Goal: Information Seeking & Learning: Learn about a topic

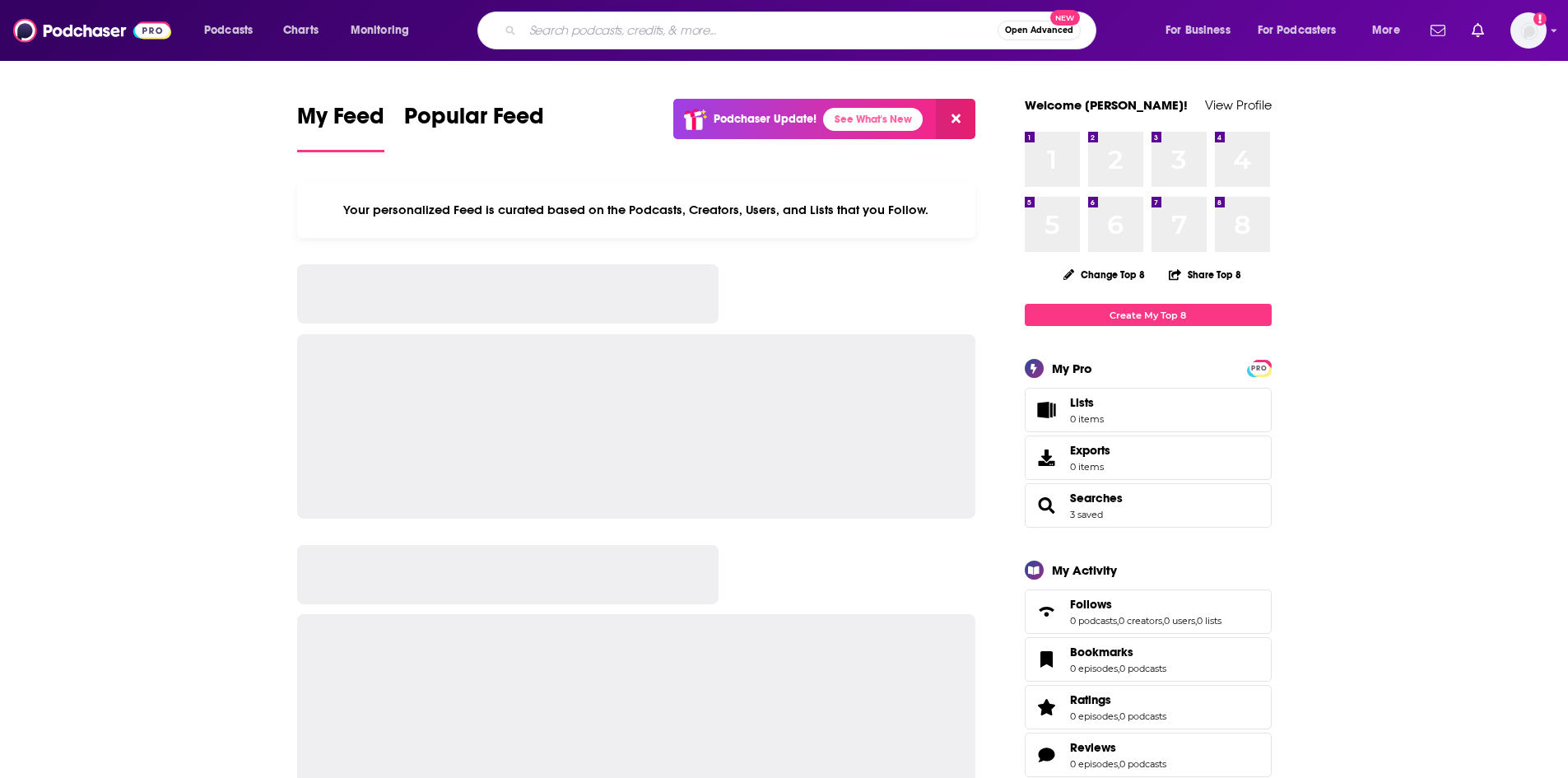
click at [602, 38] on input "Search podcasts, credits, & more..." at bounding box center [760, 30] width 475 height 26
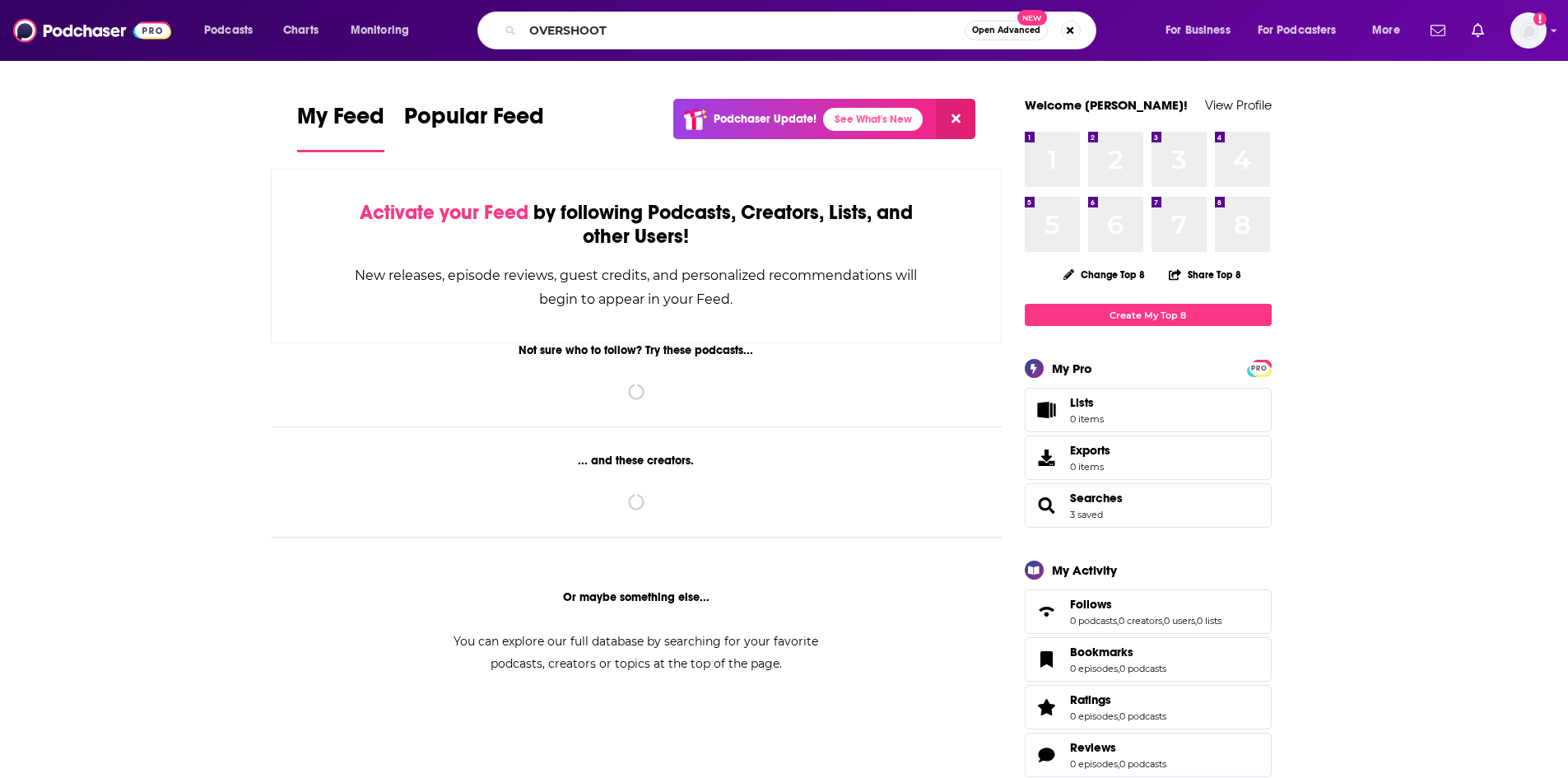
type input "OVERSHOOT"
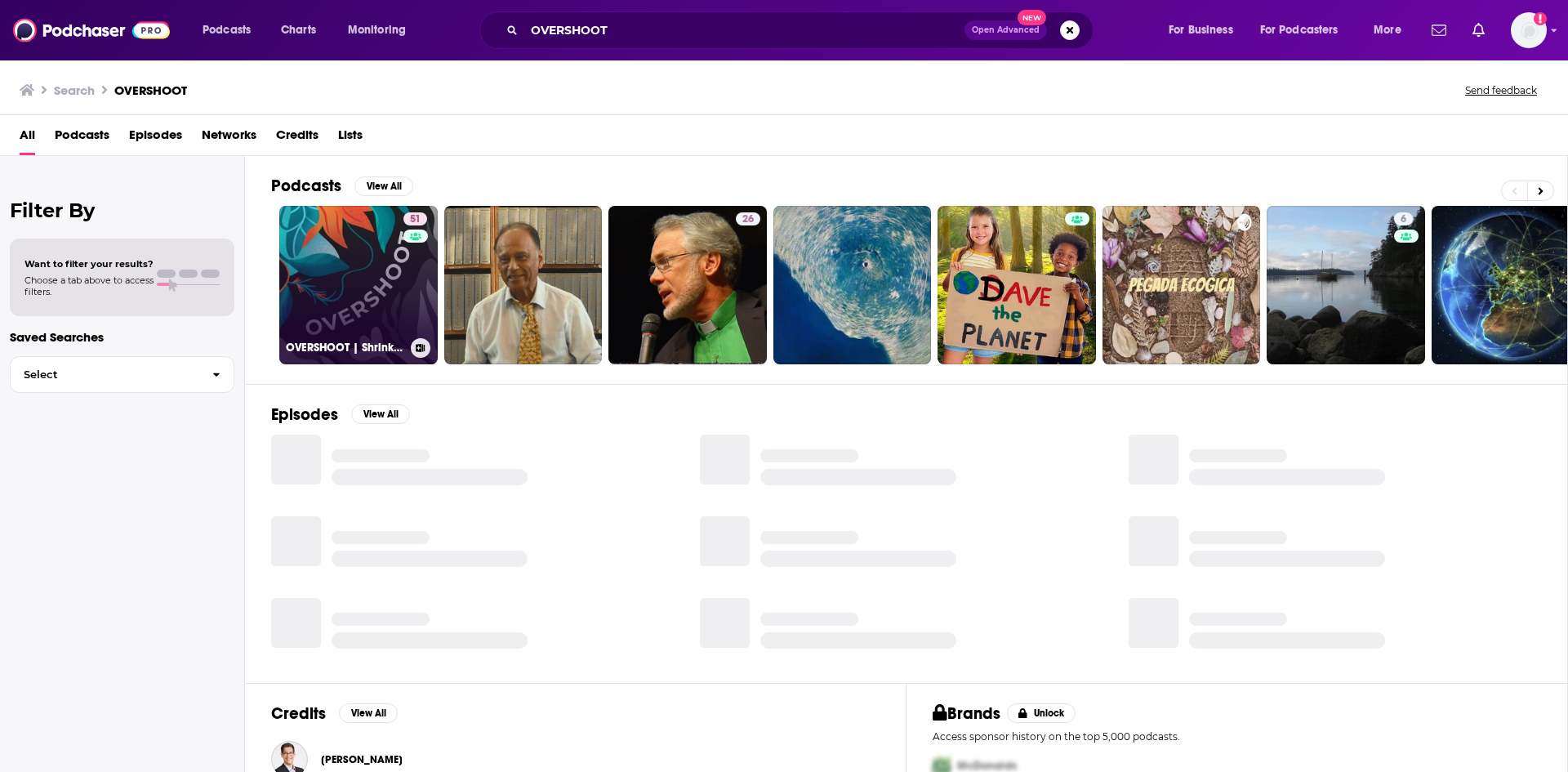
click at [359, 304] on link "51 OVERSHOOT | Shrink Toward Abundance" at bounding box center [358, 285] width 158 height 158
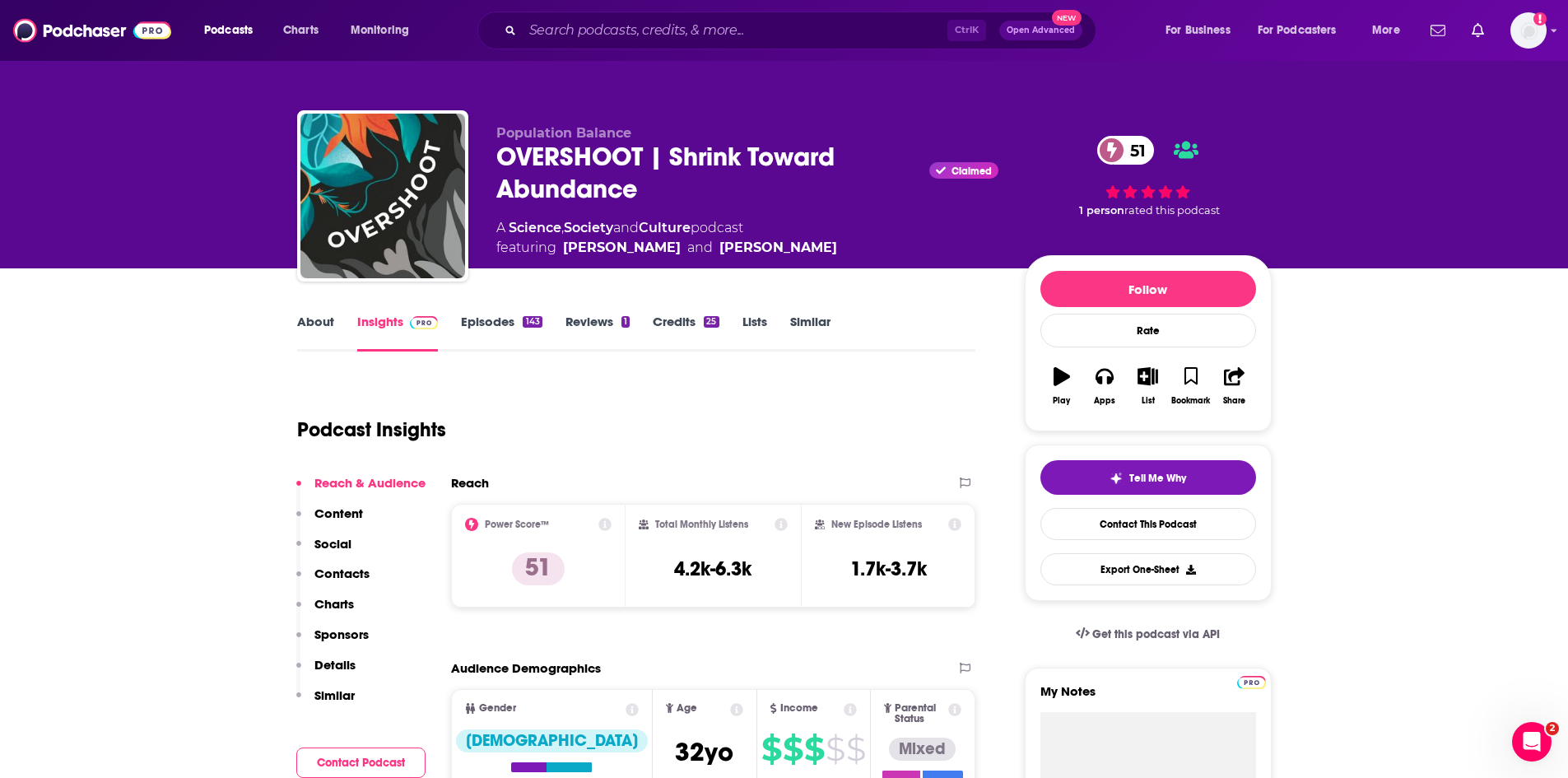
click at [316, 313] on link "About" at bounding box center [315, 332] width 37 height 38
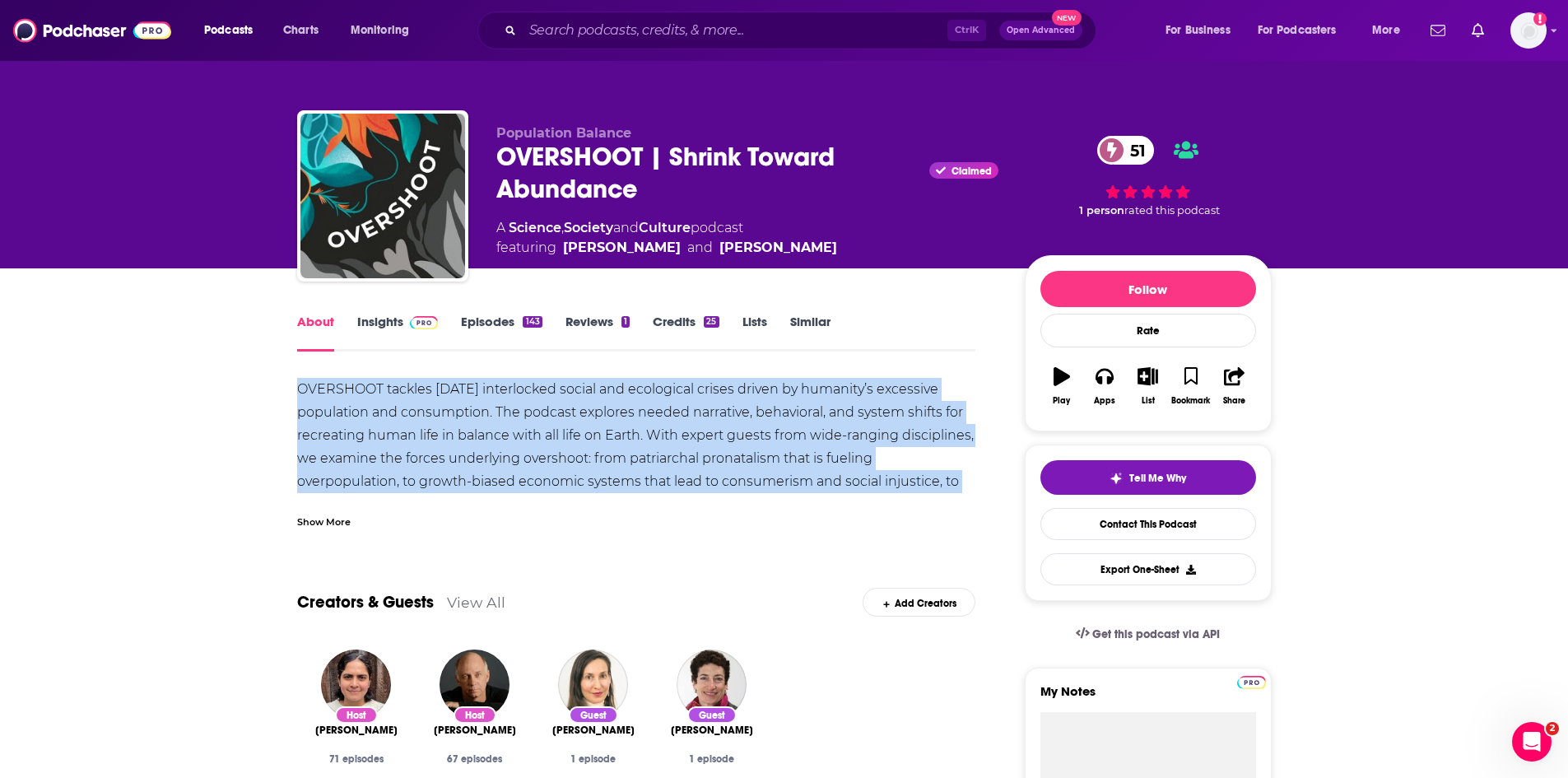
drag, startPoint x: 295, startPoint y: 375, endPoint x: 308, endPoint y: 523, distance: 148.6
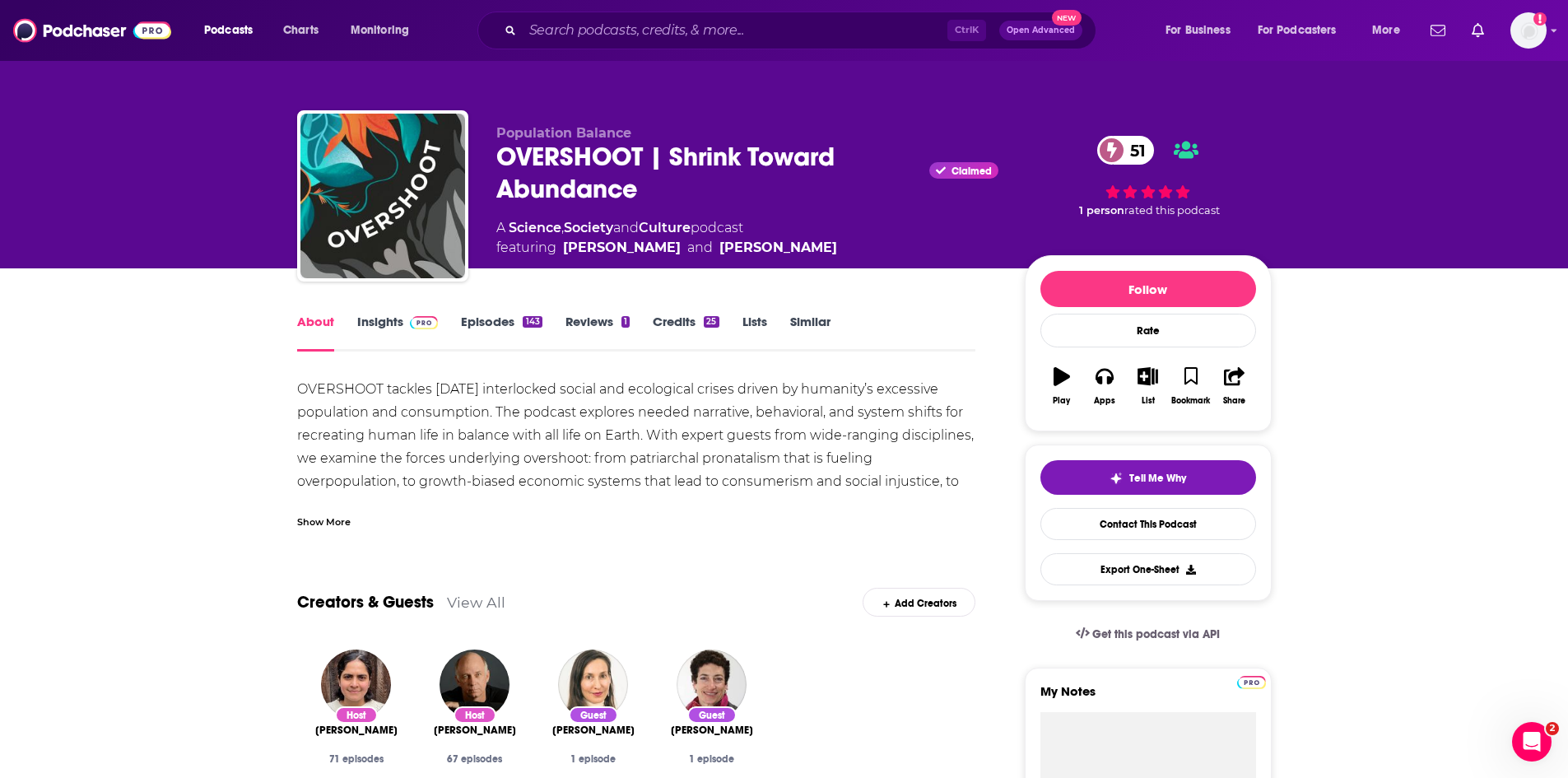
click at [315, 524] on div "Show More" at bounding box center [324, 521] width 54 height 15
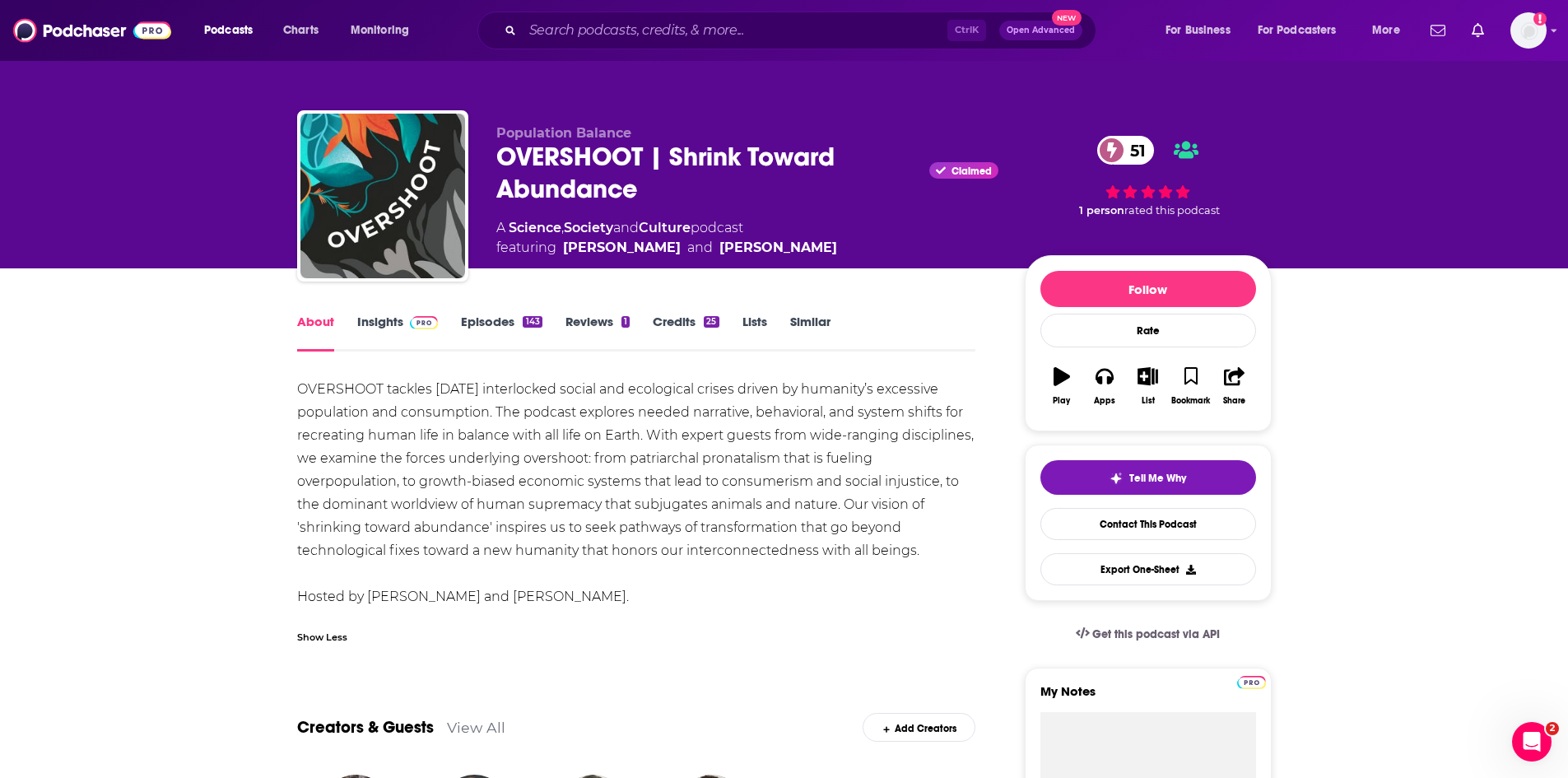
drag, startPoint x: 926, startPoint y: 547, endPoint x: 286, endPoint y: 387, distance: 659.7
copy div "OVERSHOOT tackles [DATE] interlocked social and ecological crises driven by hum…"
drag, startPoint x: 454, startPoint y: 599, endPoint x: 371, endPoint y: 597, distance: 83.0
click at [371, 597] on div "OVERSHOOT tackles [DATE] interlocked social and ecological crises driven by hum…" at bounding box center [636, 493] width 679 height 231
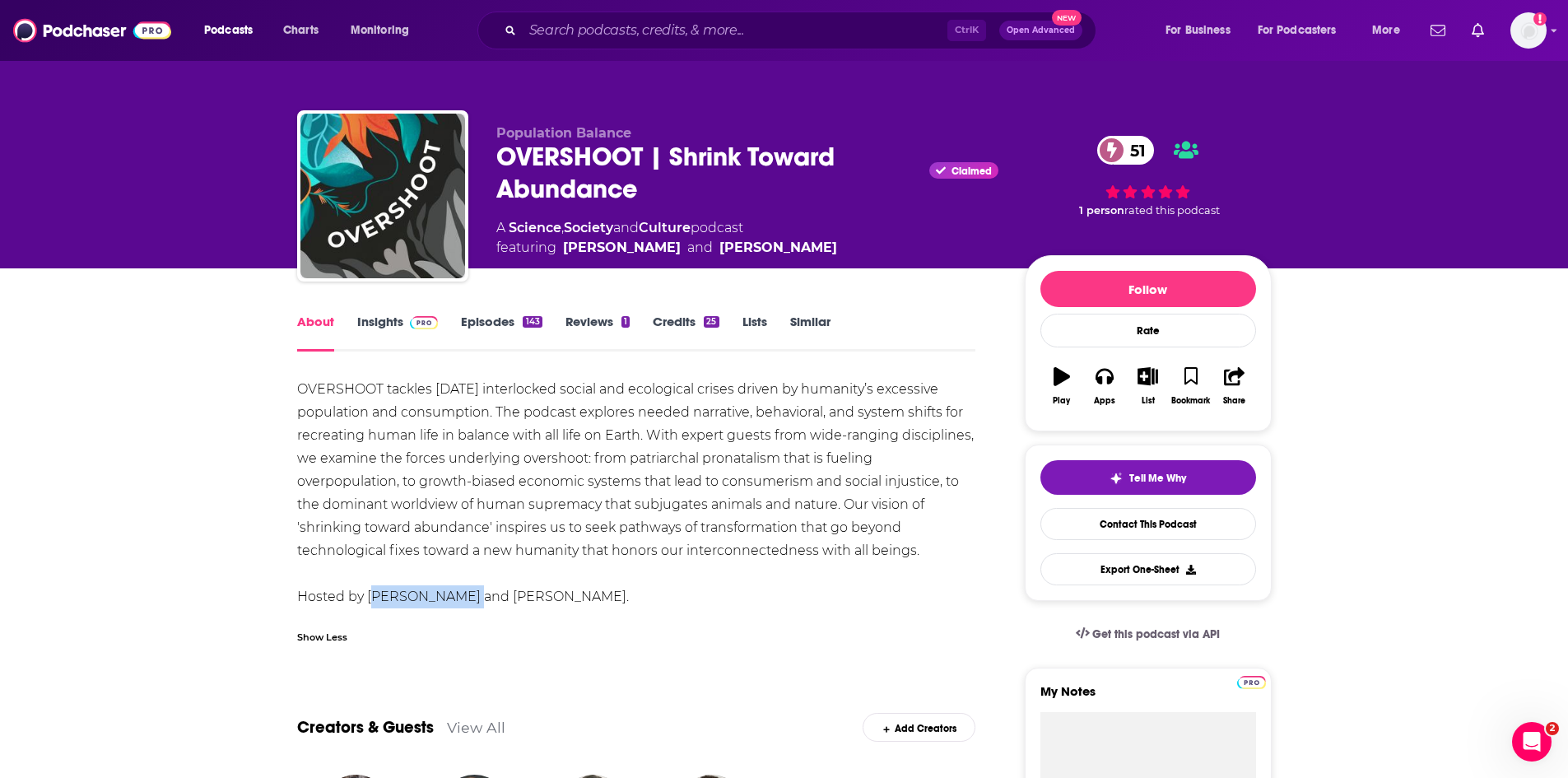
copy div "[PERSON_NAME]"
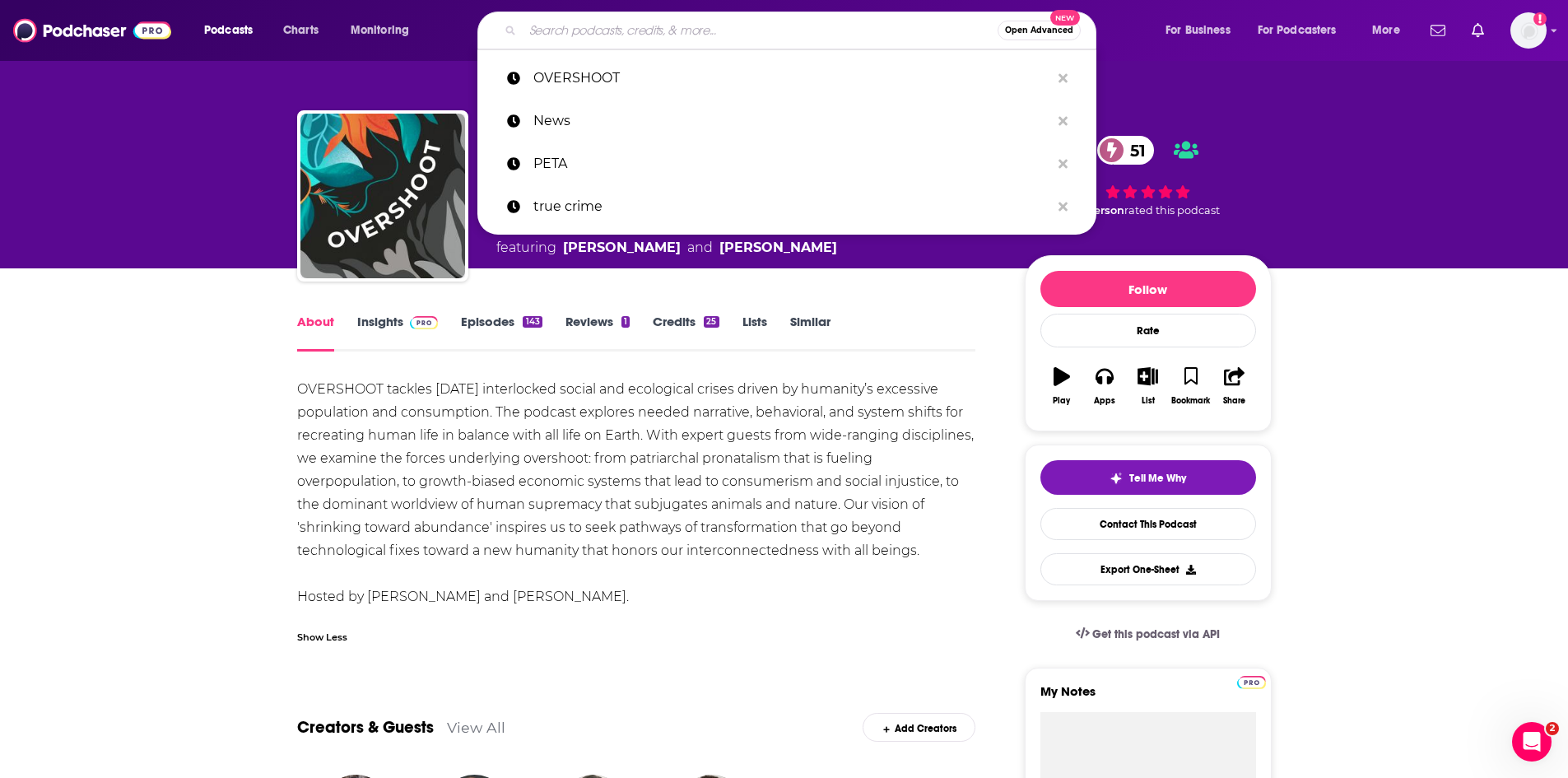
click at [627, 25] on input "Search podcasts, credits, & more..." at bounding box center [760, 30] width 475 height 26
paste input "The [PERSON_NAME] Show"
type input "The [PERSON_NAME] Show"
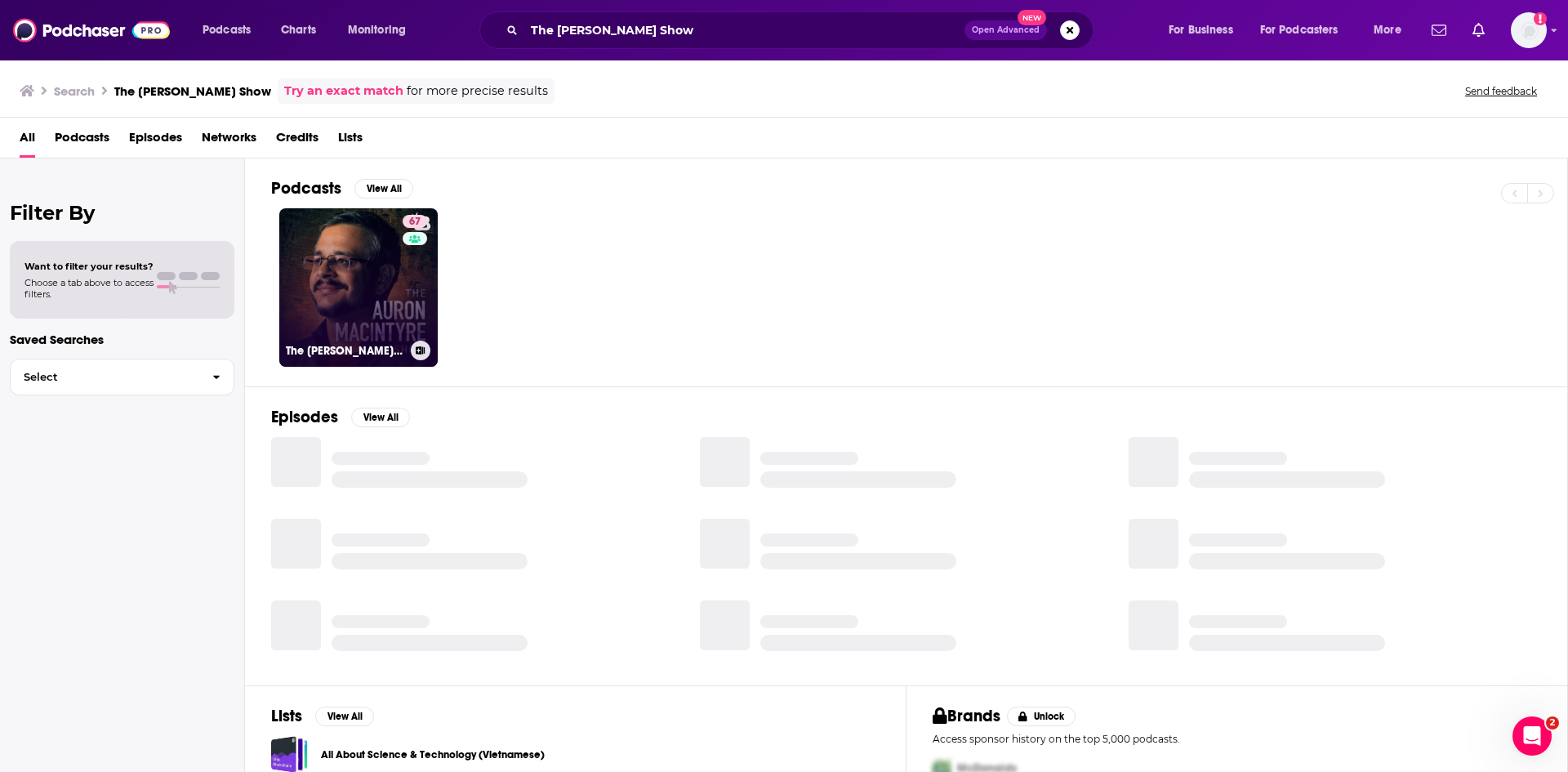
click at [369, 293] on link "67 The [PERSON_NAME] Show" at bounding box center [358, 287] width 158 height 158
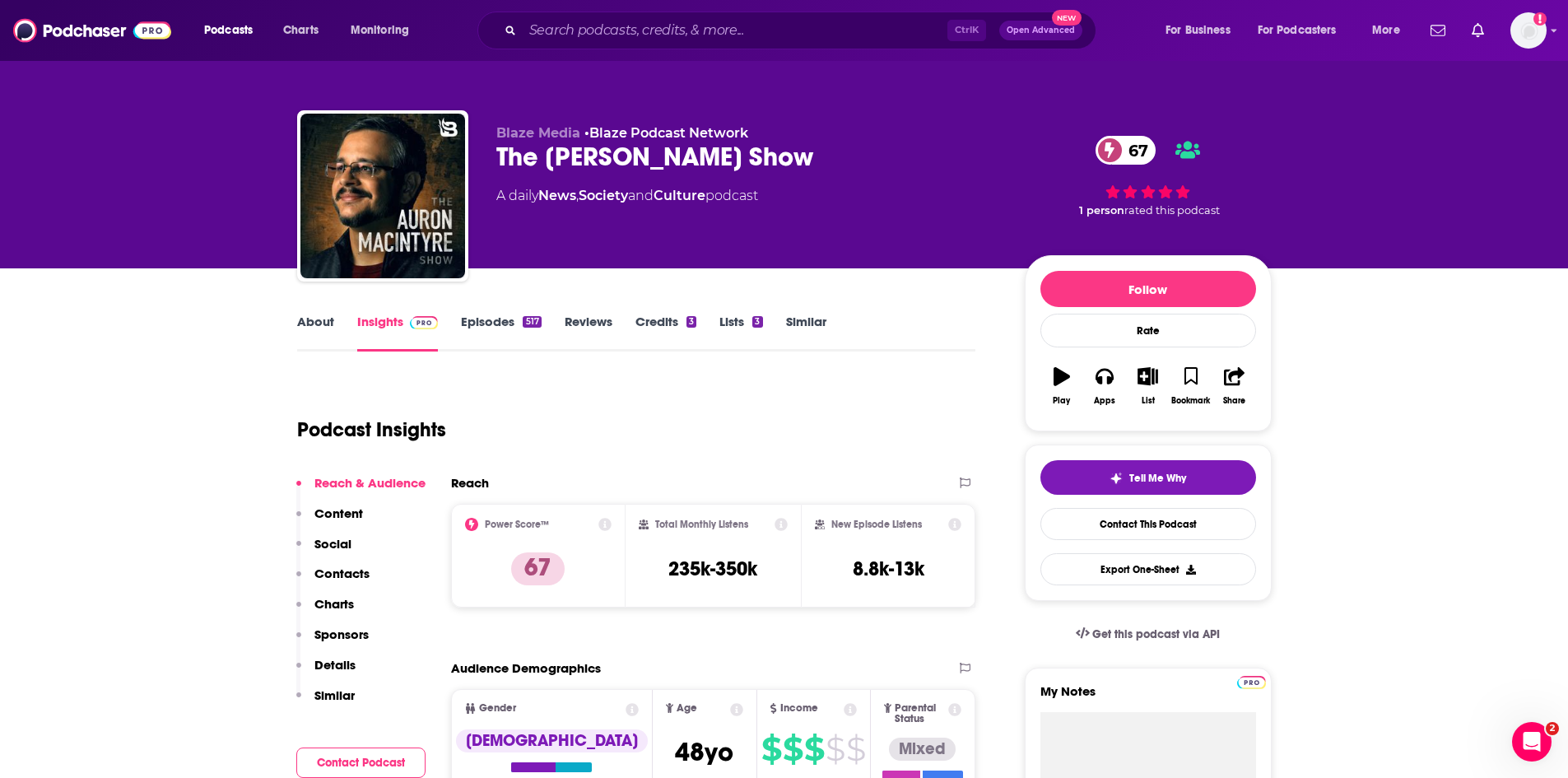
click at [318, 318] on link "About" at bounding box center [315, 332] width 37 height 38
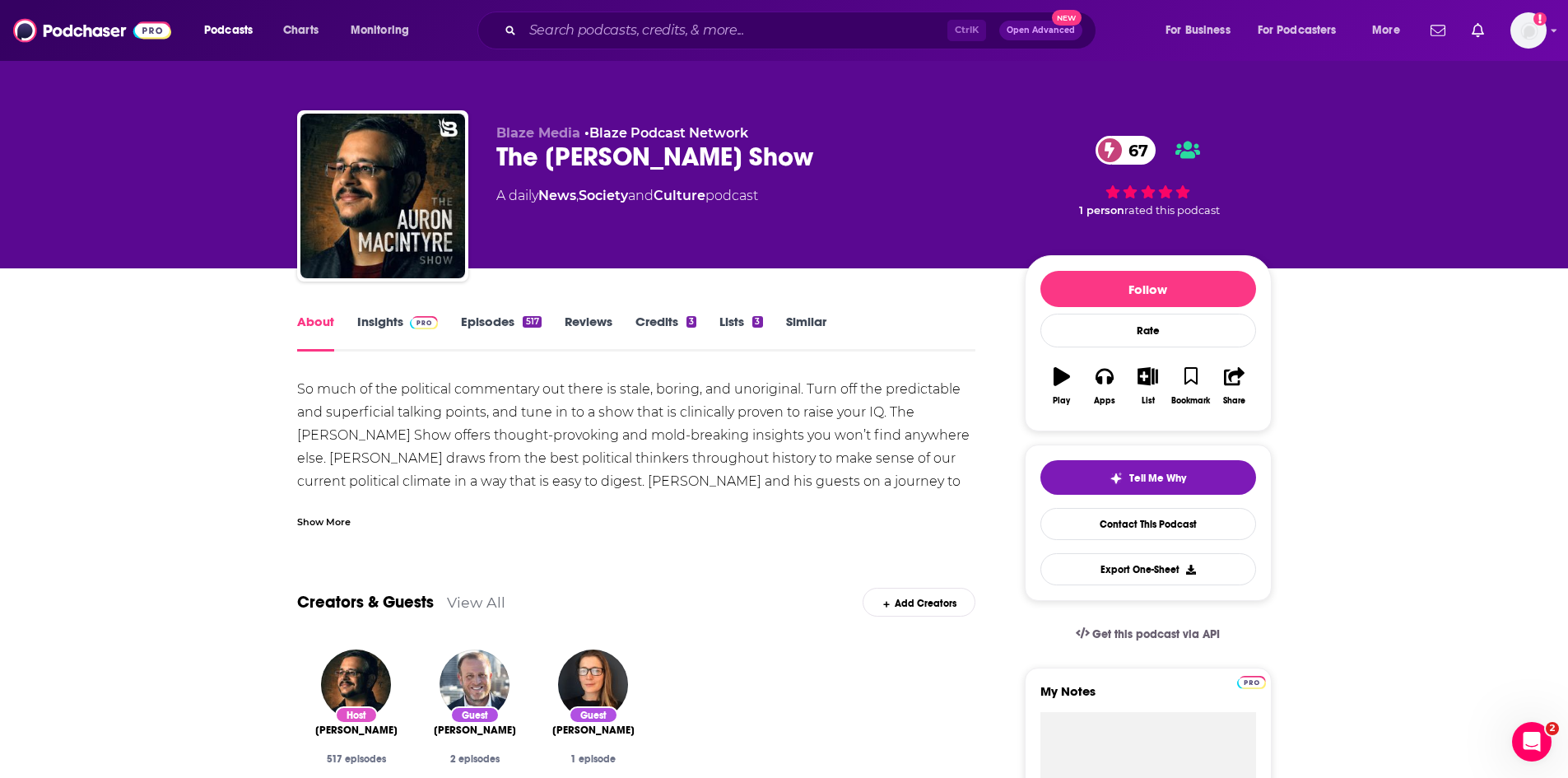
click at [345, 519] on div "Show More" at bounding box center [324, 521] width 54 height 15
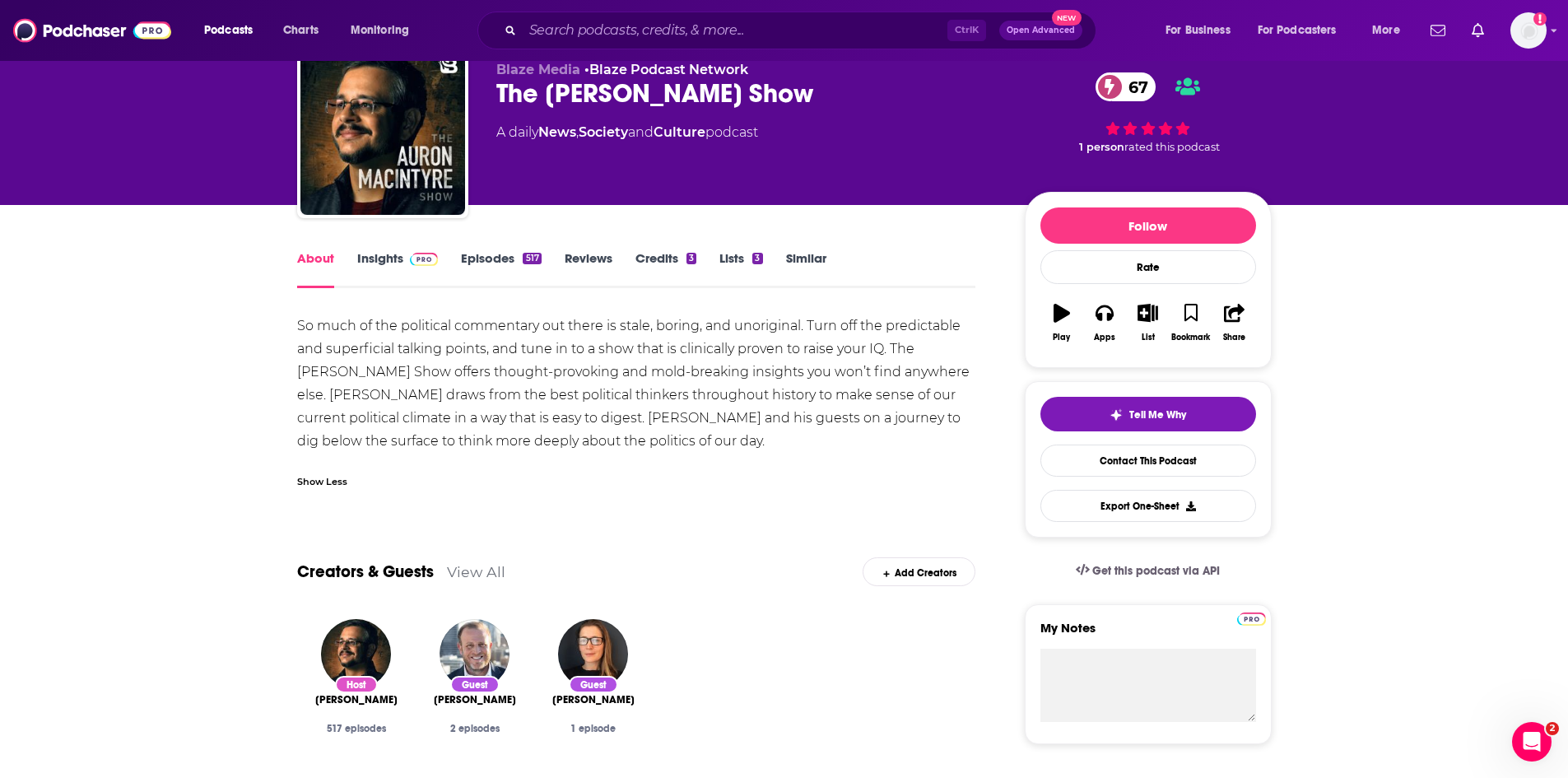
scroll to position [82, 0]
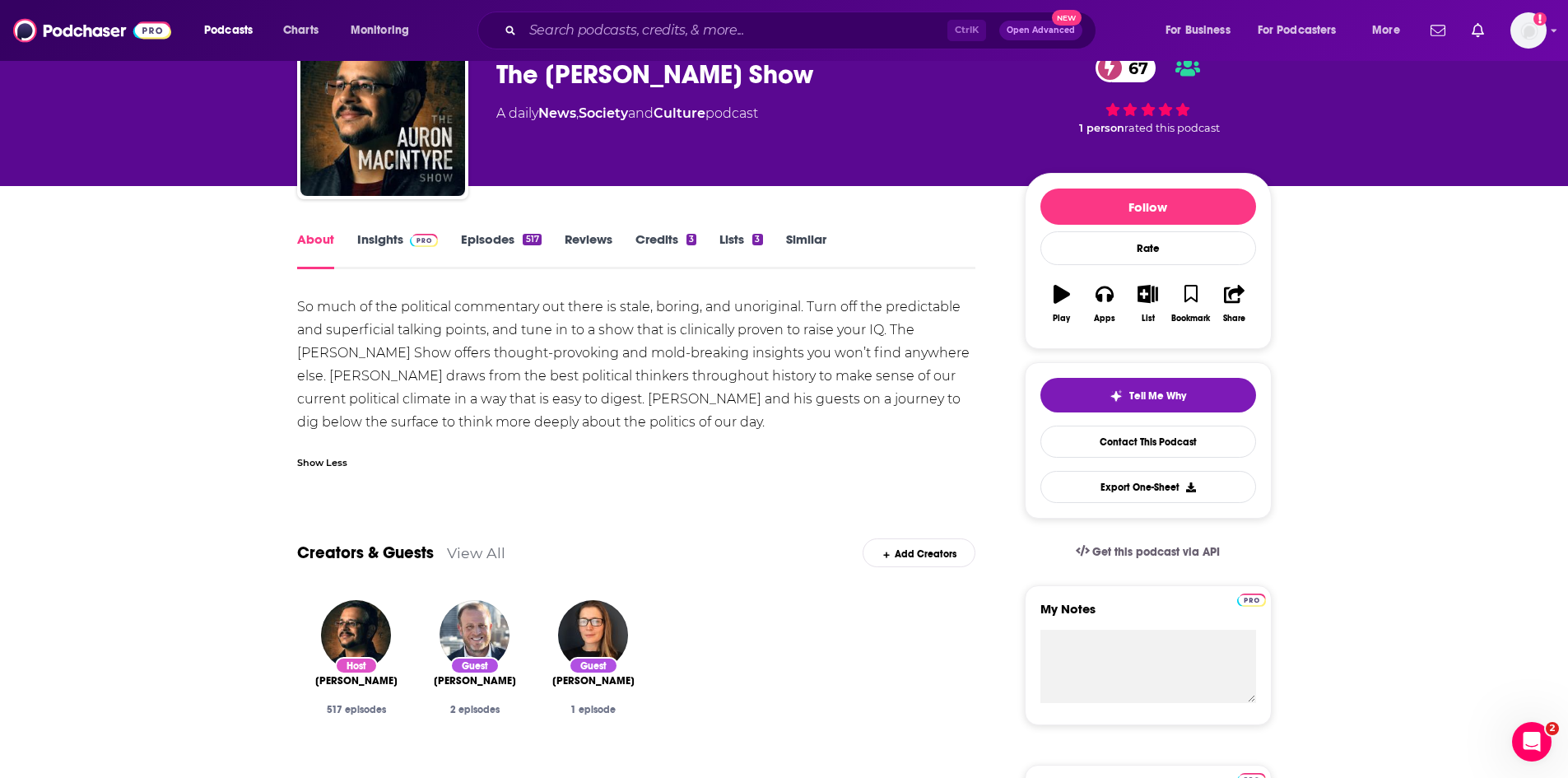
click at [469, 235] on link "Episodes 517" at bounding box center [501, 250] width 80 height 38
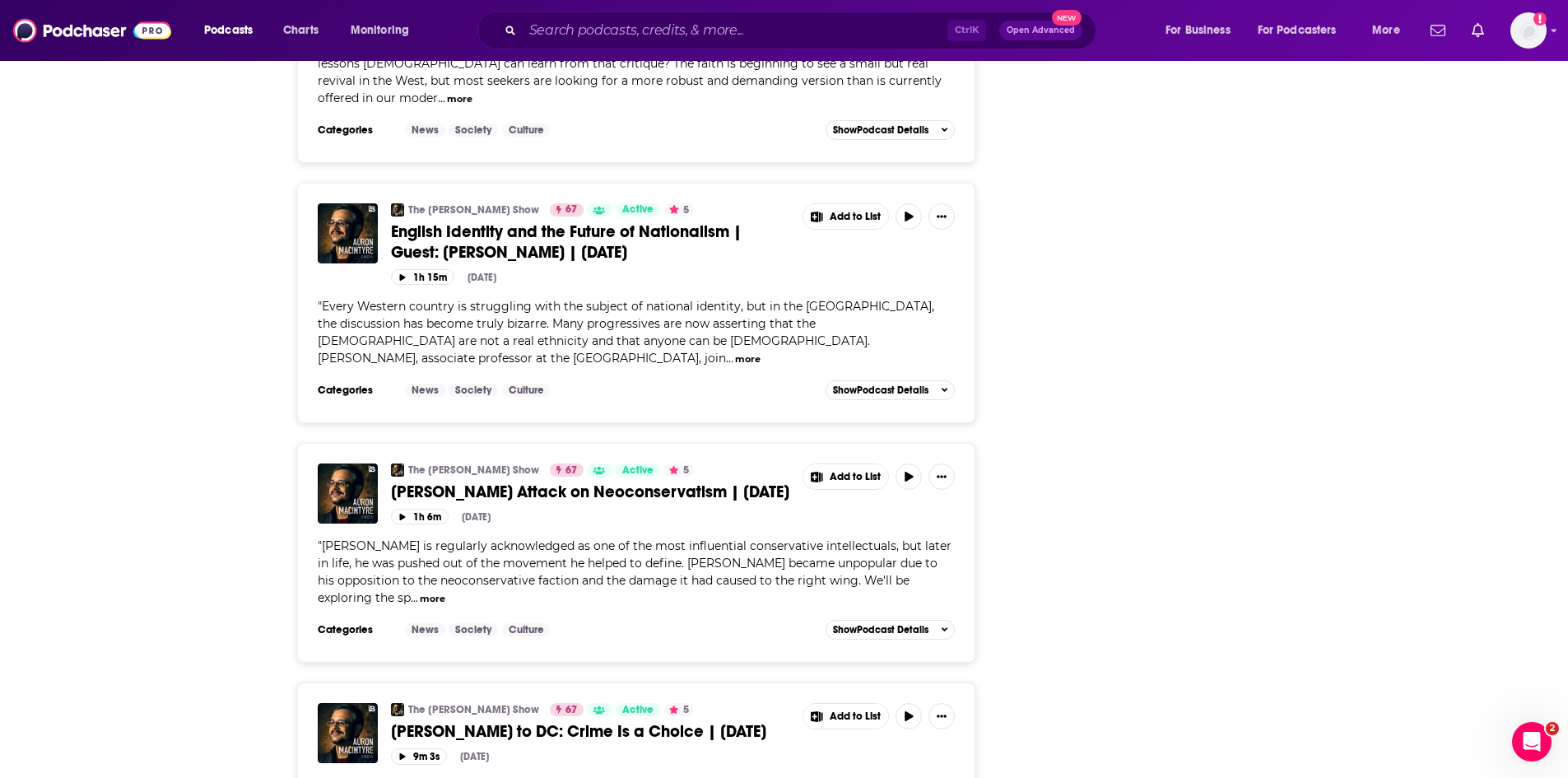
scroll to position [2140, 0]
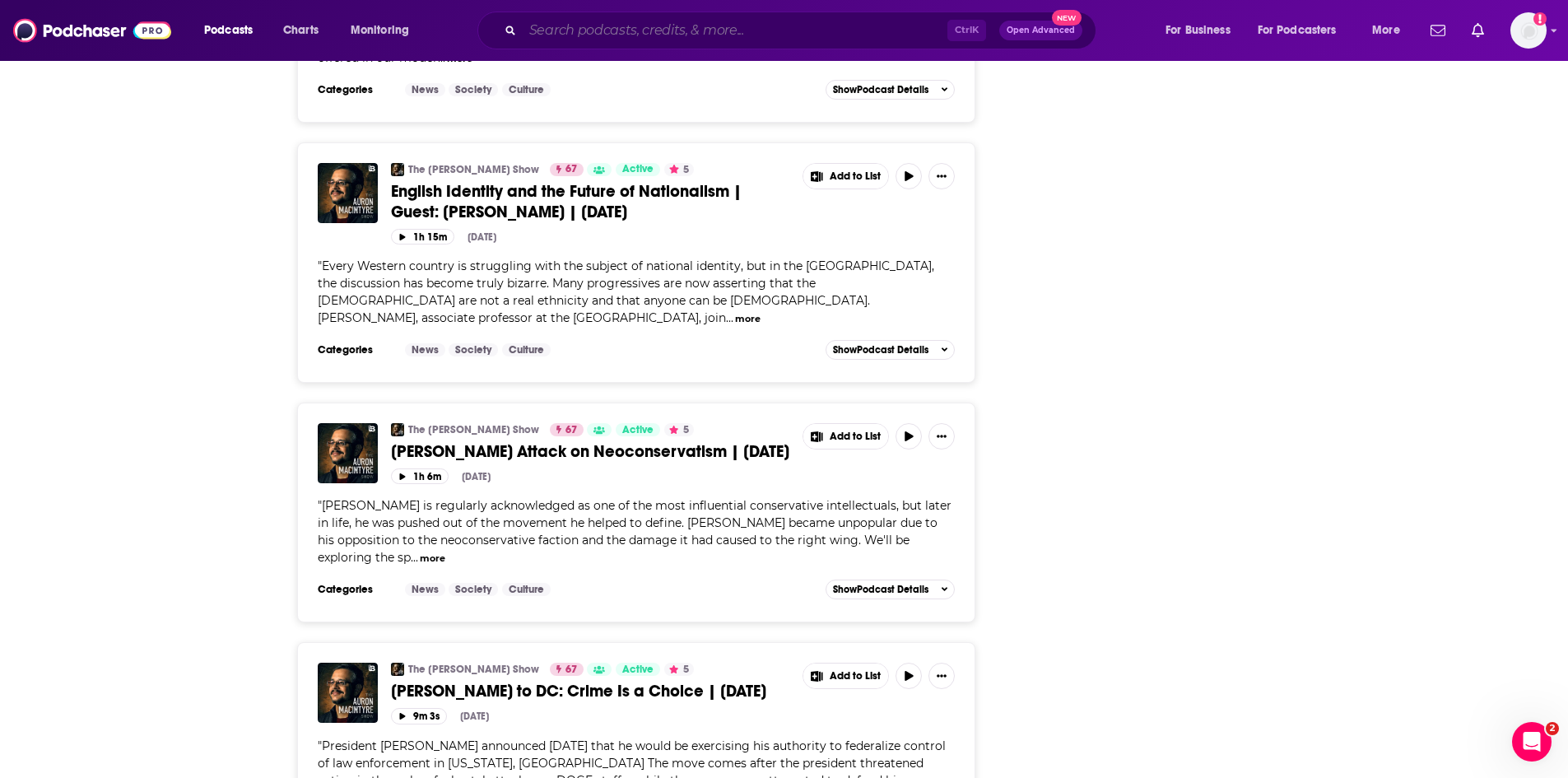
click at [698, 27] on input "Search podcasts, credits, & more..." at bounding box center [734, 30] width 424 height 26
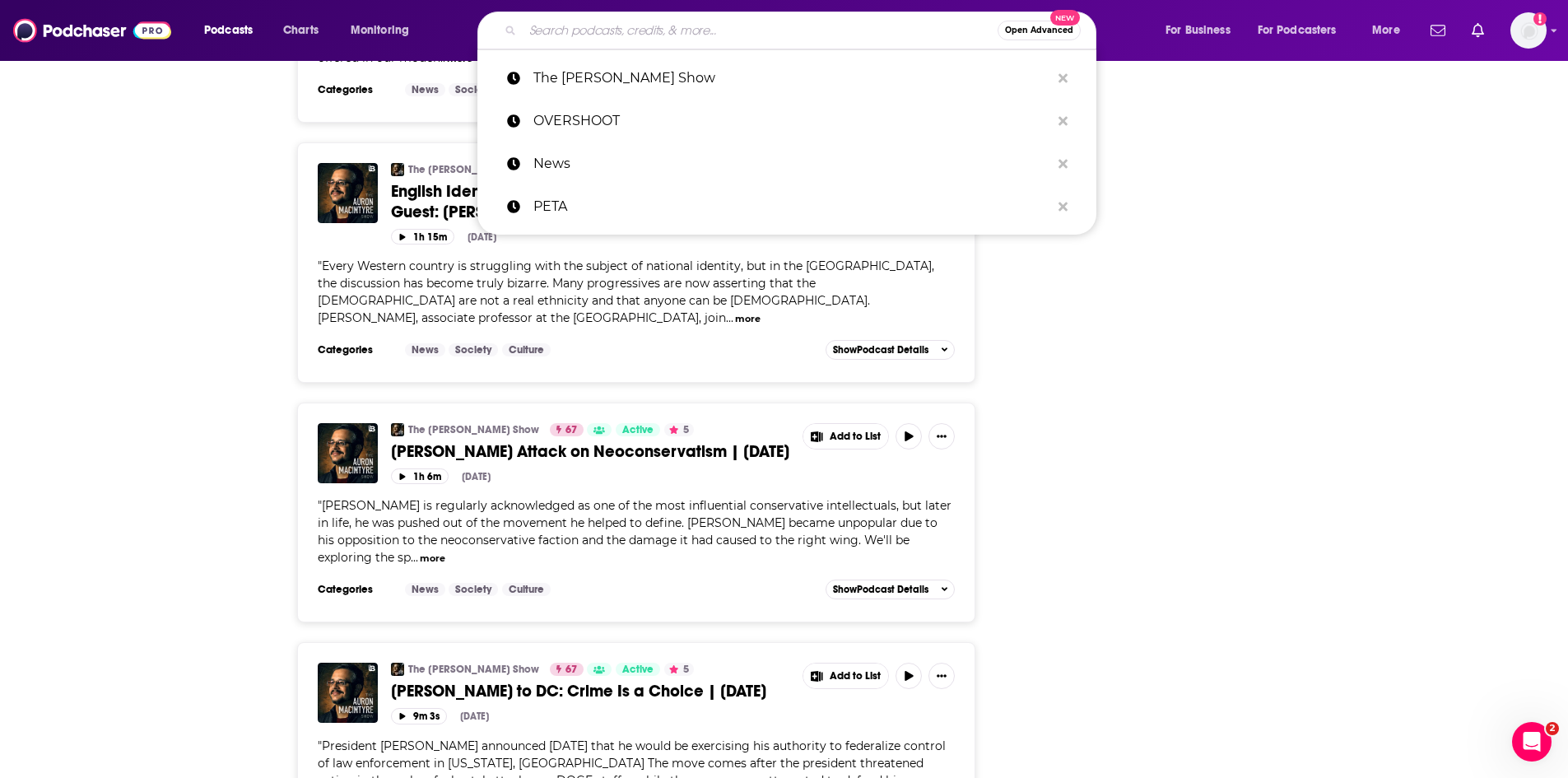
paste input "[PERSON_NAME]"
type input "[PERSON_NAME]"
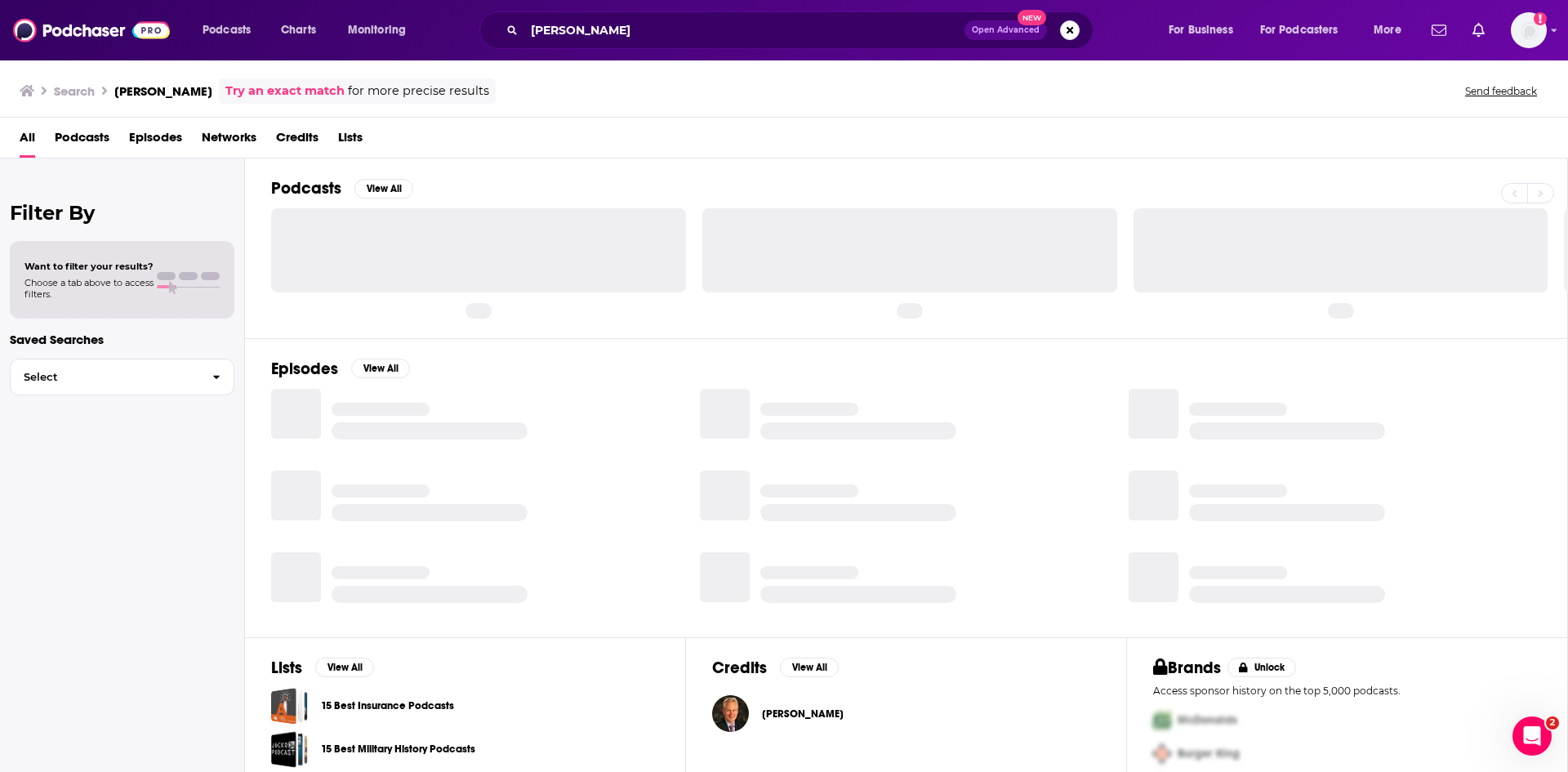
click at [819, 715] on span "[PERSON_NAME]" at bounding box center [802, 714] width 81 height 13
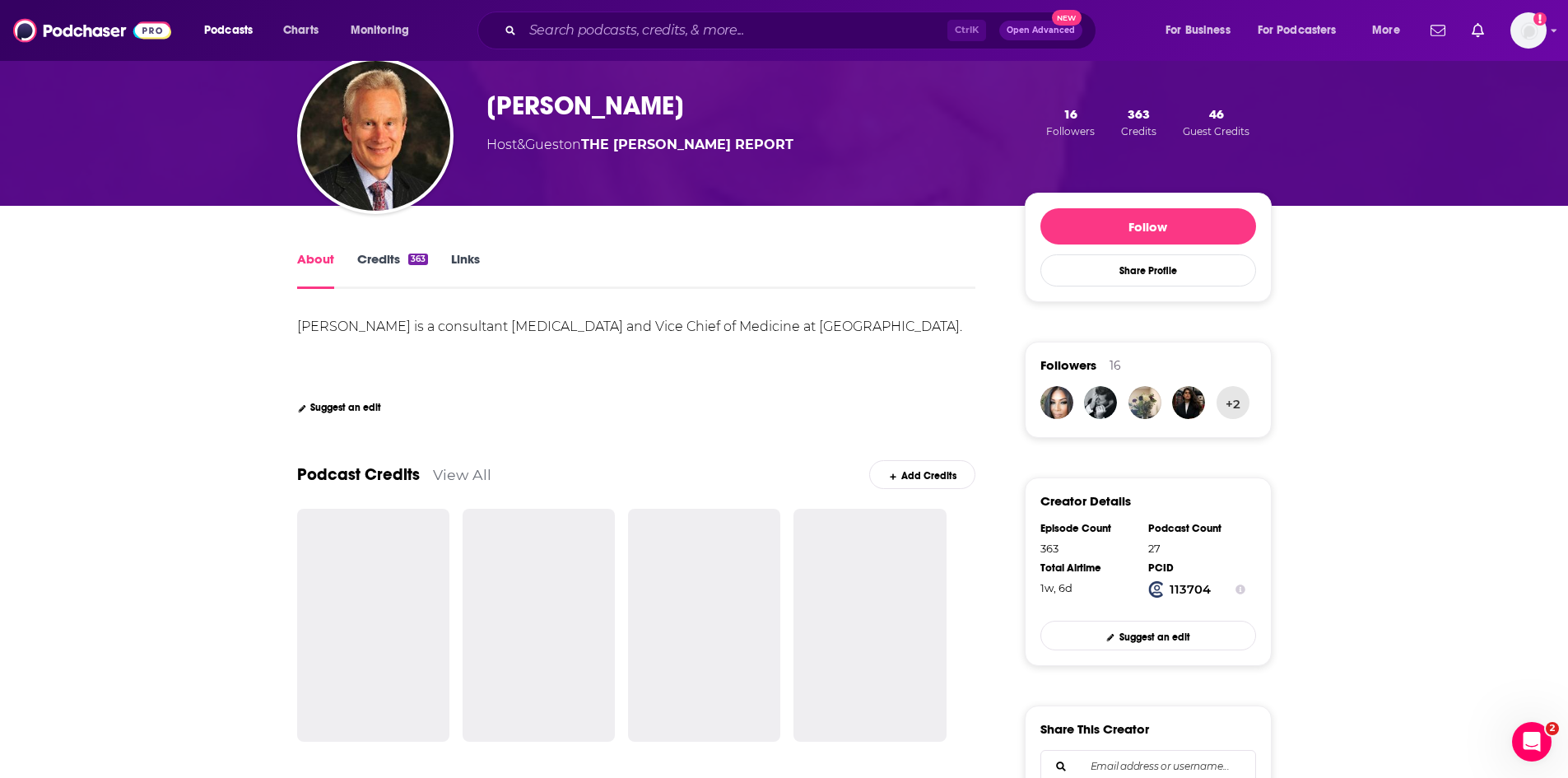
scroll to position [82, 0]
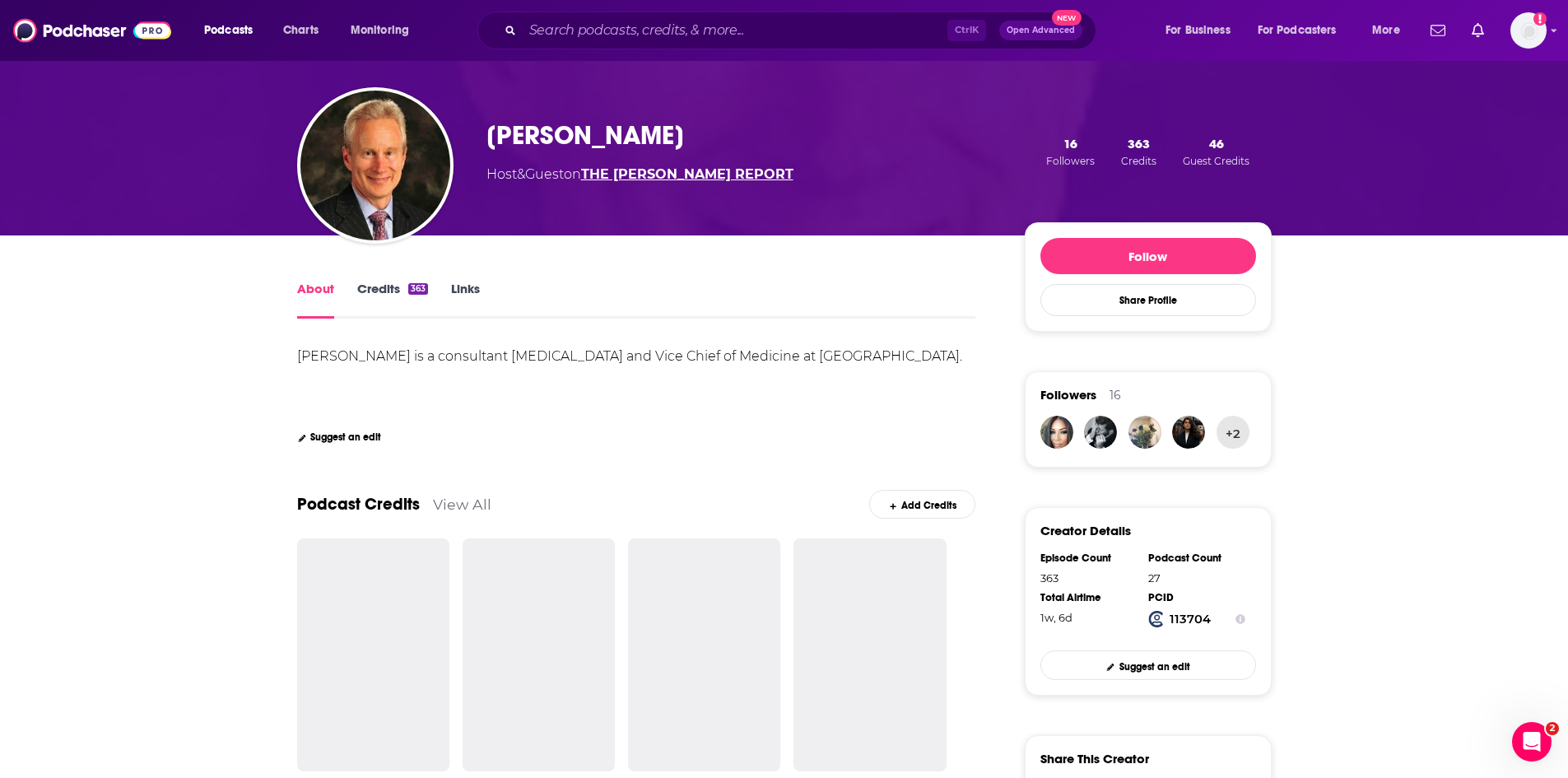
click at [747, 169] on link "THE [PERSON_NAME] REPORT" at bounding box center [687, 174] width 213 height 15
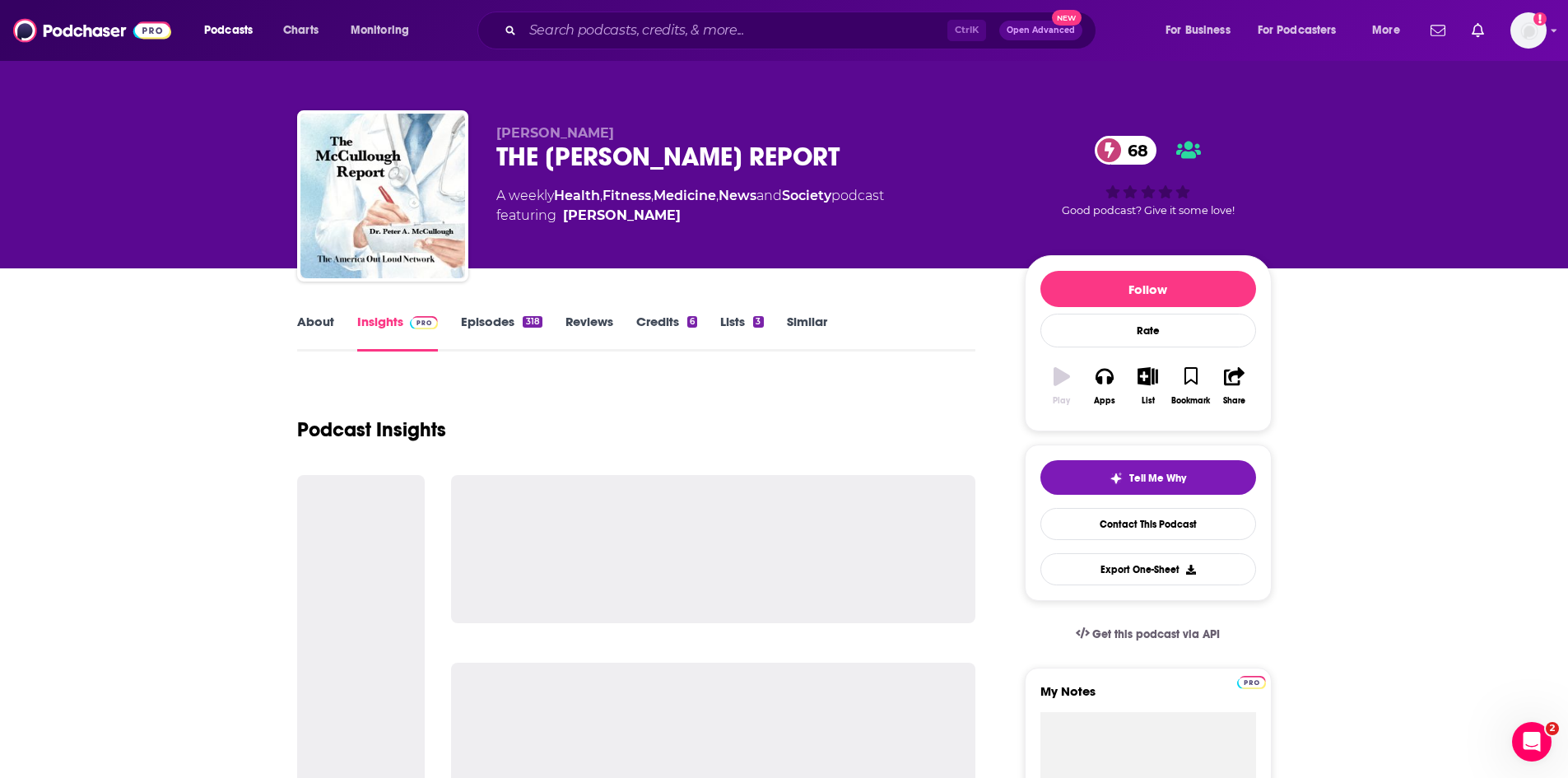
click at [327, 323] on link "About" at bounding box center [315, 332] width 37 height 38
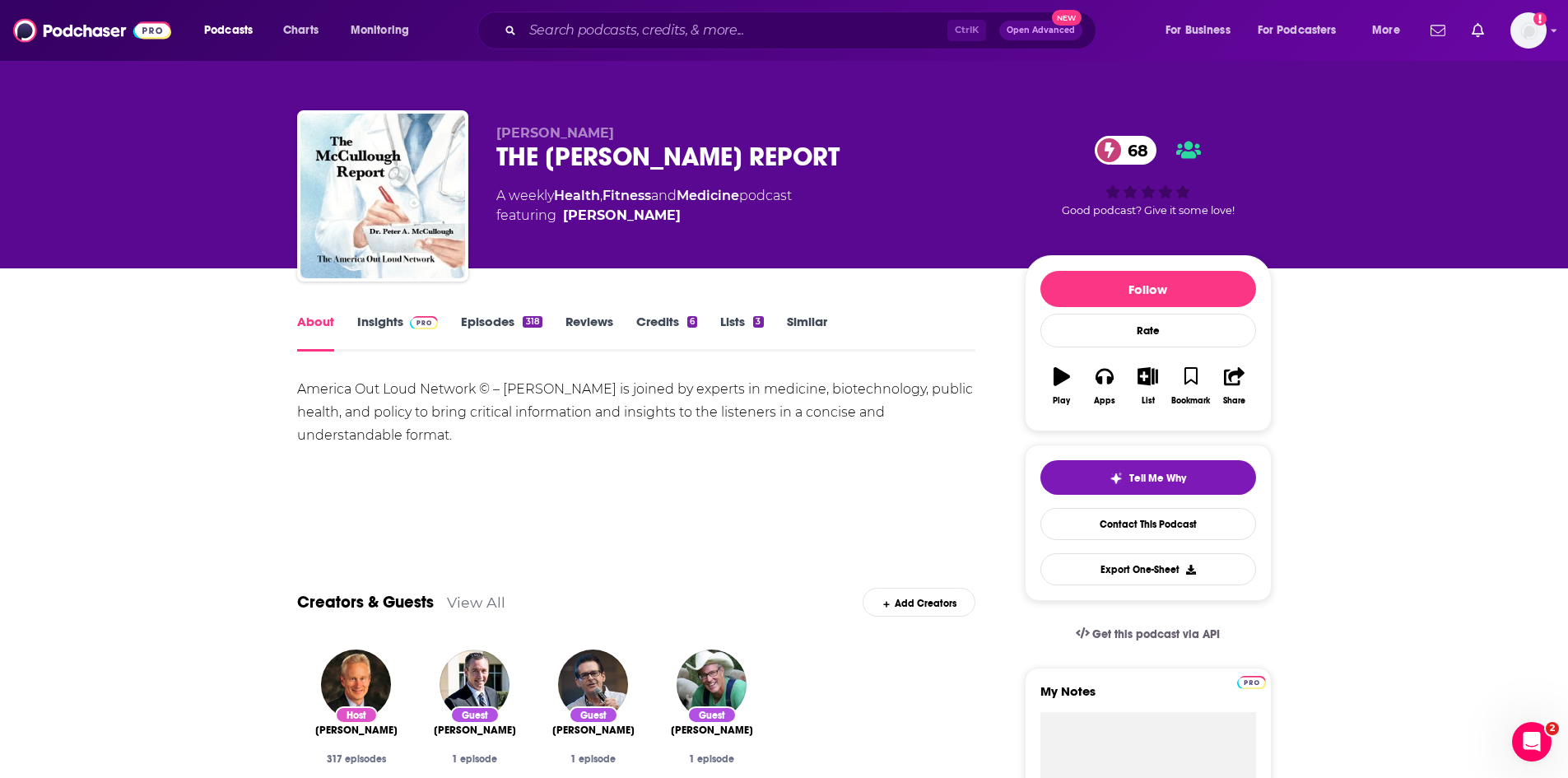
click at [485, 326] on link "Episodes 318" at bounding box center [501, 332] width 80 height 38
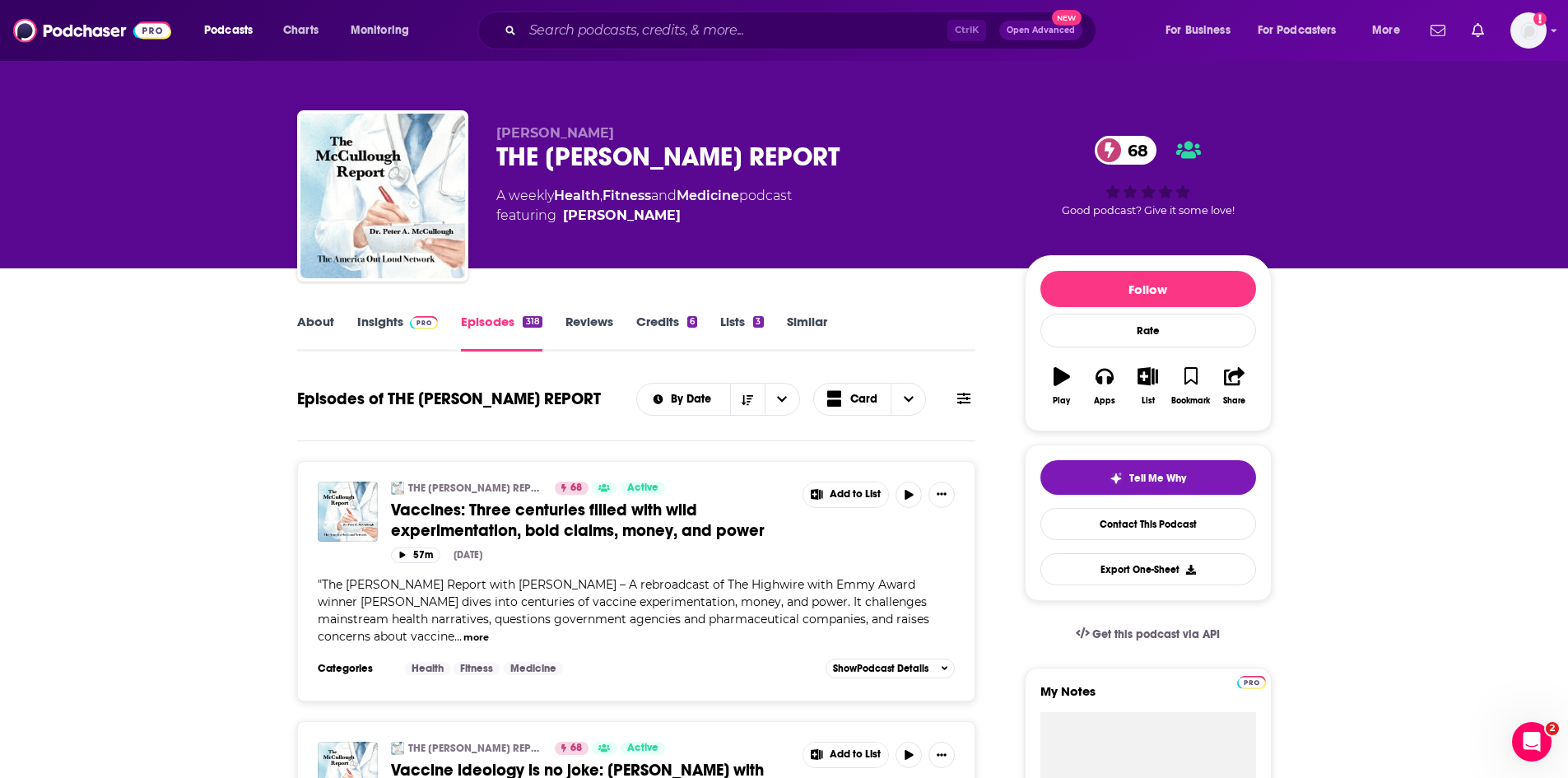
click at [580, 526] on span "Vaccines: Three centuries filled with wild experimentation, bold claims, money,…" at bounding box center [578, 520] width 374 height 41
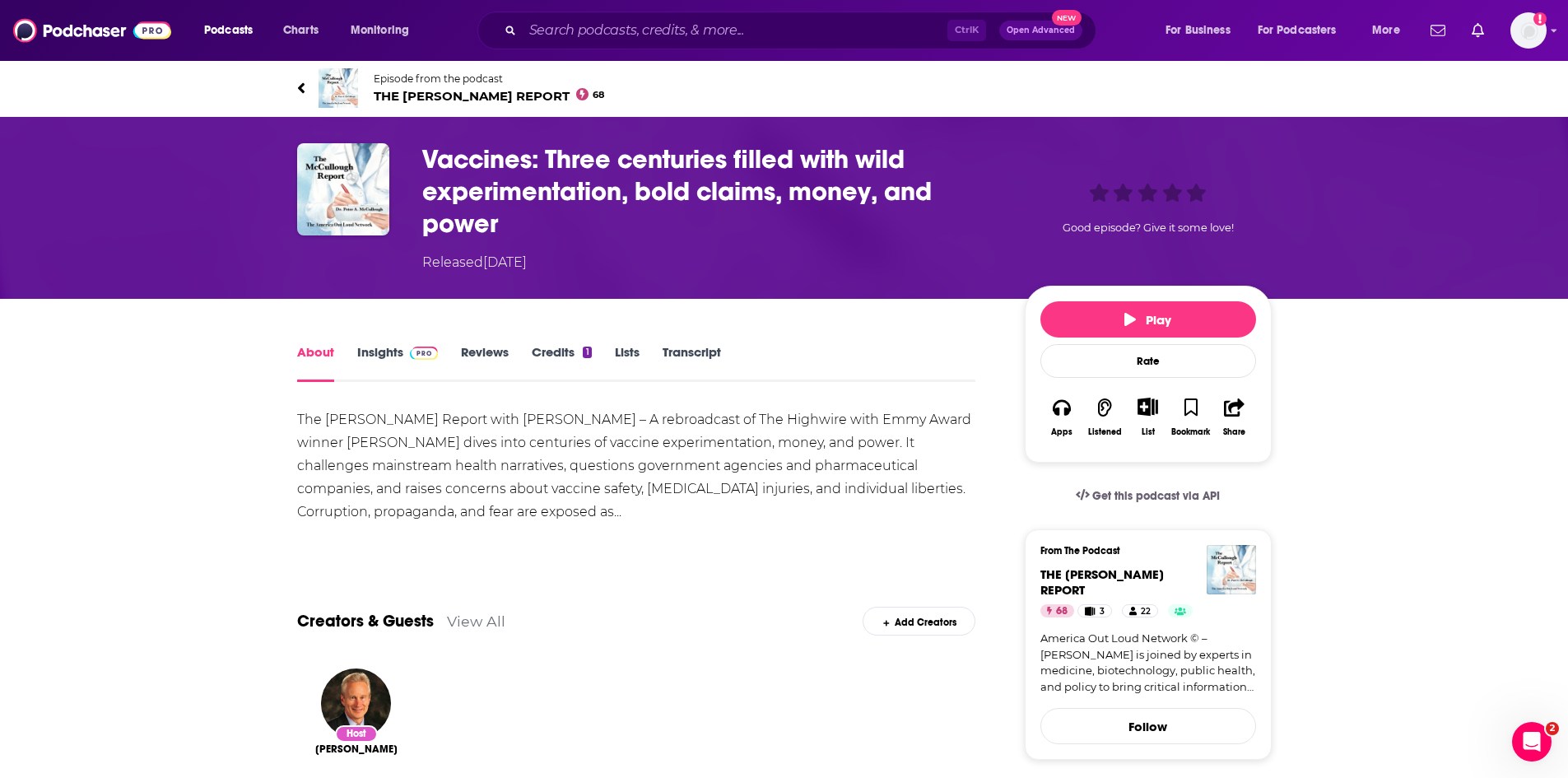
click at [688, 352] on link "Transcript" at bounding box center [692, 363] width 58 height 38
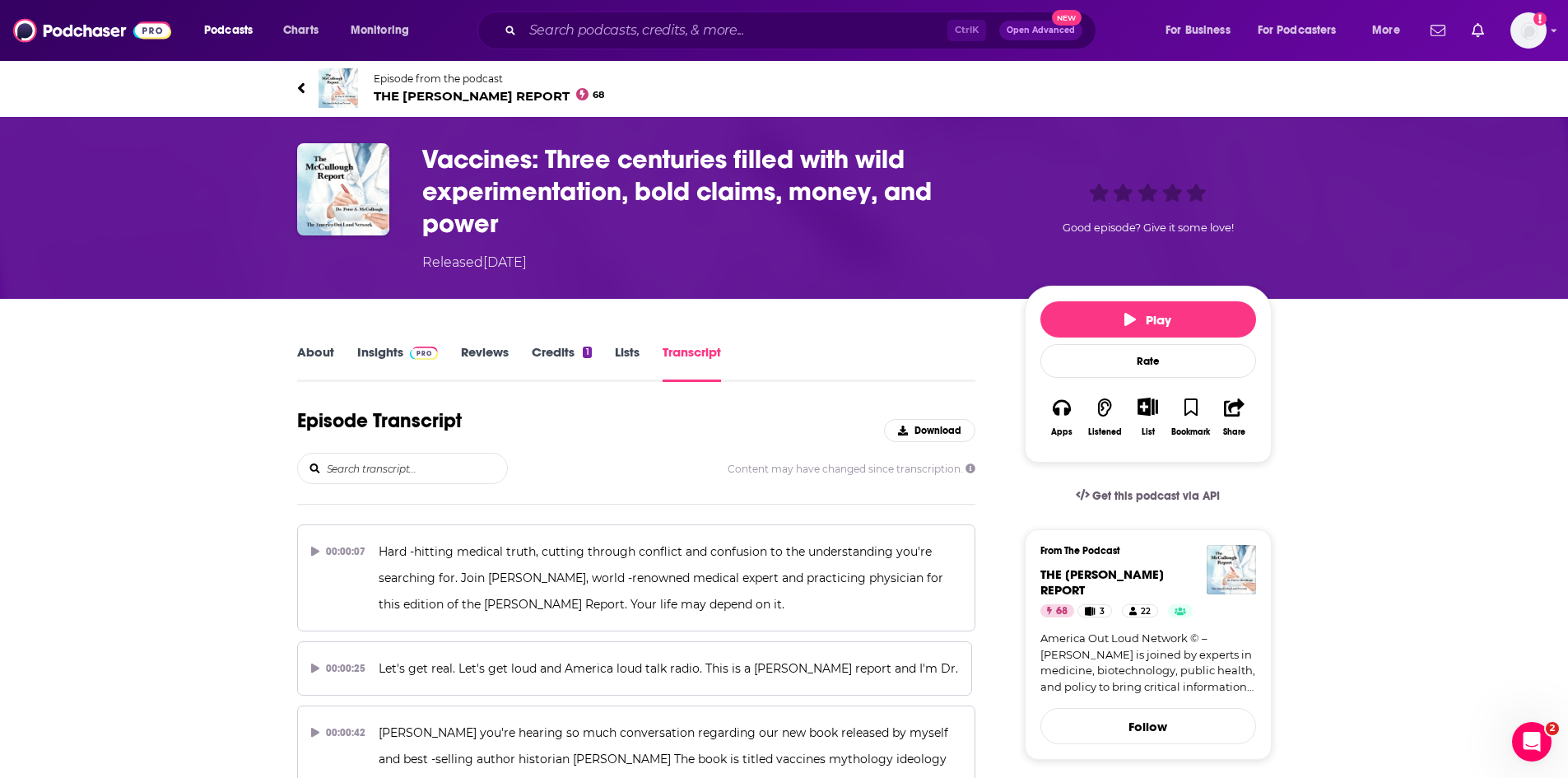
scroll to position [11414, 0]
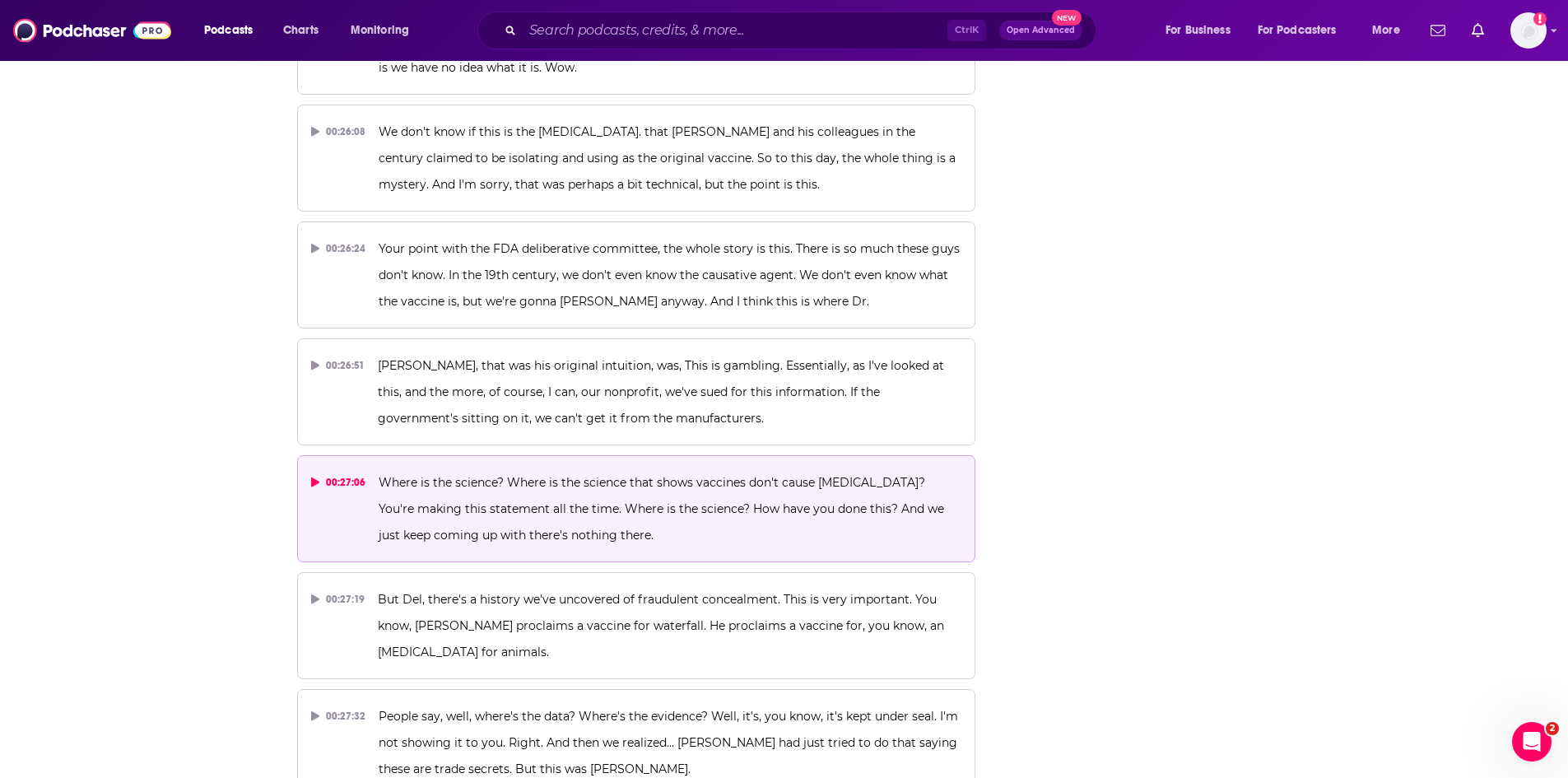
click at [543, 469] on p "Where is the science? Where is the science that shows vaccines don't cause [MED…" at bounding box center [670, 508] width 583 height 79
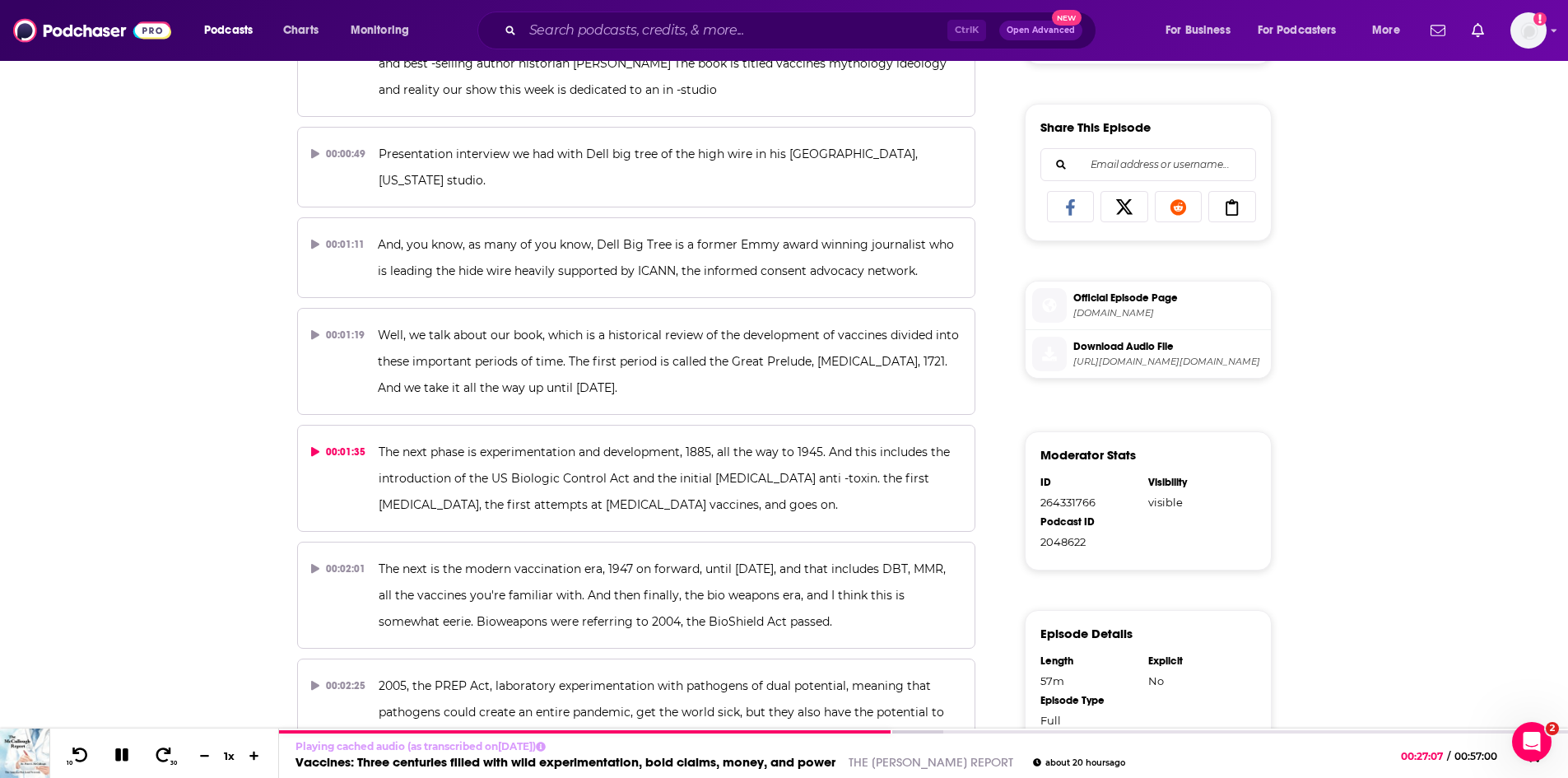
scroll to position [0, 0]
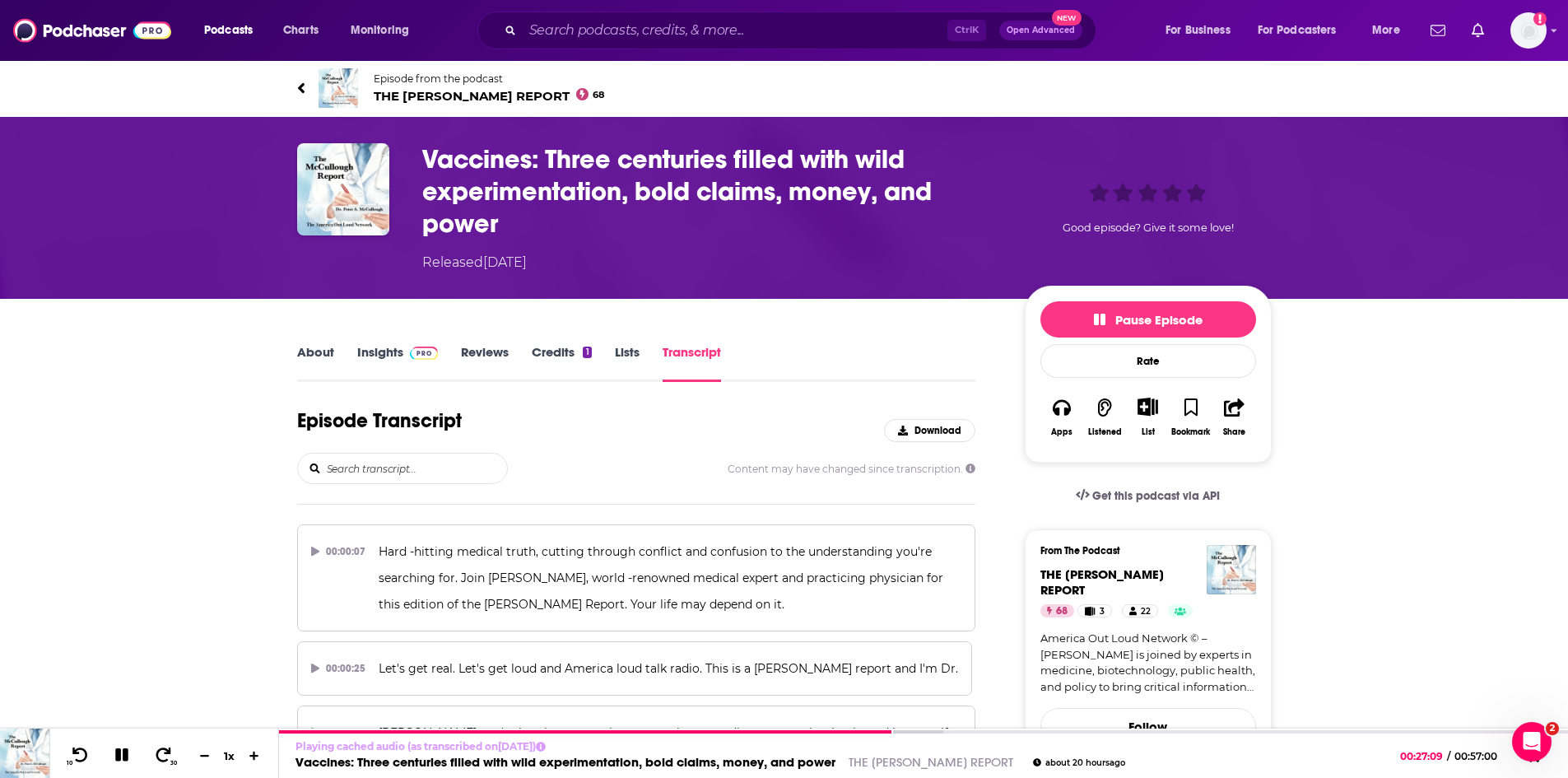
click at [423, 97] on span "THE [PERSON_NAME] REPORT 68" at bounding box center [489, 96] width 231 height 15
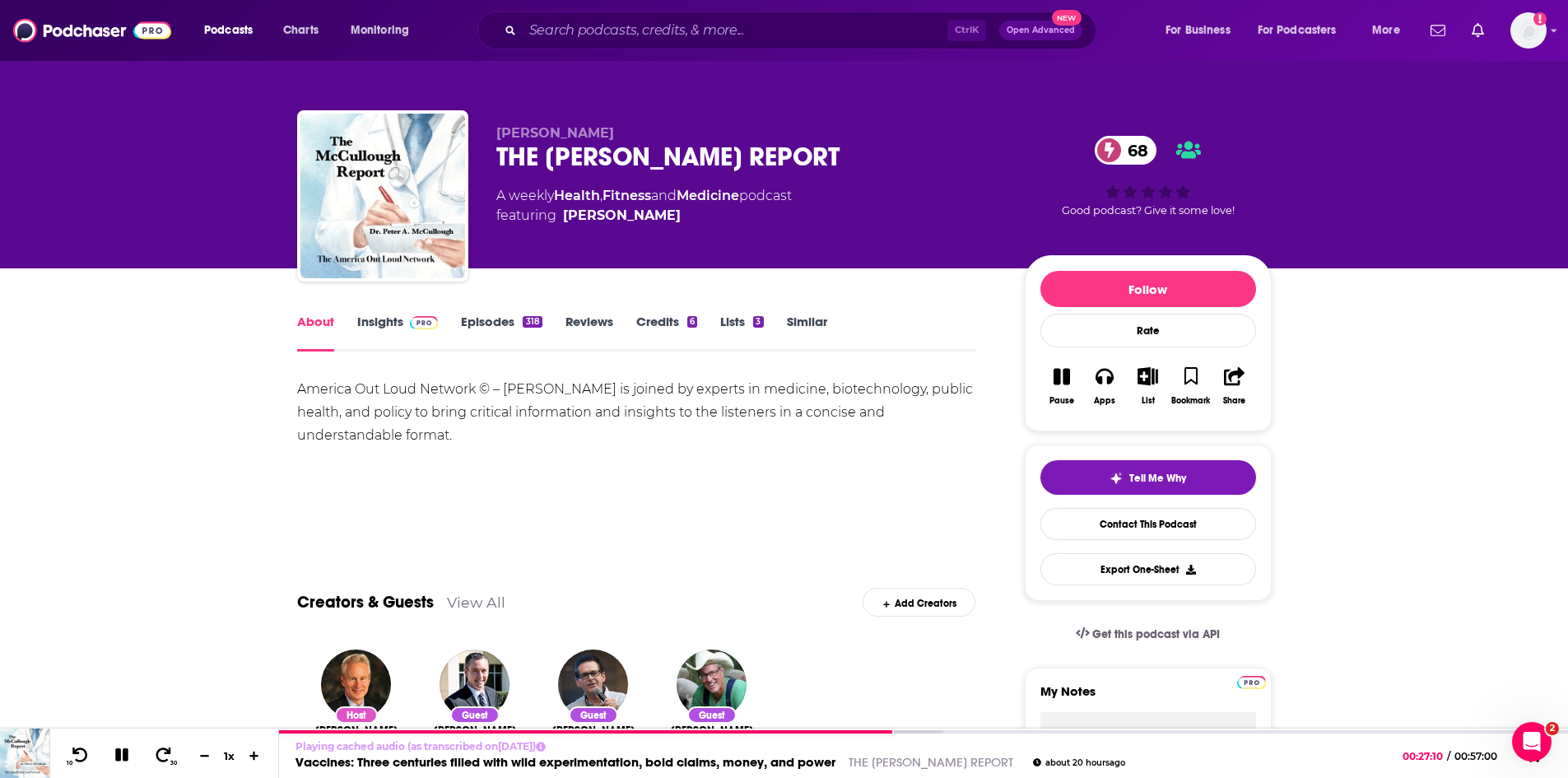
click at [389, 327] on link "Insights" at bounding box center [397, 332] width 81 height 38
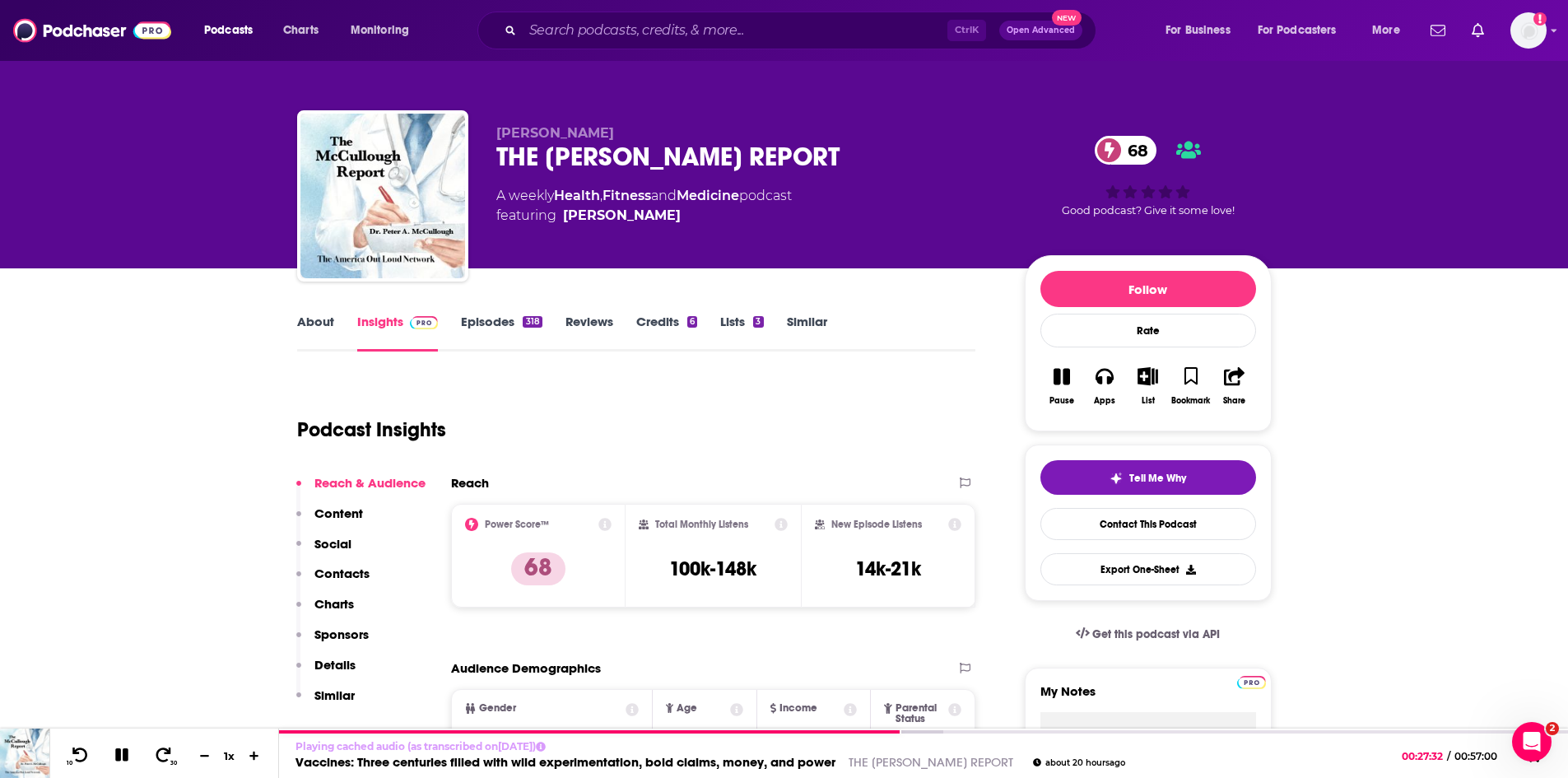
click at [489, 323] on link "Episodes 318" at bounding box center [501, 332] width 80 height 38
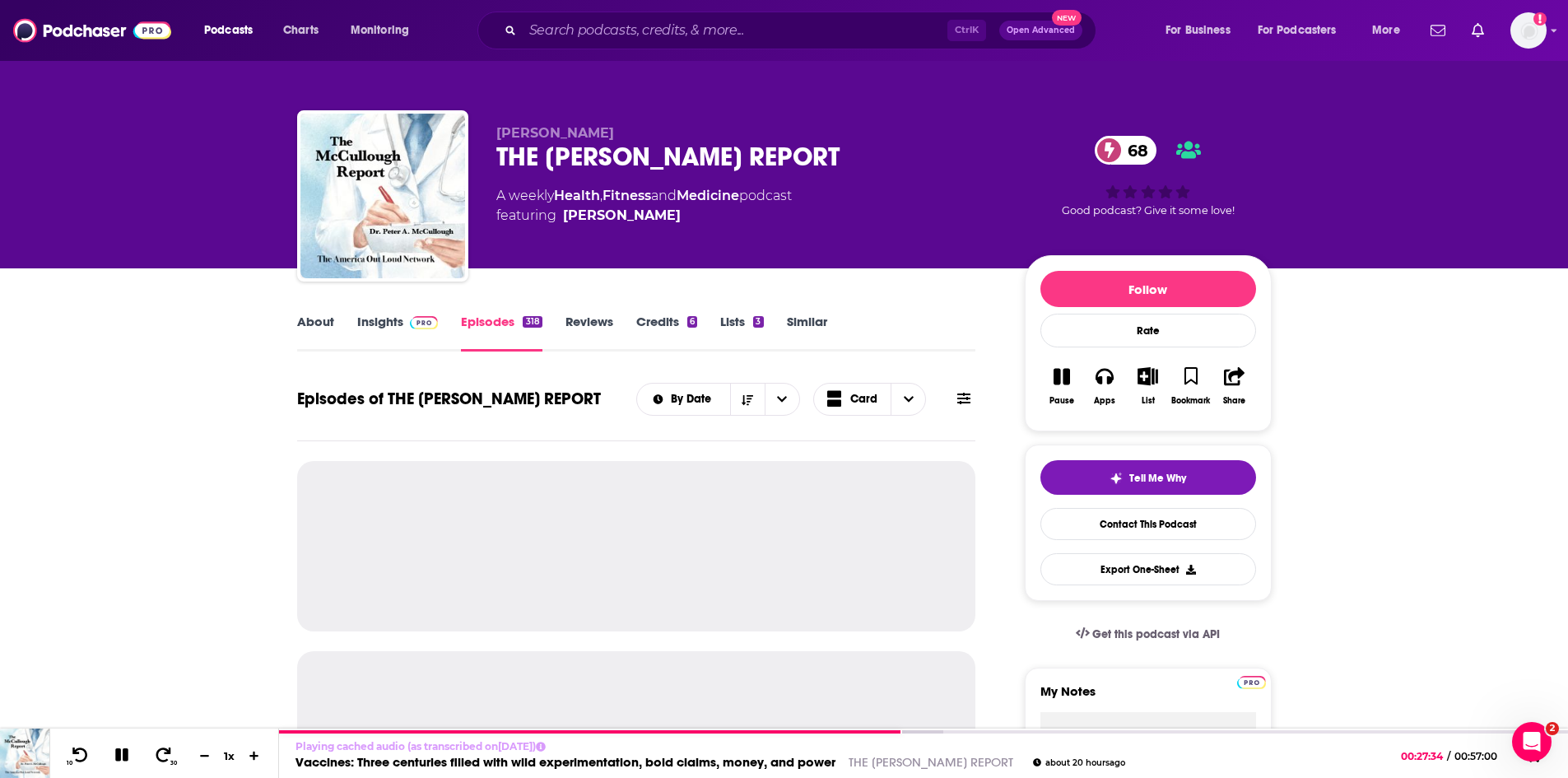
click at [968, 397] on icon at bounding box center [963, 398] width 13 height 13
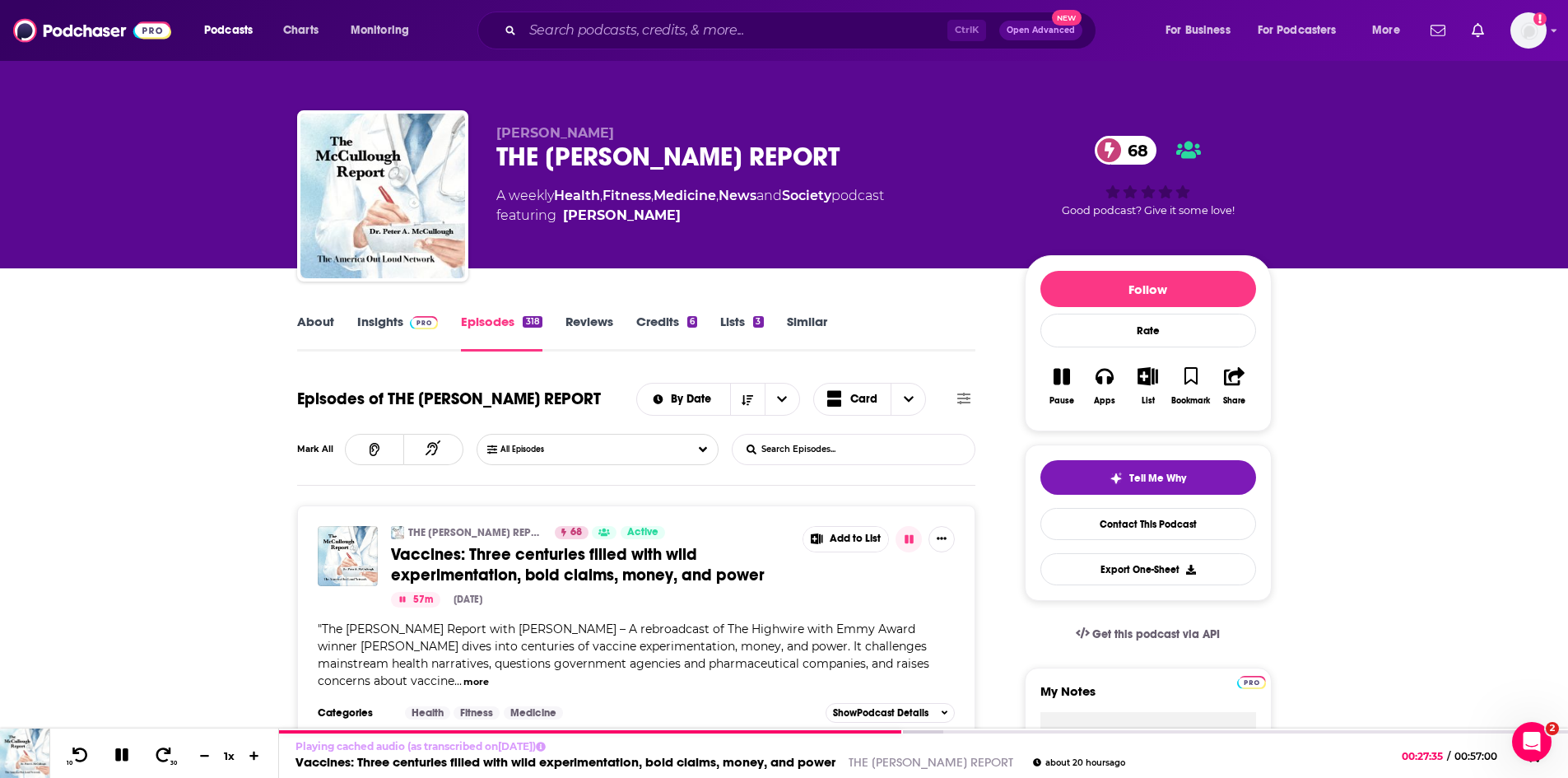
click at [828, 457] on input "List Search Input" at bounding box center [818, 449] width 172 height 30
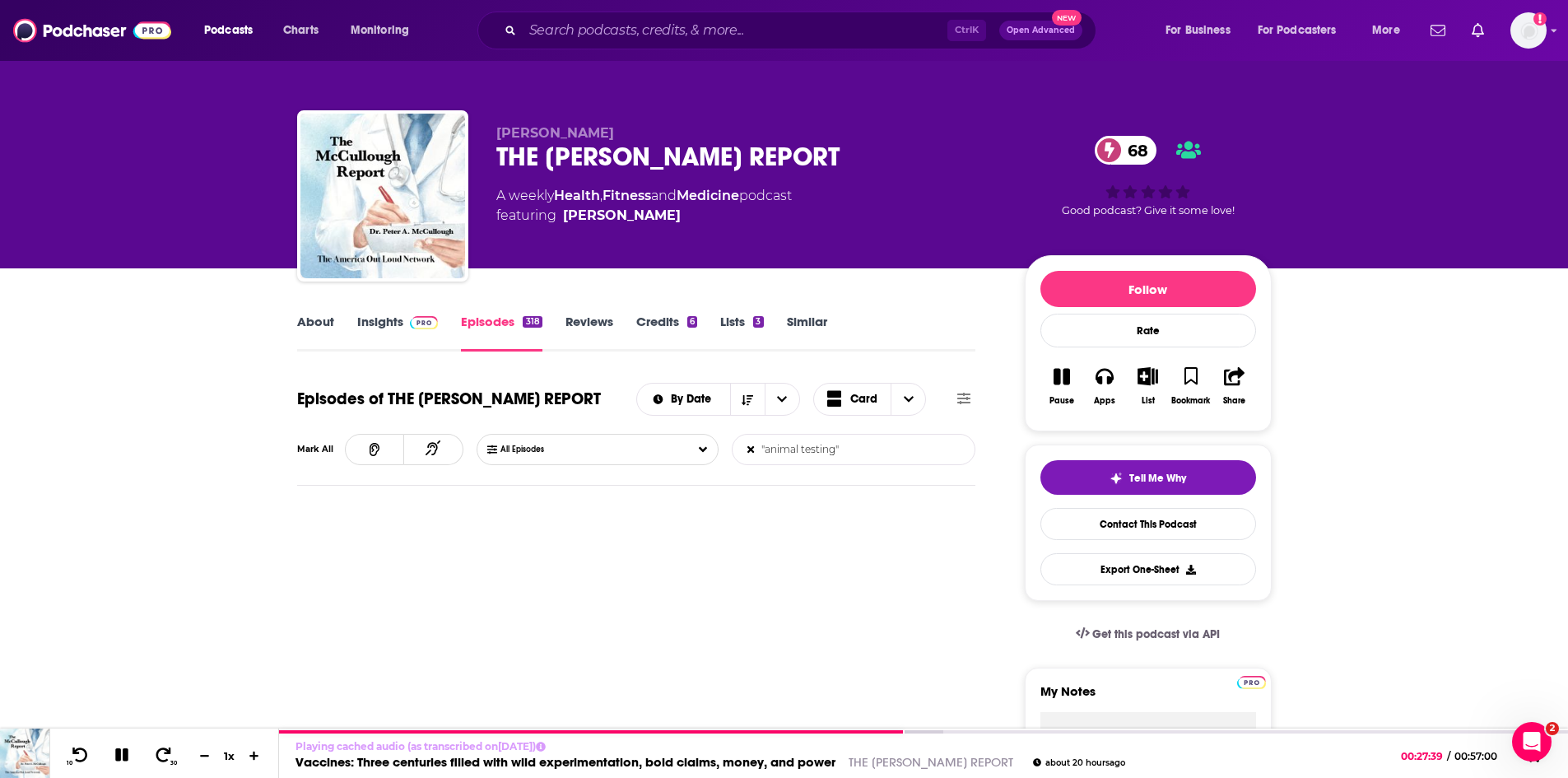
type input ""animal testing""
drag, startPoint x: 861, startPoint y: 450, endPoint x: 723, endPoint y: 454, distance: 138.1
click at [723, 454] on div "All Episodes "animal testing" List Search Input Search Episodes..." at bounding box center [726, 449] width 500 height 32
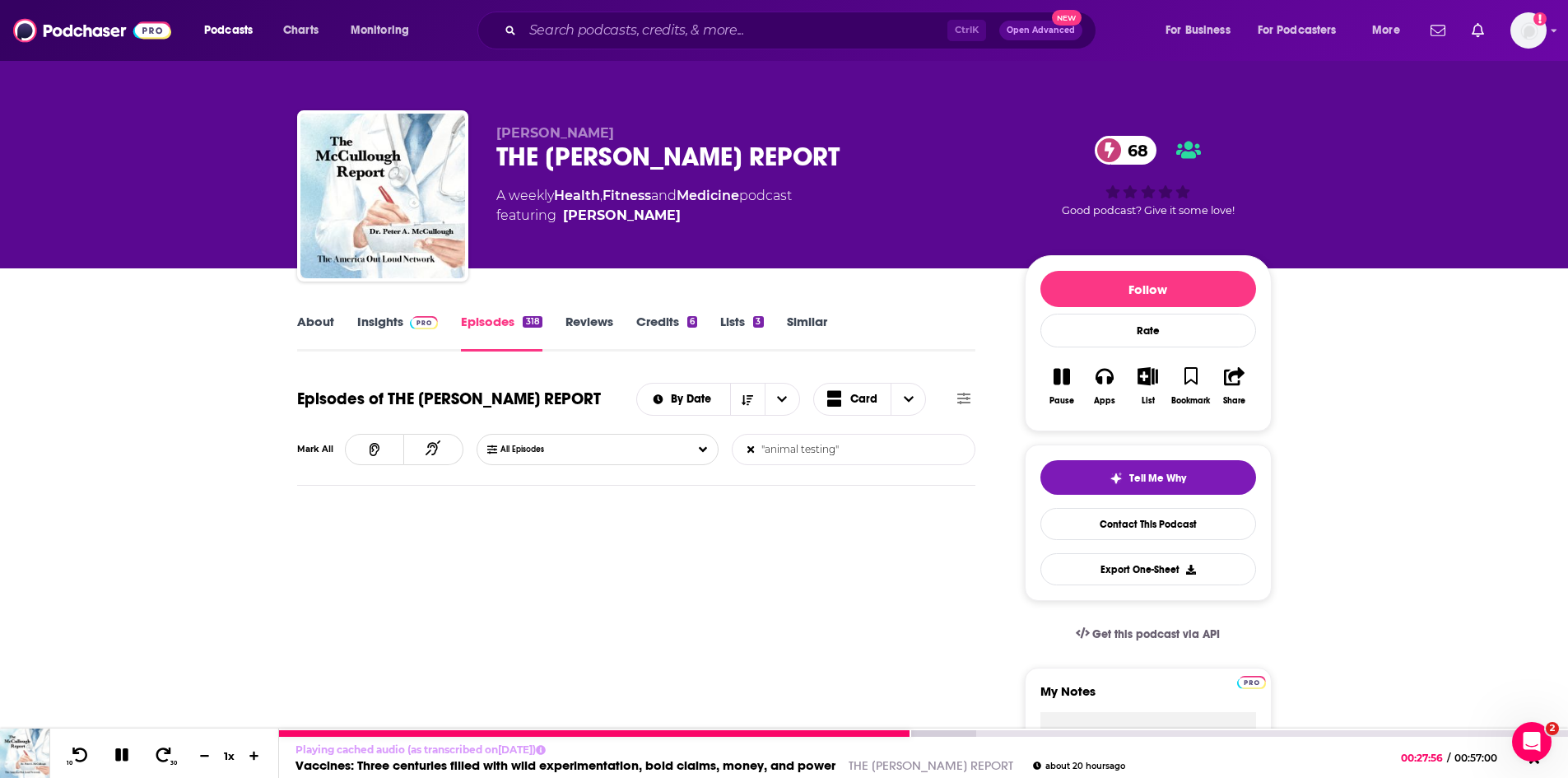
click at [808, 763] on link "Vaccines: Three centuries filled with wild experimentation, bold claims, money,…" at bounding box center [565, 765] width 540 height 15
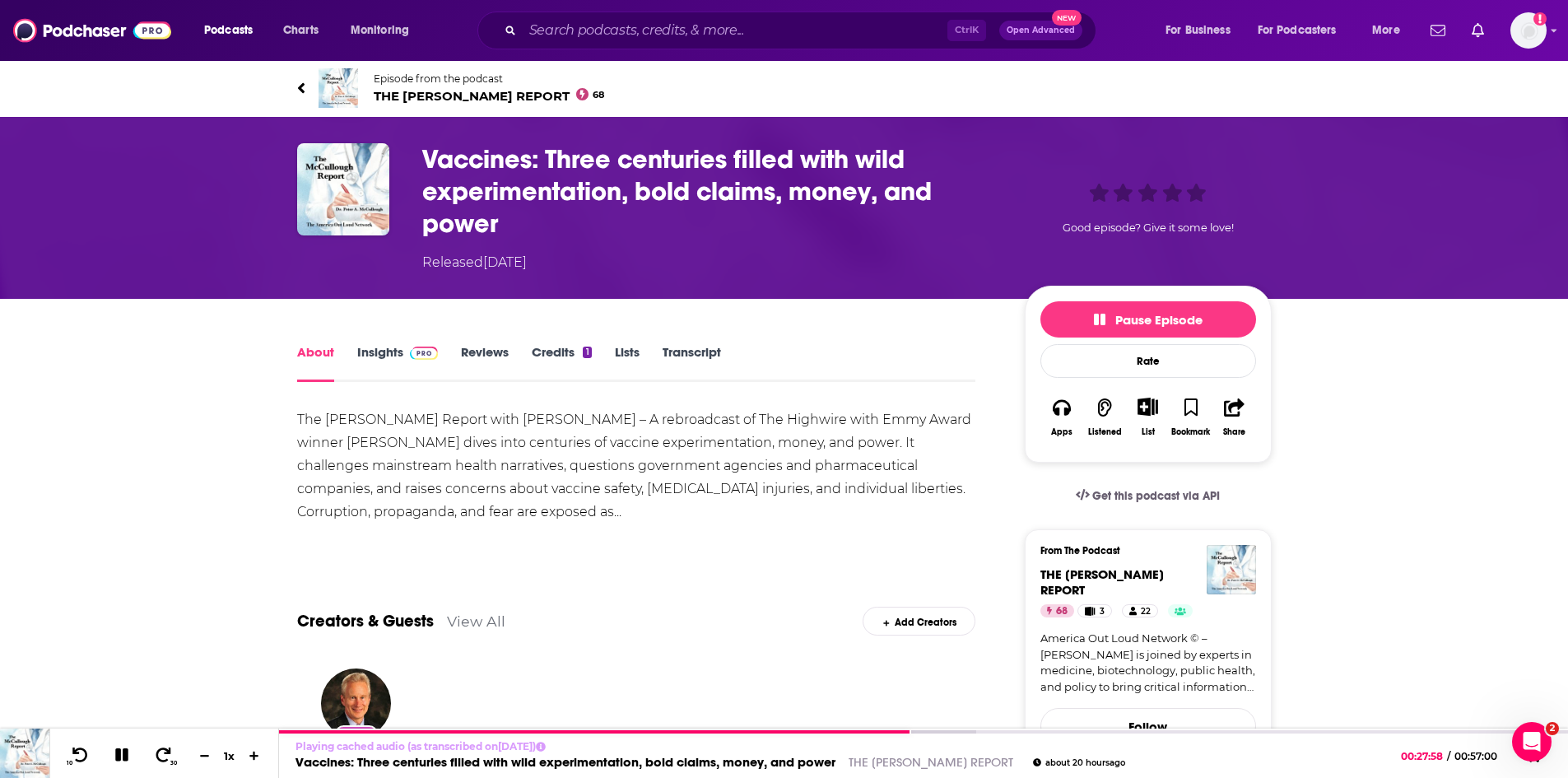
click at [682, 348] on link "Transcript" at bounding box center [692, 363] width 58 height 38
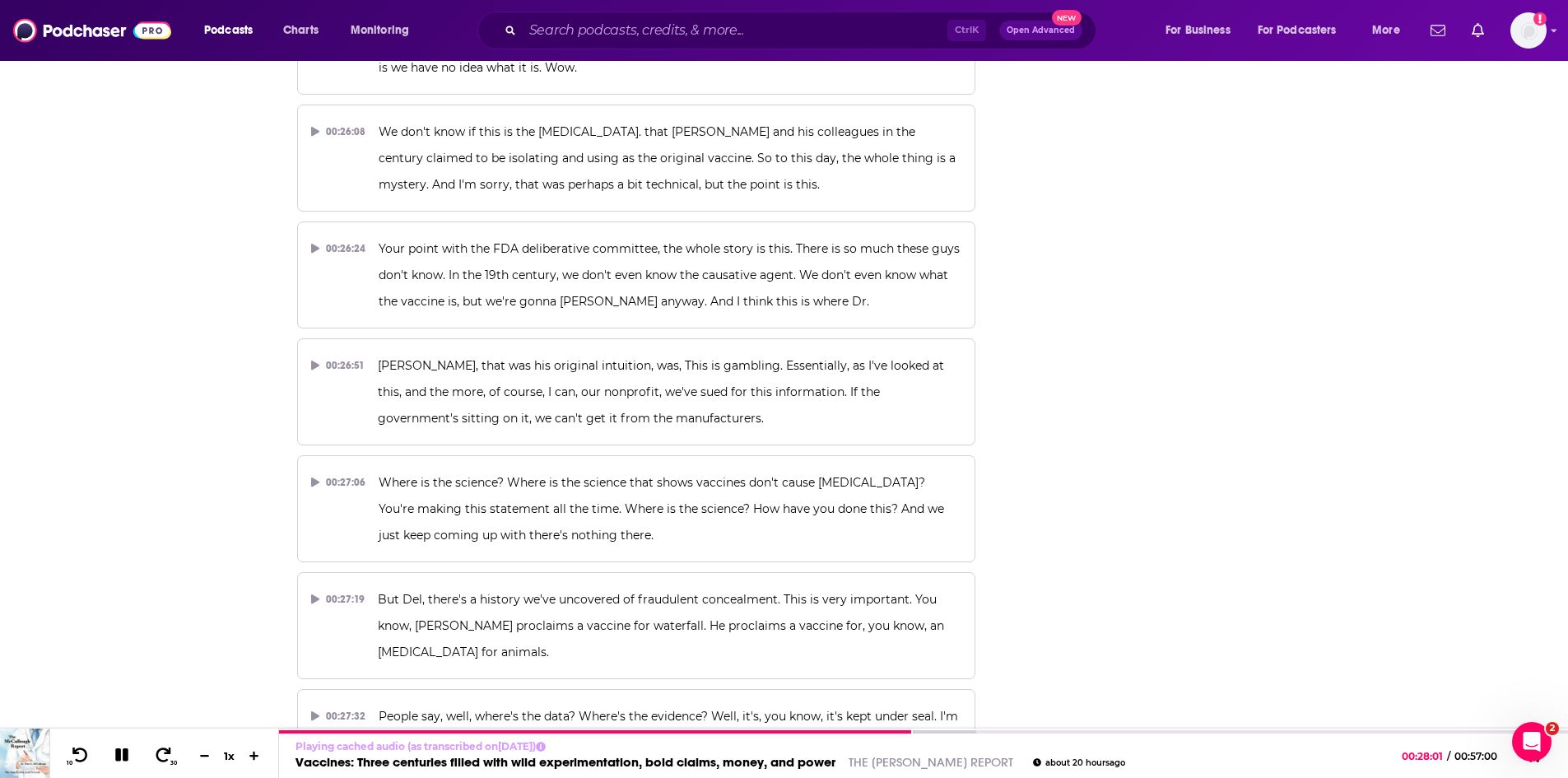
scroll to position [12180, 0]
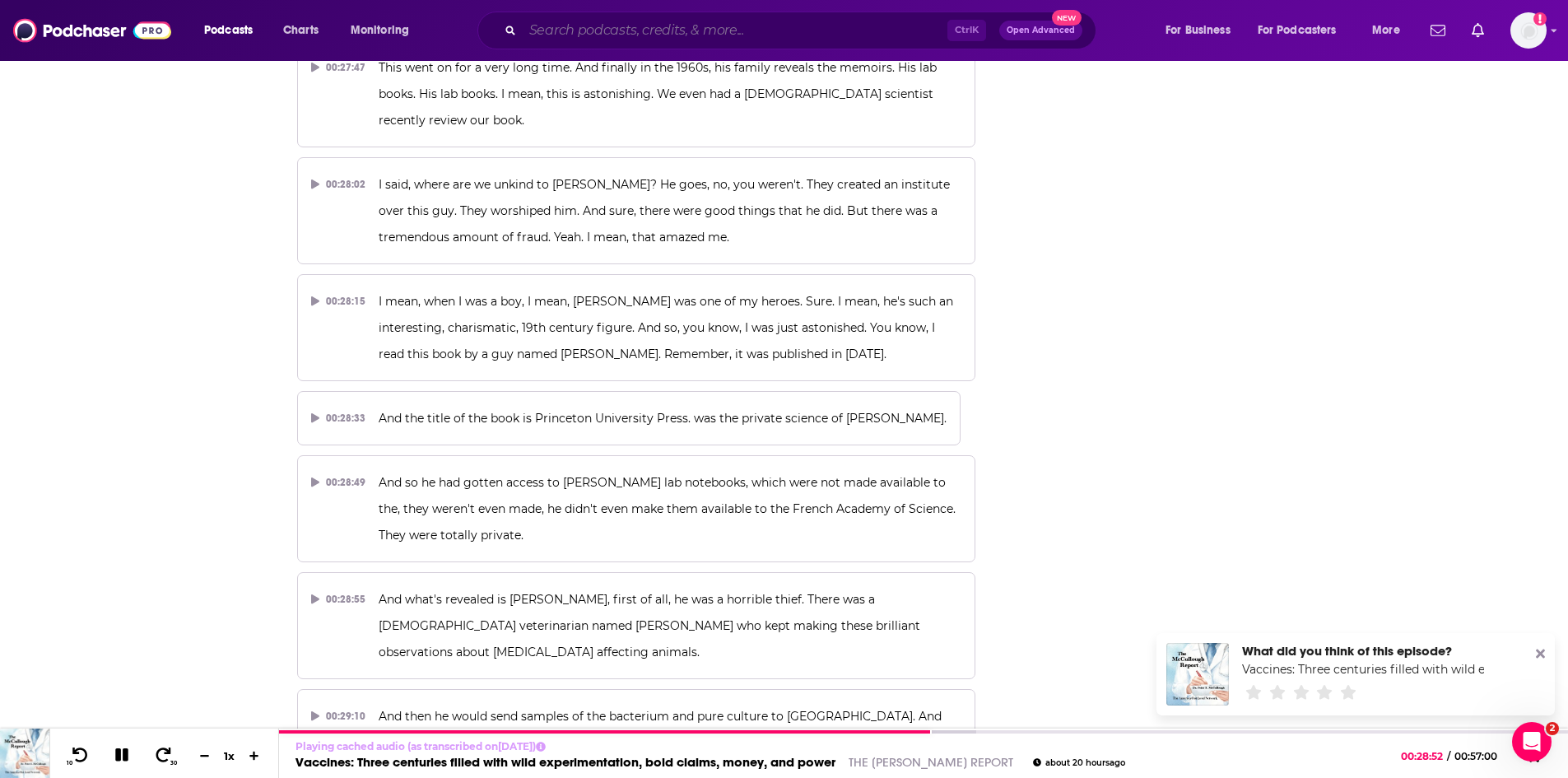
click at [607, 37] on input "Search podcasts, credits, & more..." at bounding box center [734, 30] width 424 height 26
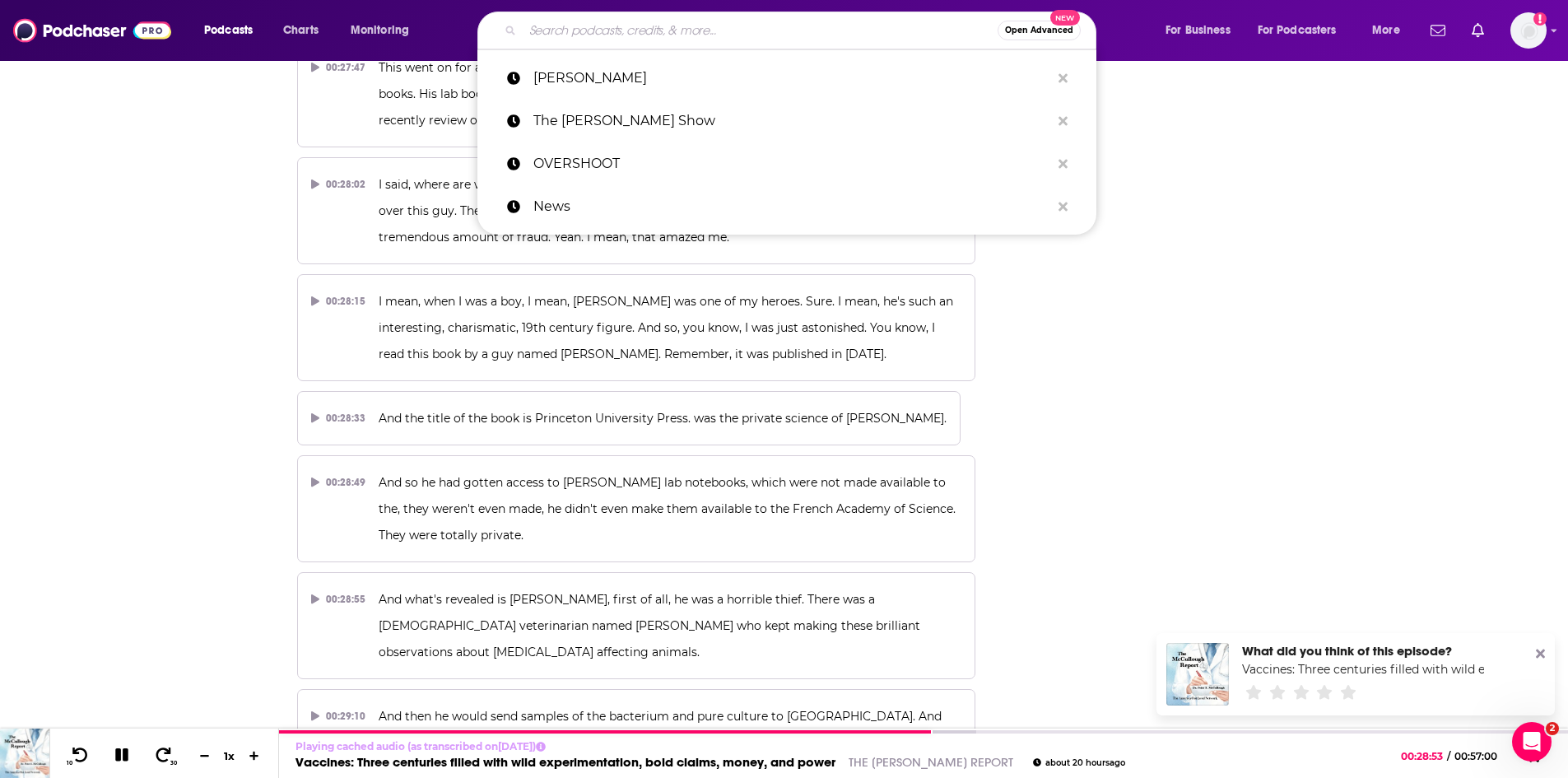
paste input "The Happy Women Podcast"
type input "The Happy Women Podcast"
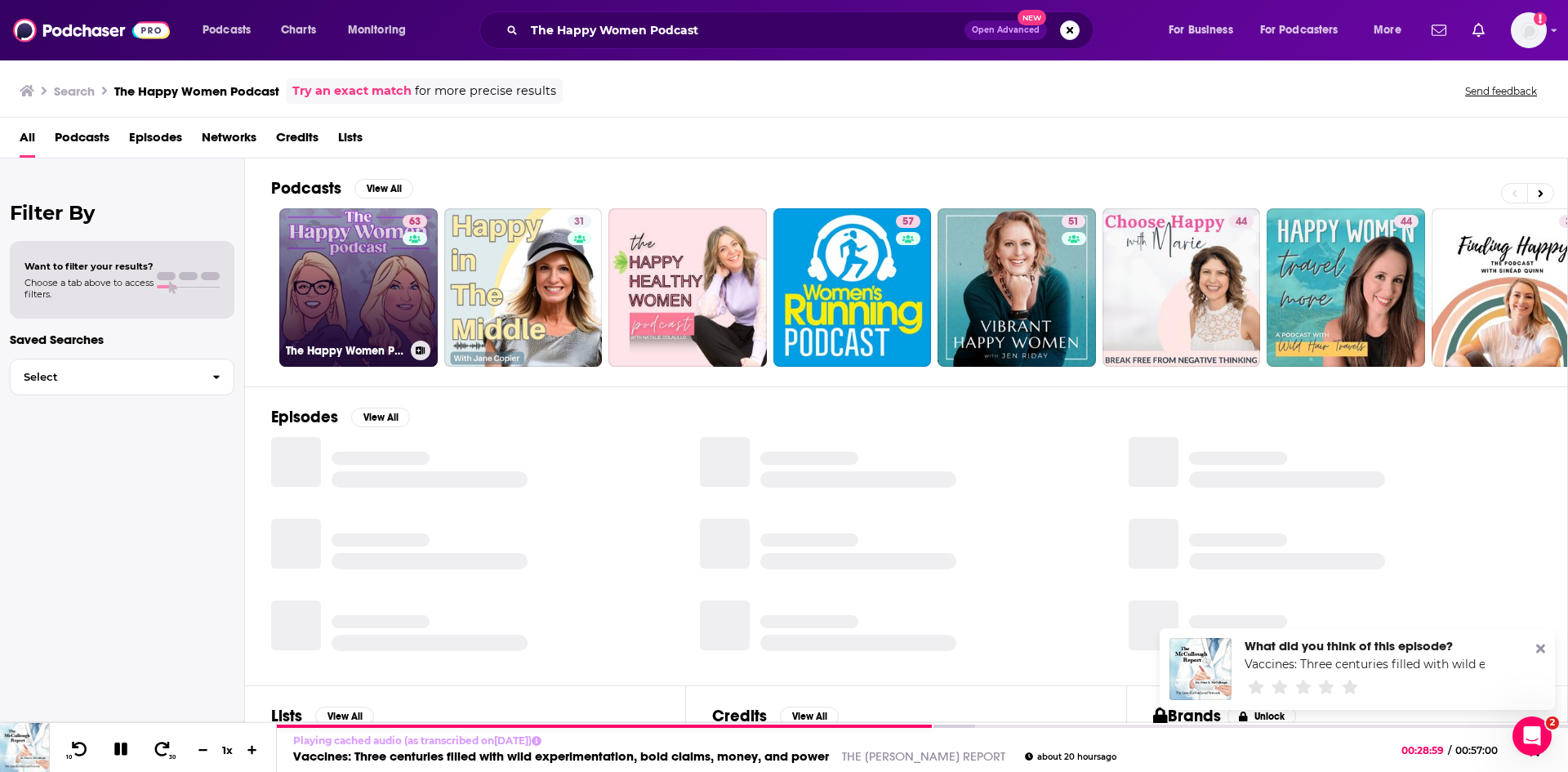
click at [338, 302] on link "63 The Happy Women Podcast" at bounding box center [358, 287] width 158 height 158
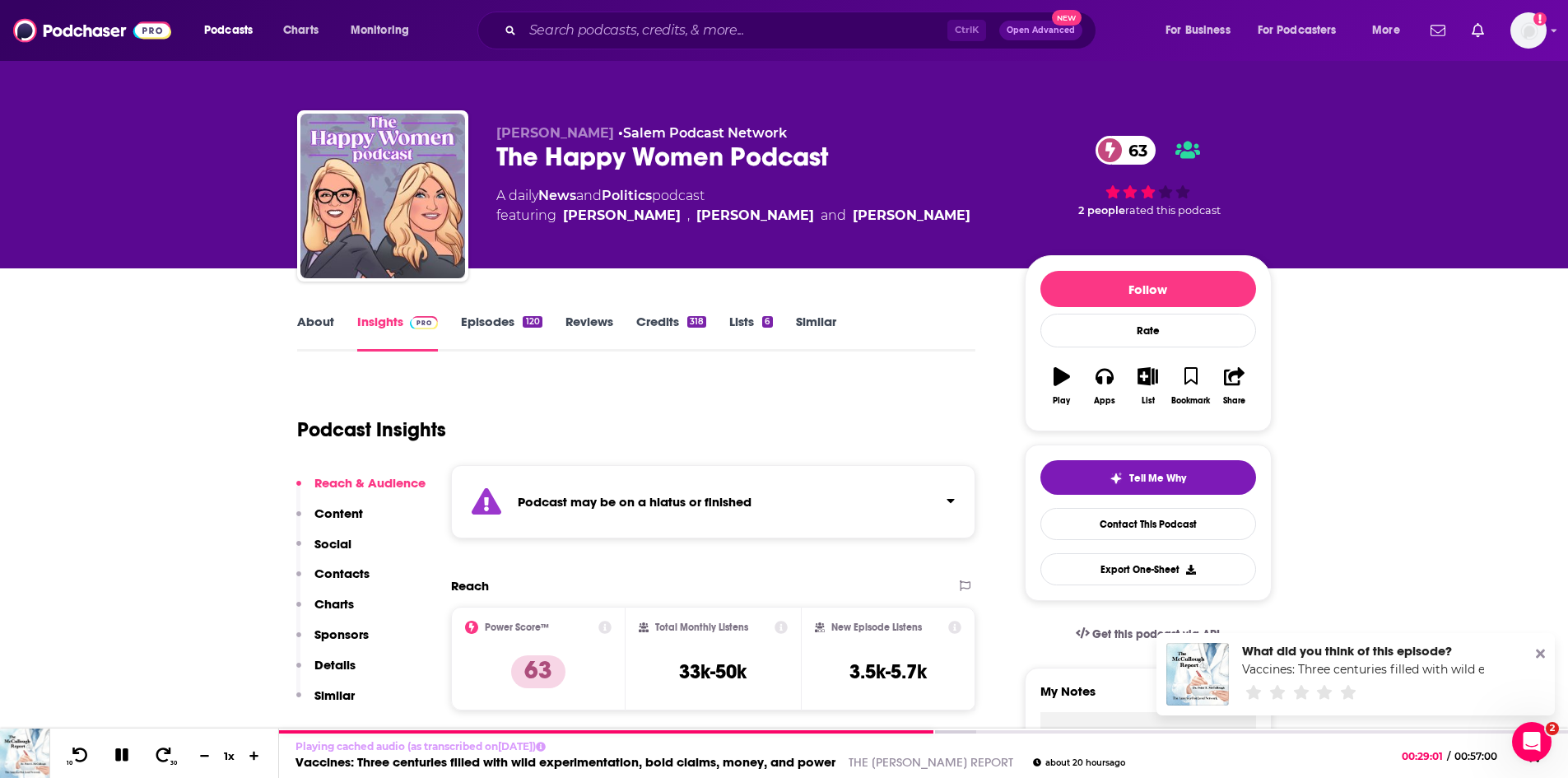
click at [481, 327] on link "Episodes 120" at bounding box center [501, 332] width 80 height 38
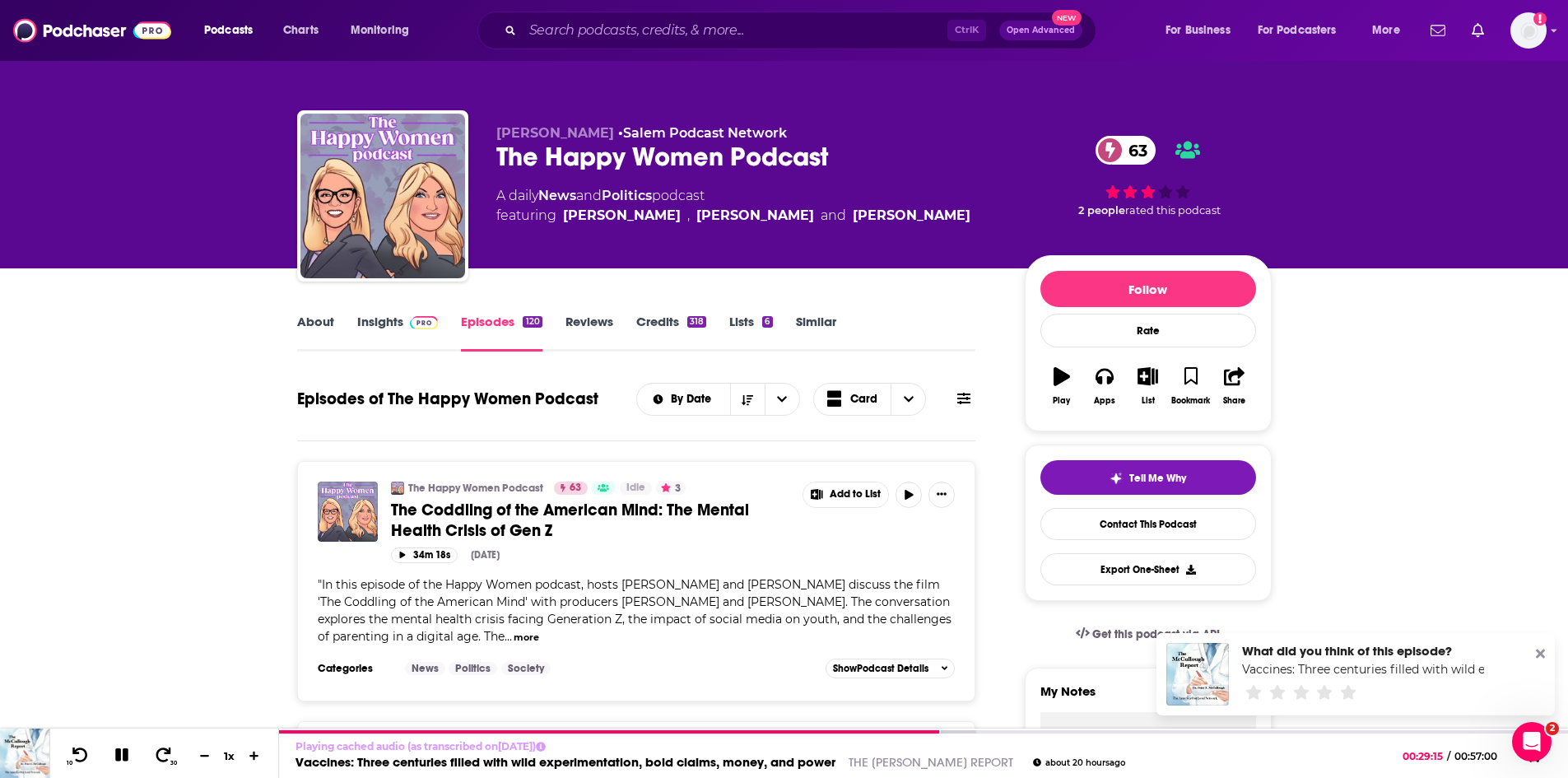
click at [324, 324] on link "About" at bounding box center [315, 332] width 37 height 38
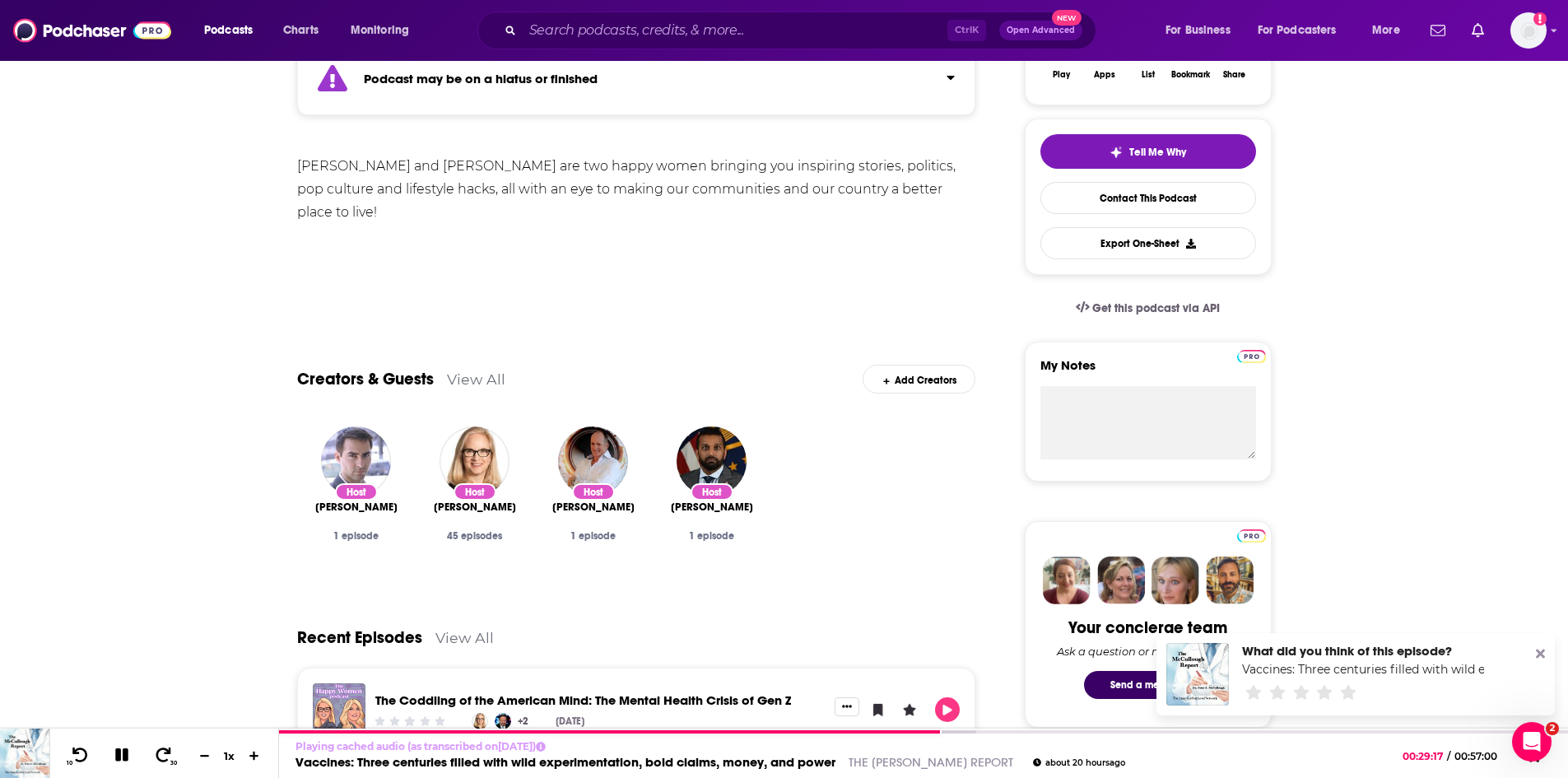
scroll to position [330, 0]
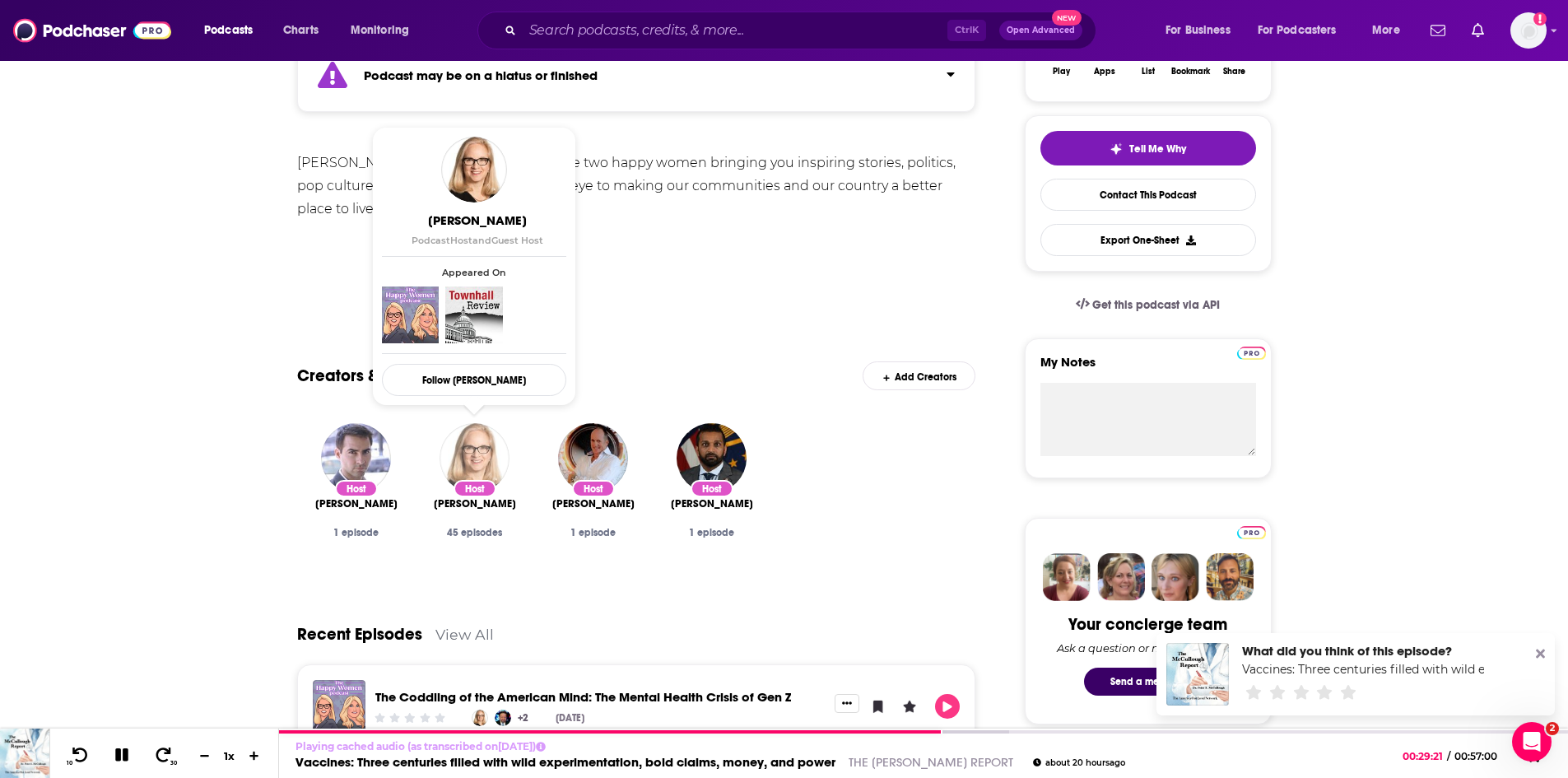
click at [464, 460] on img "Katie Gorka" at bounding box center [475, 459] width 70 height 70
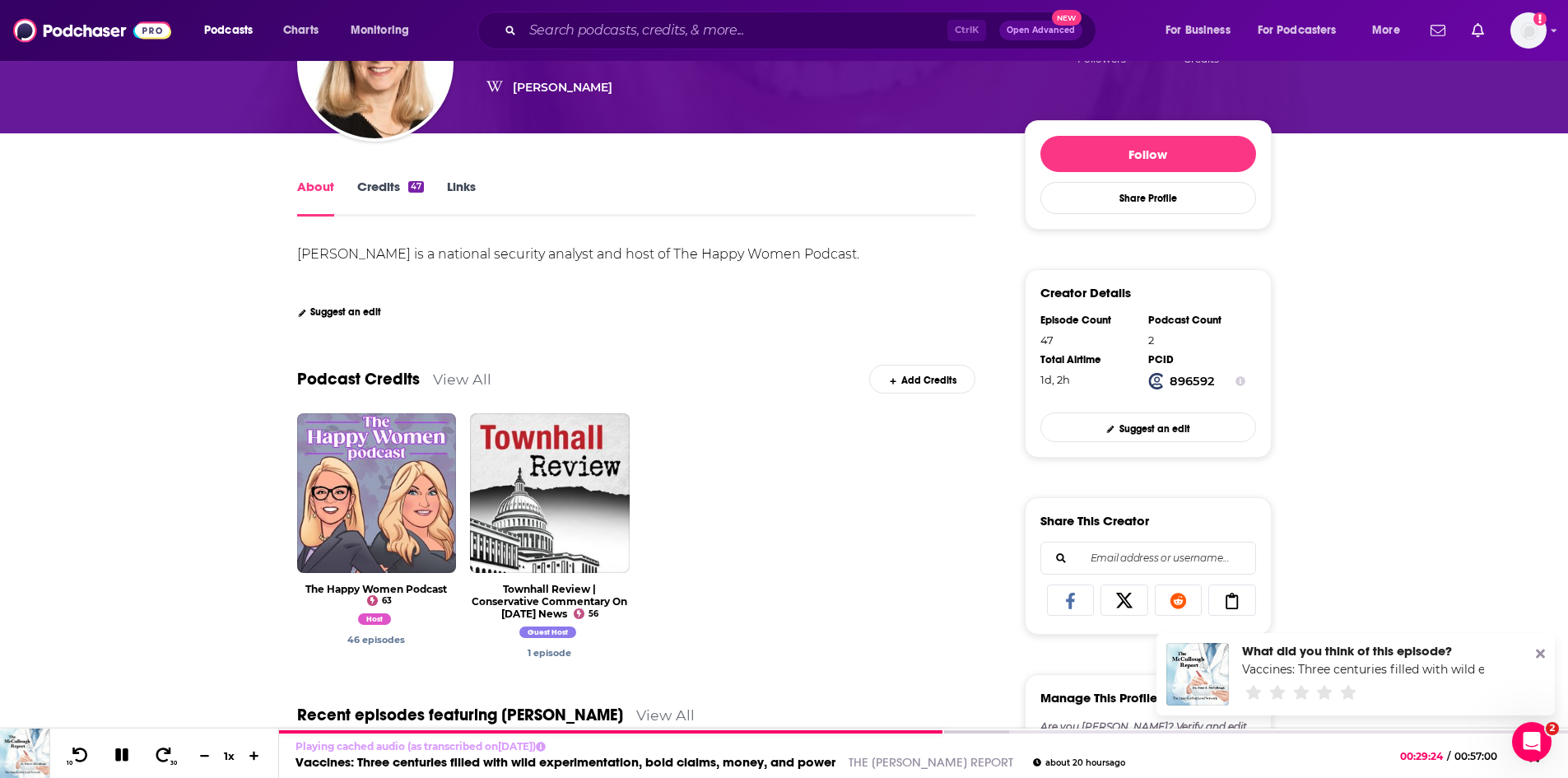
scroll to position [247, 0]
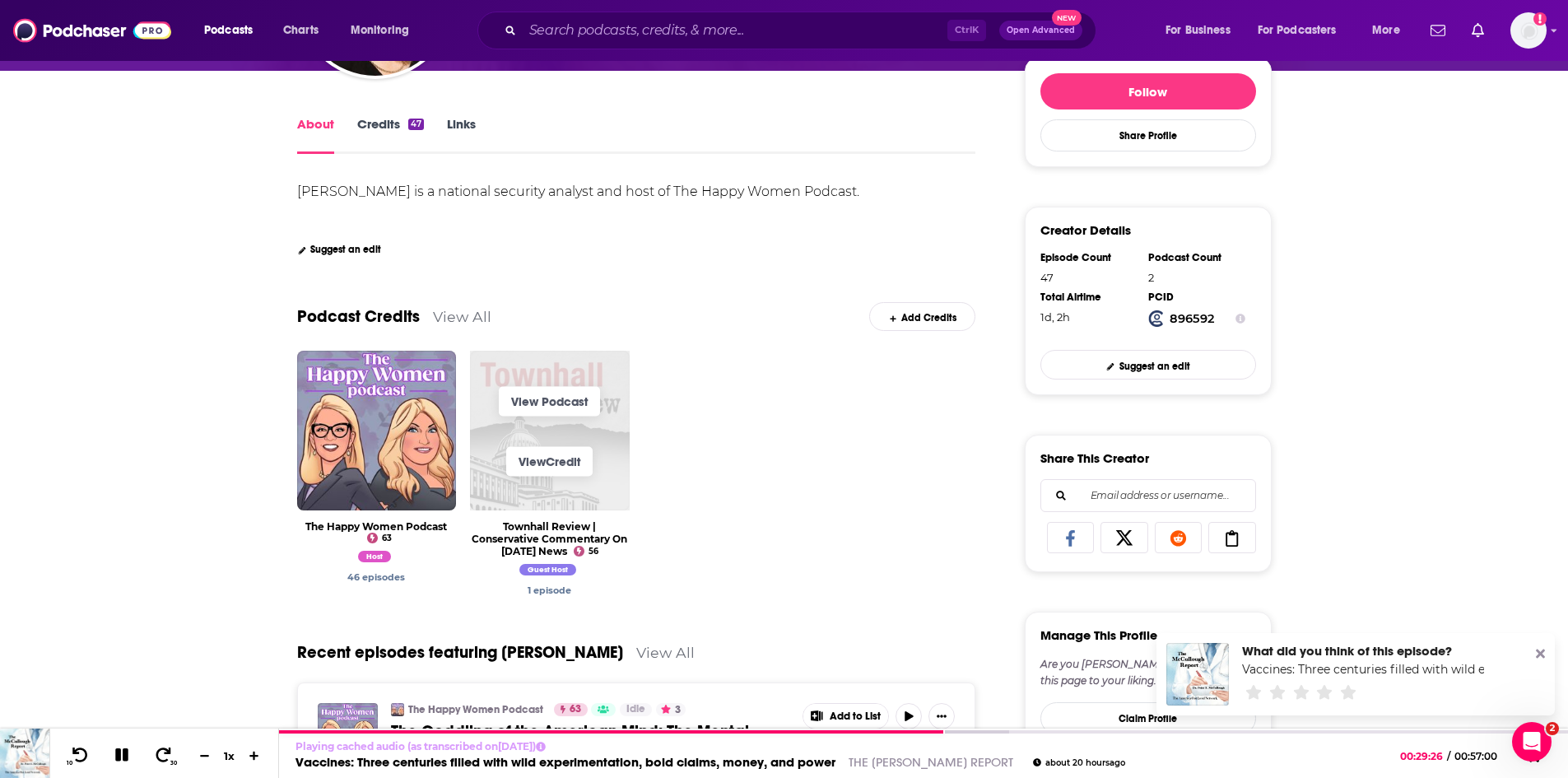
click at [594, 371] on span "View Podcast" at bounding box center [549, 401] width 160 height 60
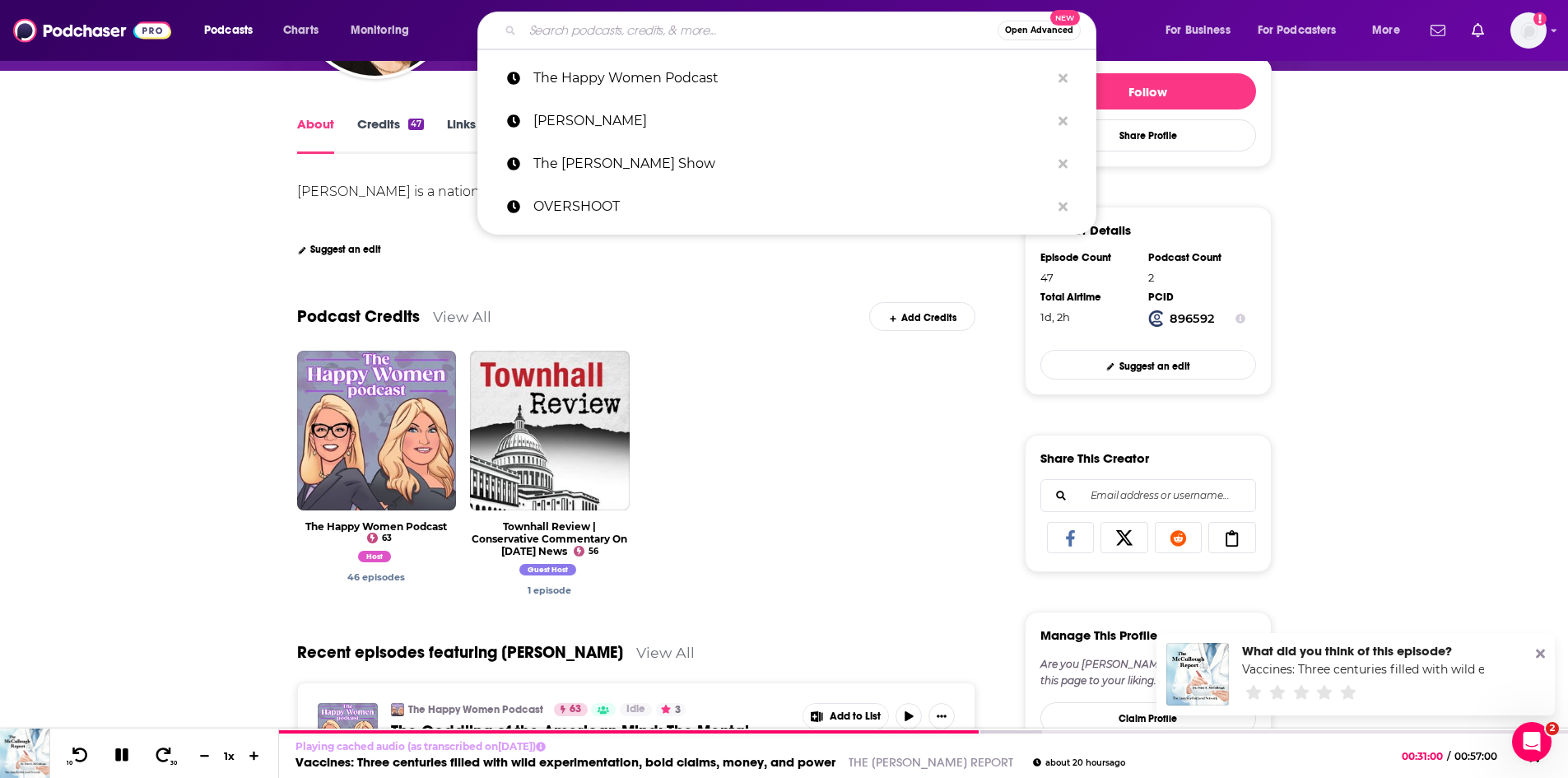
click at [600, 18] on input "Search podcasts, credits, & more..." at bounding box center [760, 30] width 475 height 26
paste input "[PERSON_NAME] The Right Squad"
type input "[PERSON_NAME] The Right Squad"
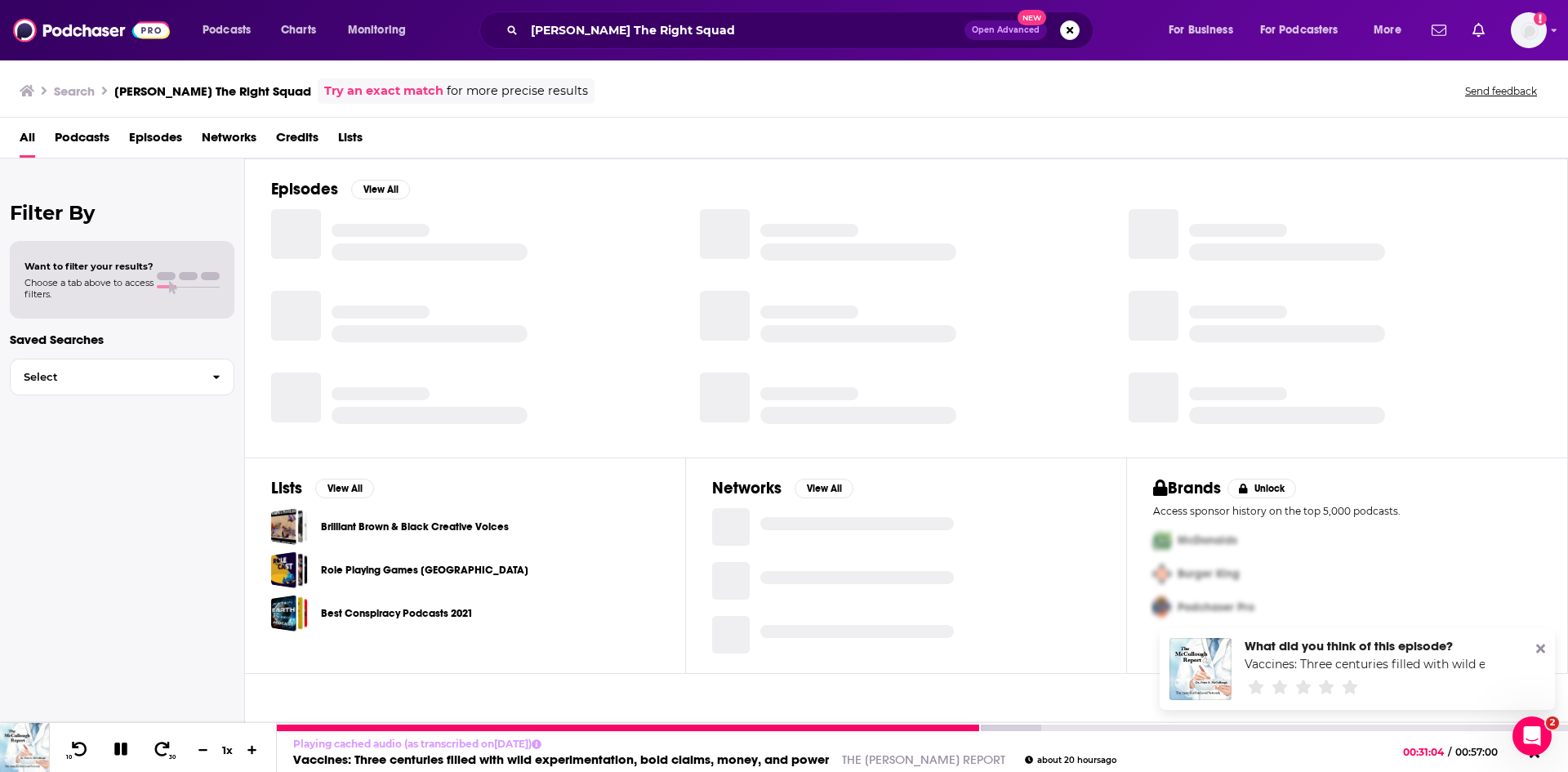
click at [131, 748] on button at bounding box center [121, 750] width 29 height 20
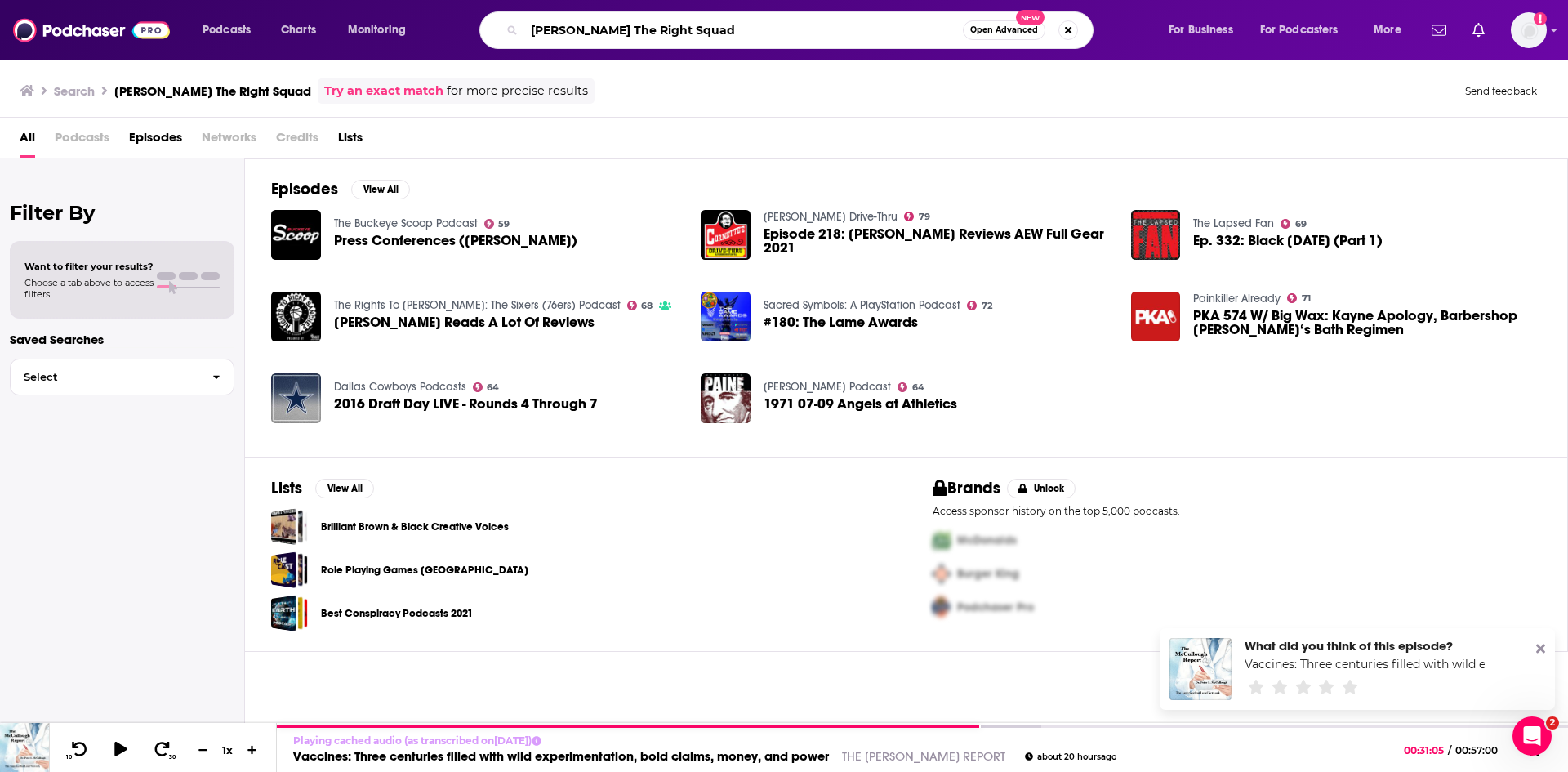
drag, startPoint x: 729, startPoint y: 34, endPoint x: 610, endPoint y: 33, distance: 119.0
click at [610, 33] on input "[PERSON_NAME] The Right Squad" at bounding box center [744, 30] width 439 height 26
type input "[PERSON_NAME]"
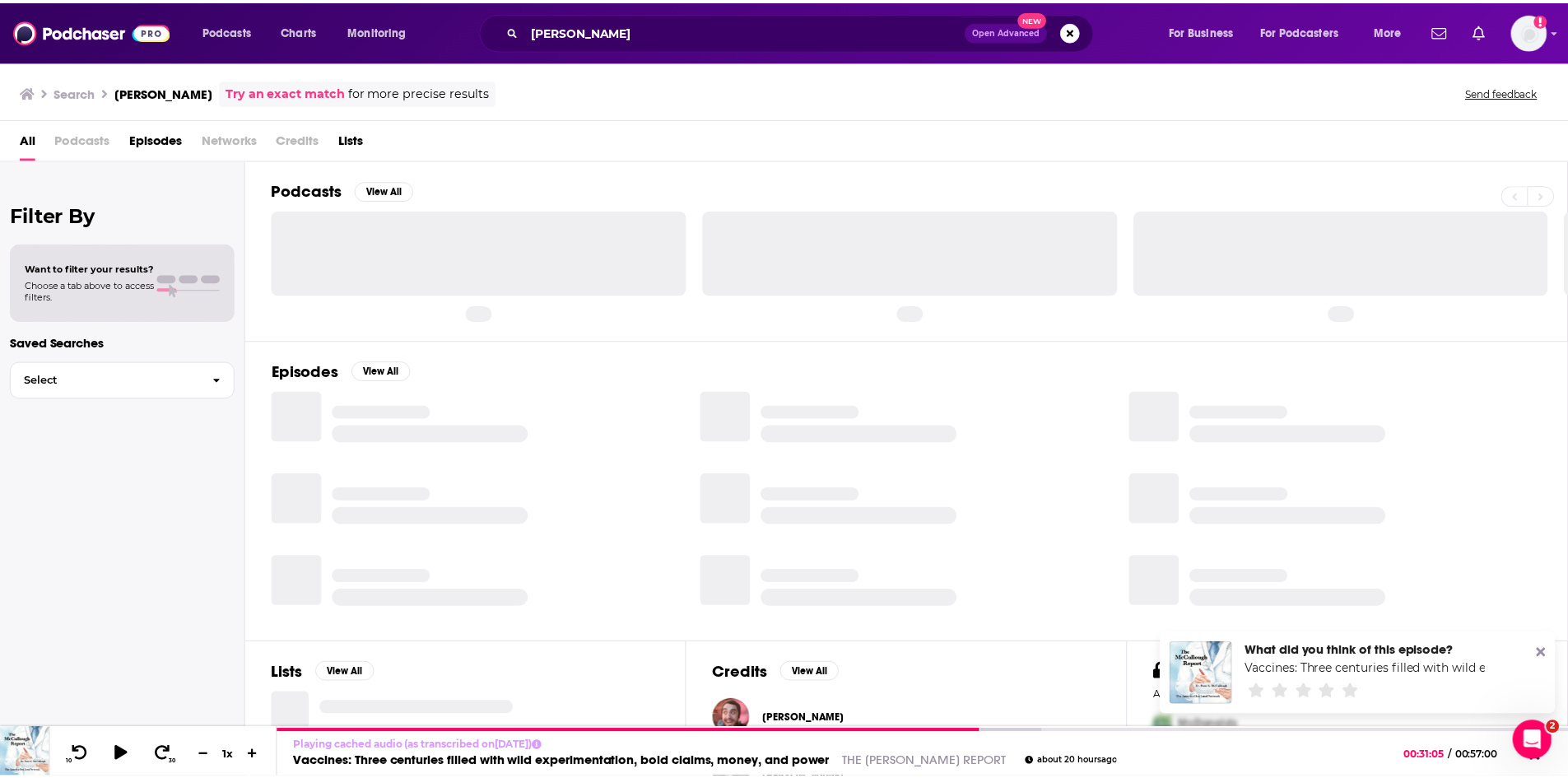
scroll to position [79, 0]
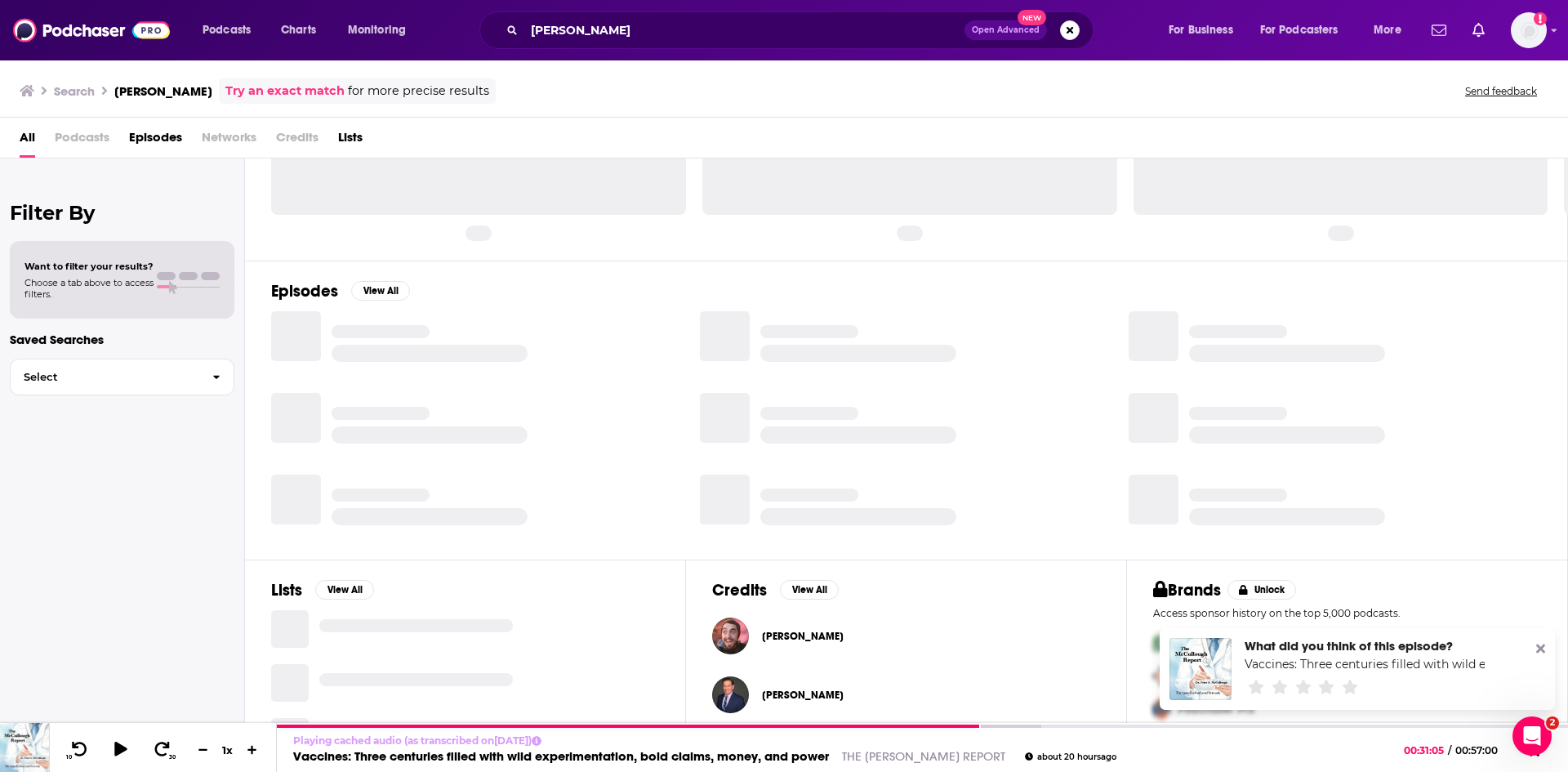
click at [777, 697] on span "[PERSON_NAME]" at bounding box center [802, 695] width 81 height 13
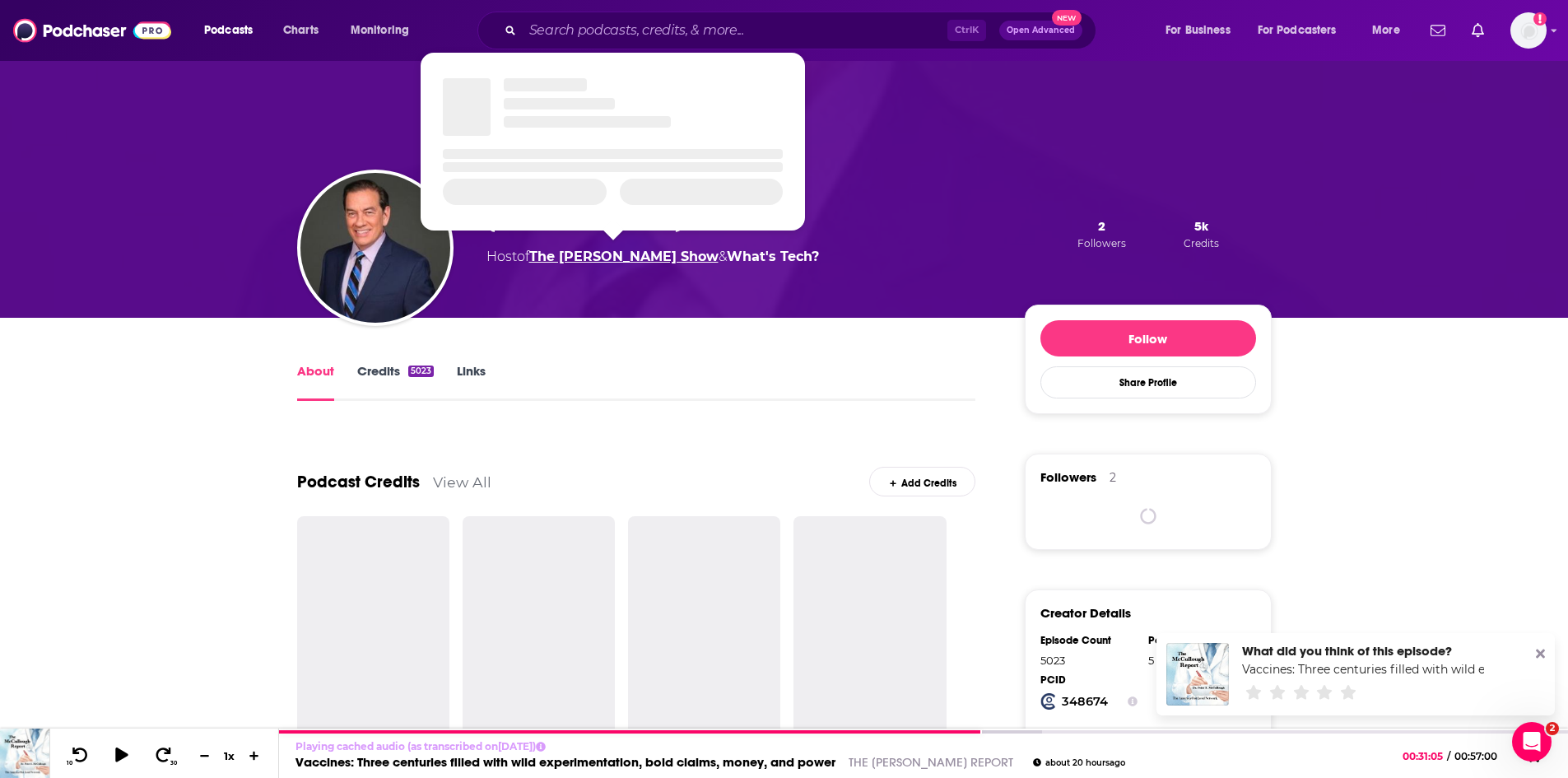
click at [652, 258] on link "The [PERSON_NAME] Show" at bounding box center [624, 256] width 190 height 15
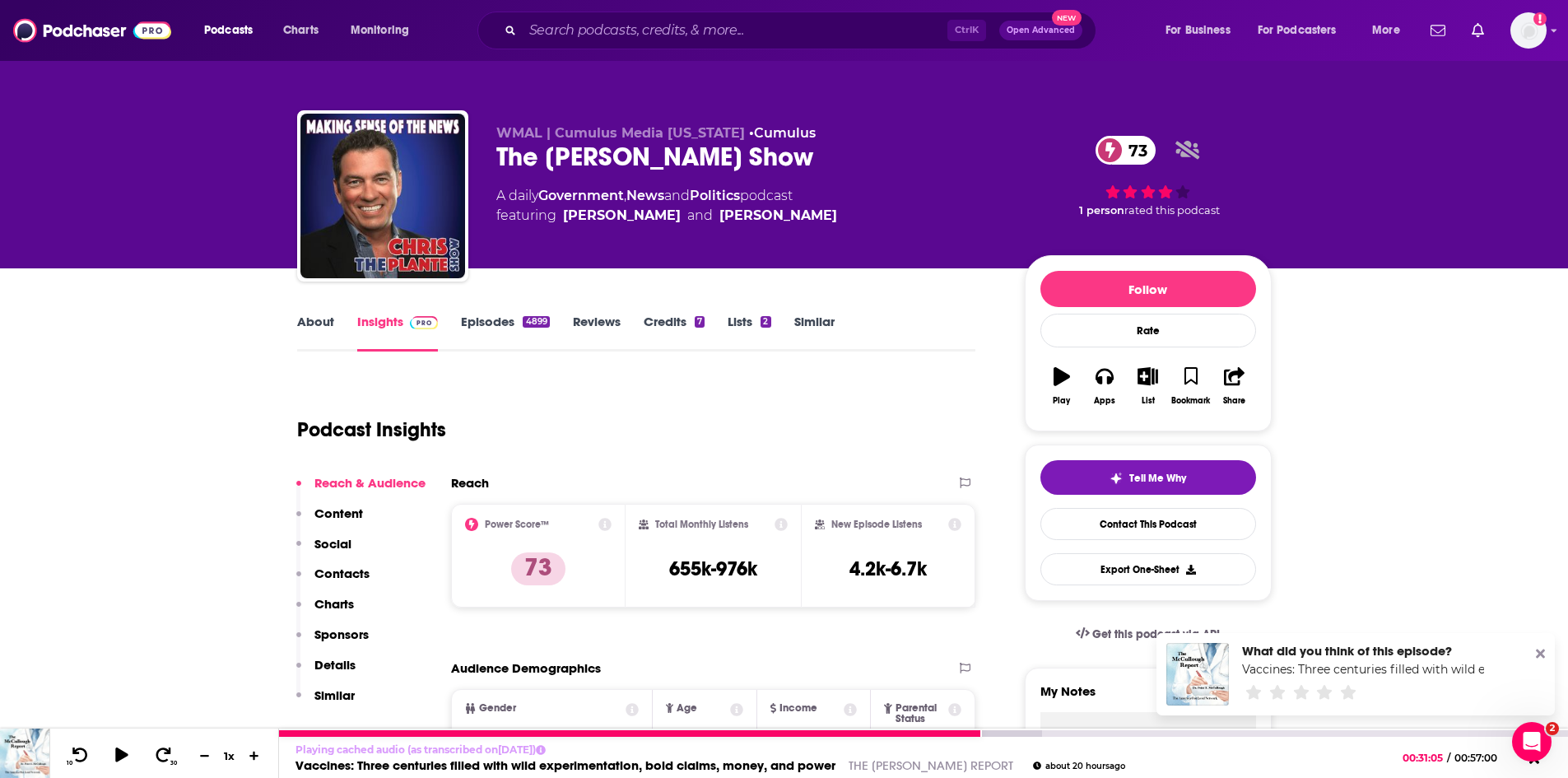
click at [875, 764] on link "THE [PERSON_NAME] REPORT" at bounding box center [931, 765] width 165 height 15
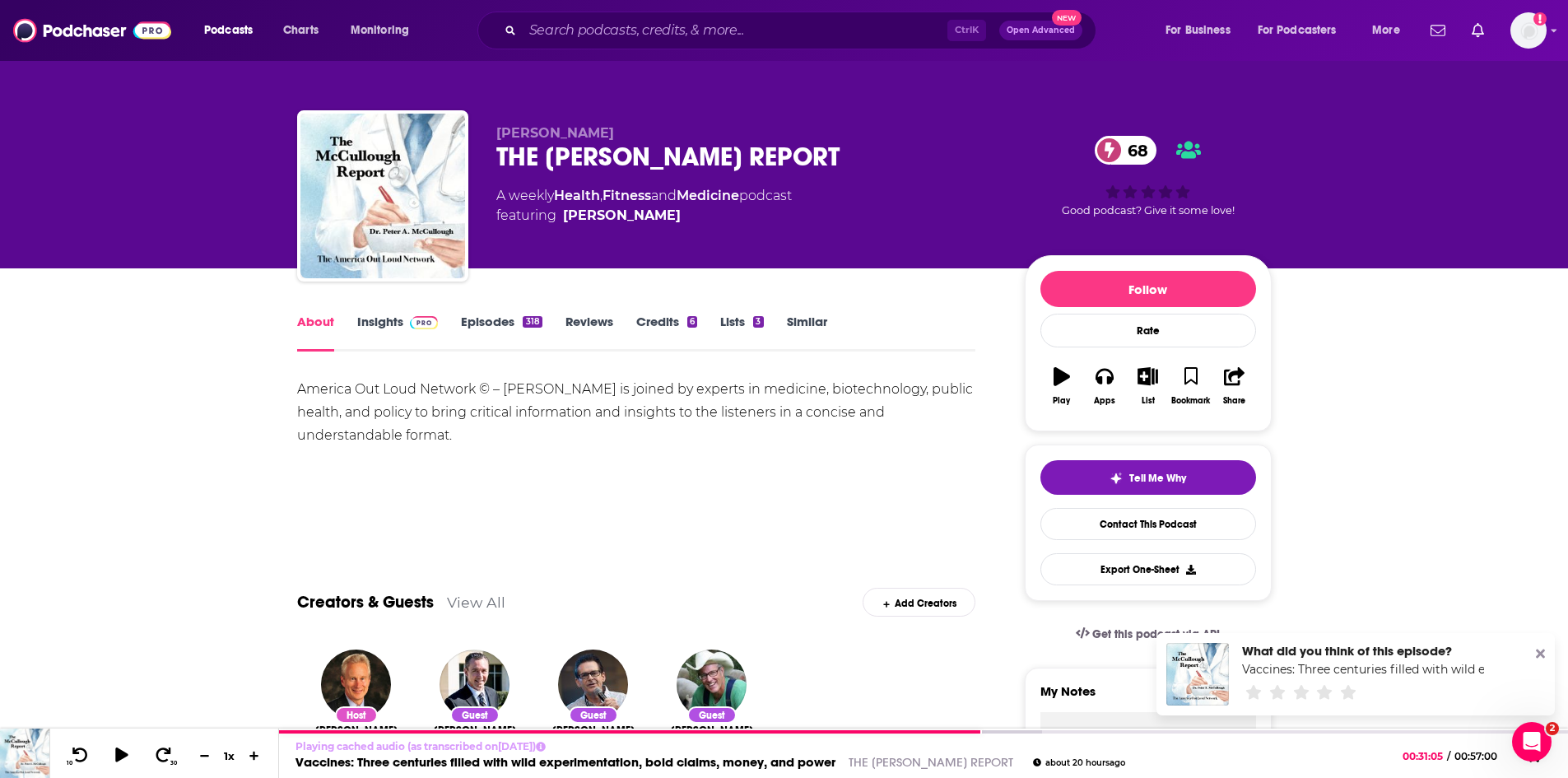
click at [488, 320] on link "Episodes 318" at bounding box center [501, 332] width 80 height 38
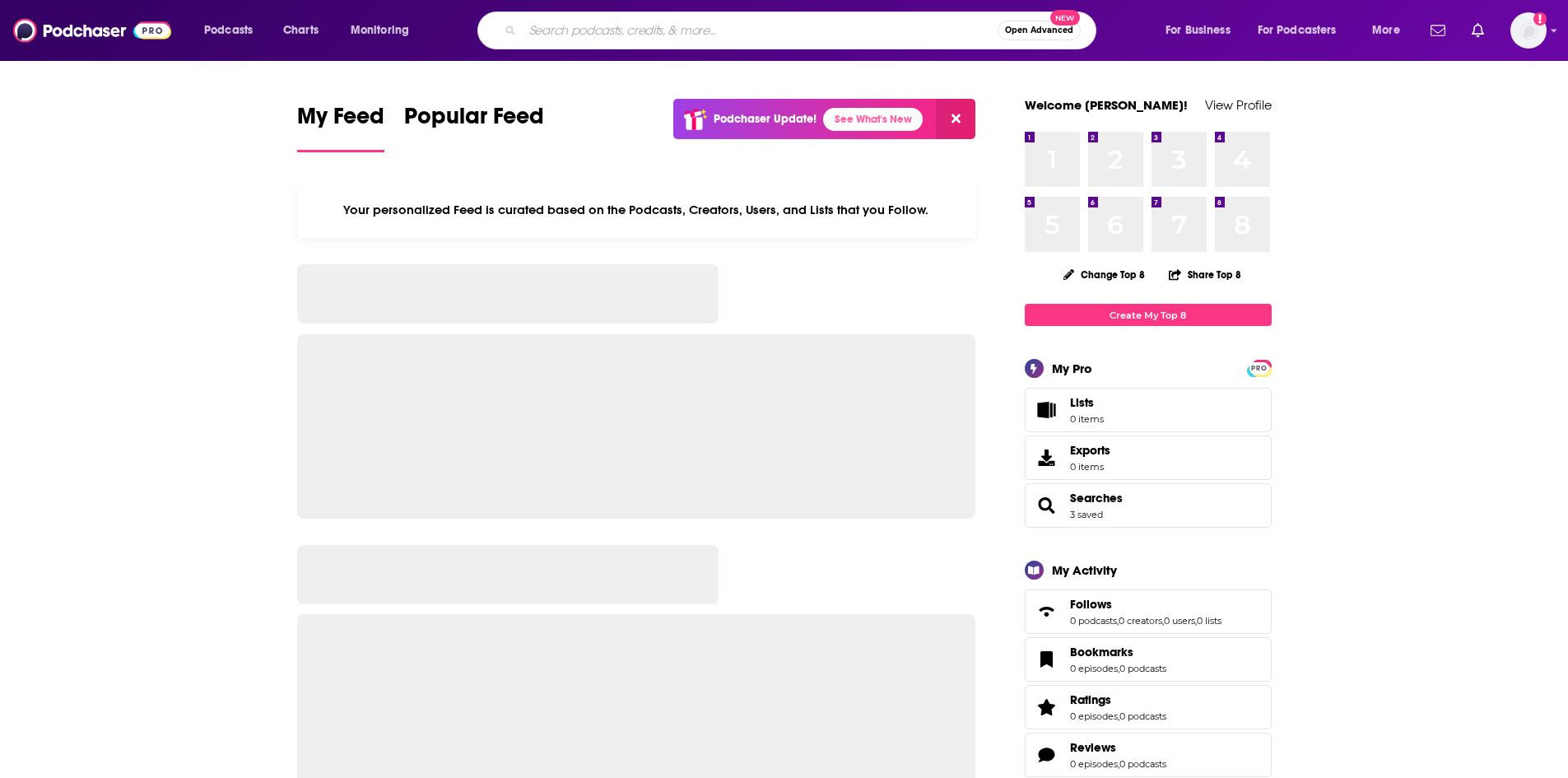
click at [659, 25] on input "Search podcasts, credits, & more..." at bounding box center [760, 30] width 475 height 26
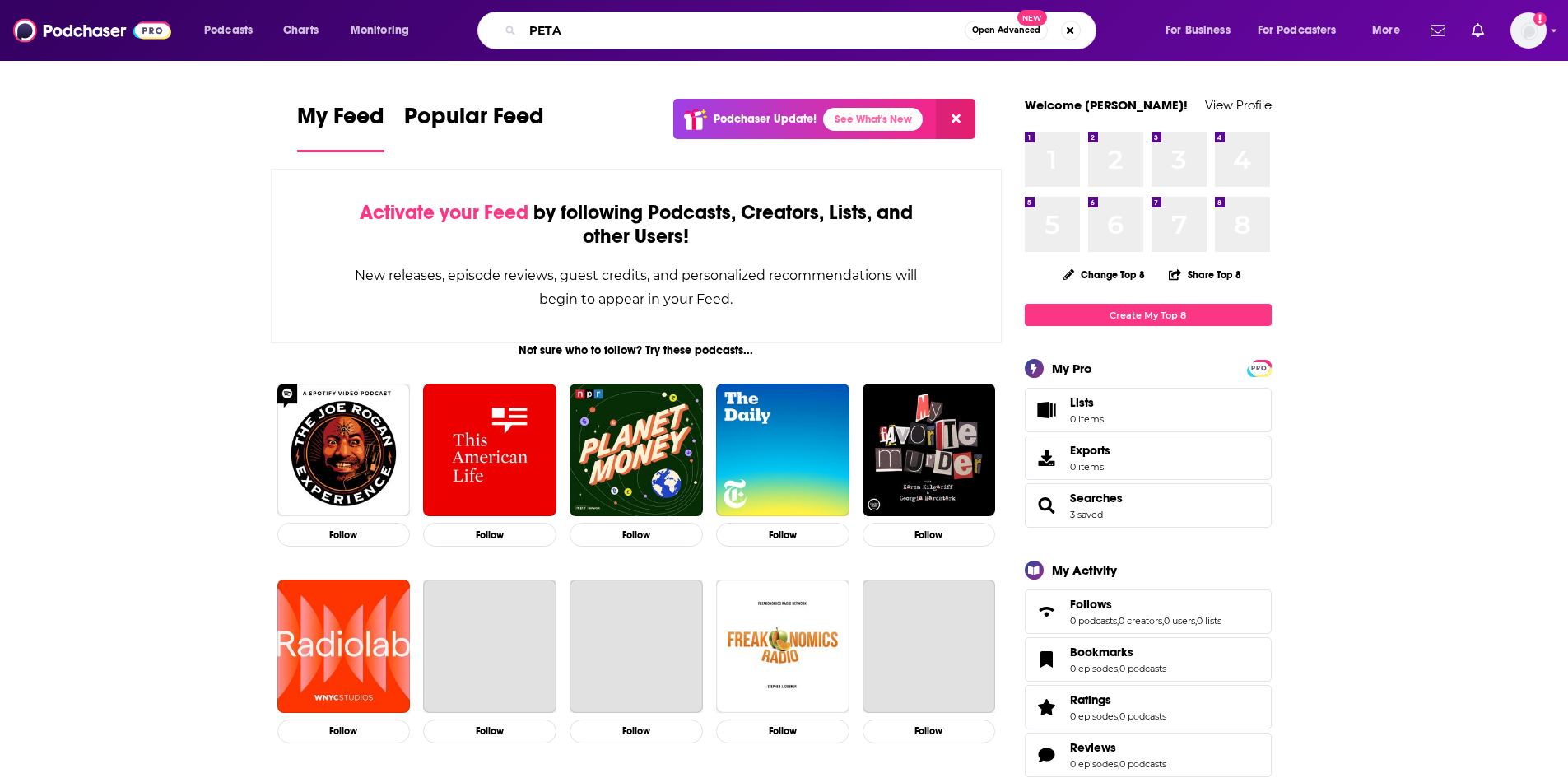
type input "PETA"
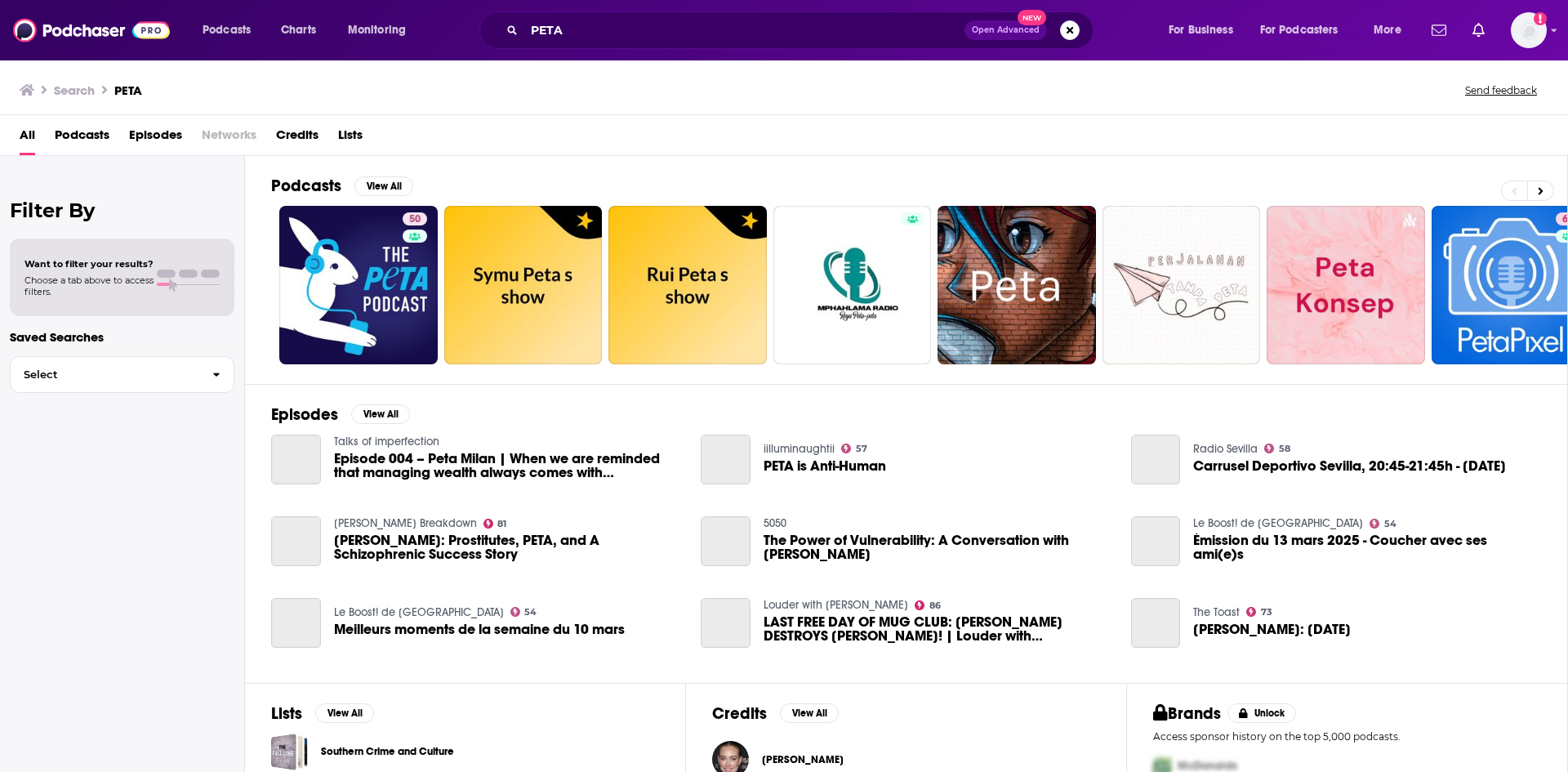
click at [171, 129] on span "Episodes" at bounding box center [155, 139] width 53 height 34
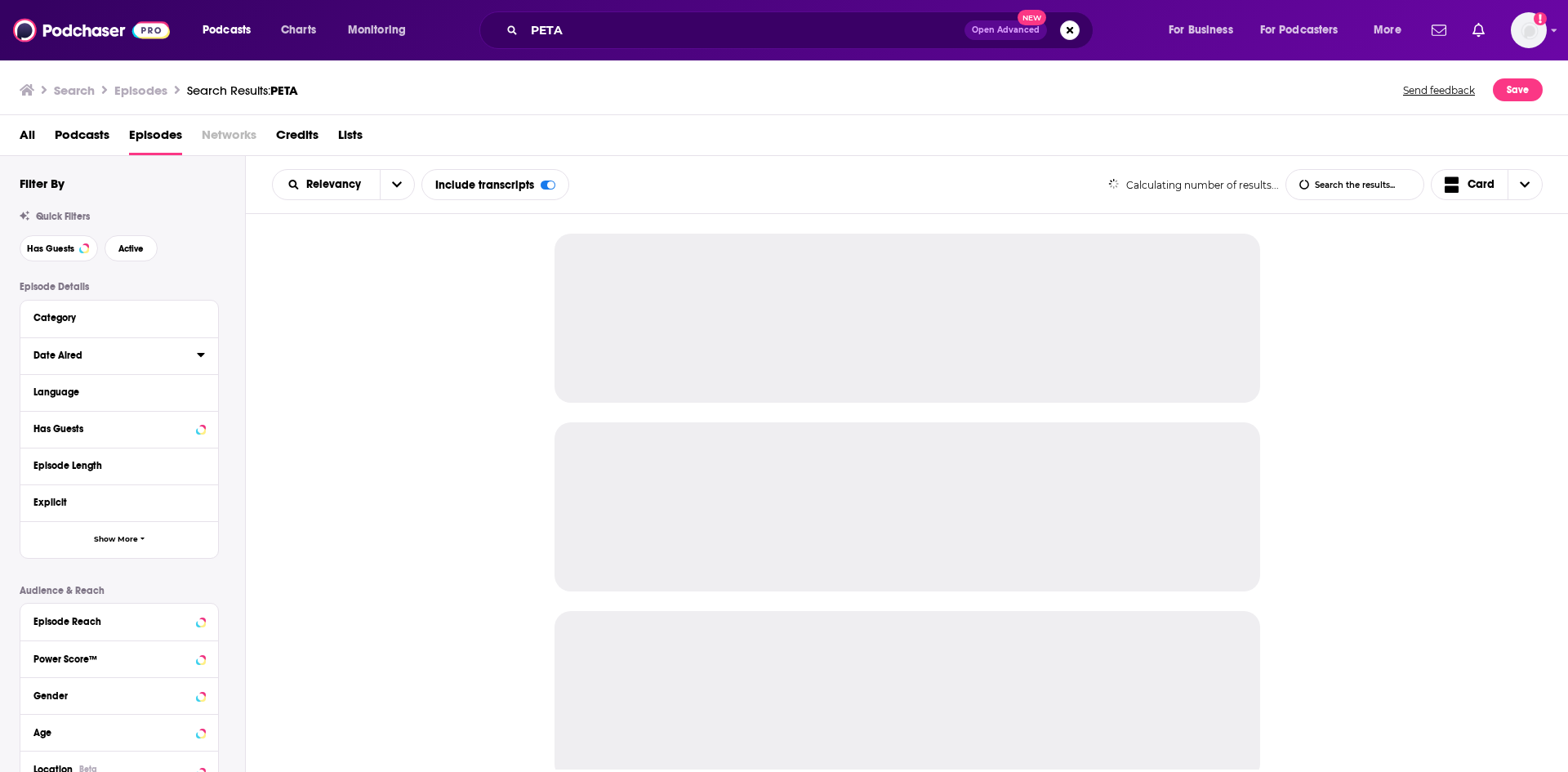
click at [200, 357] on icon at bounding box center [201, 354] width 8 height 13
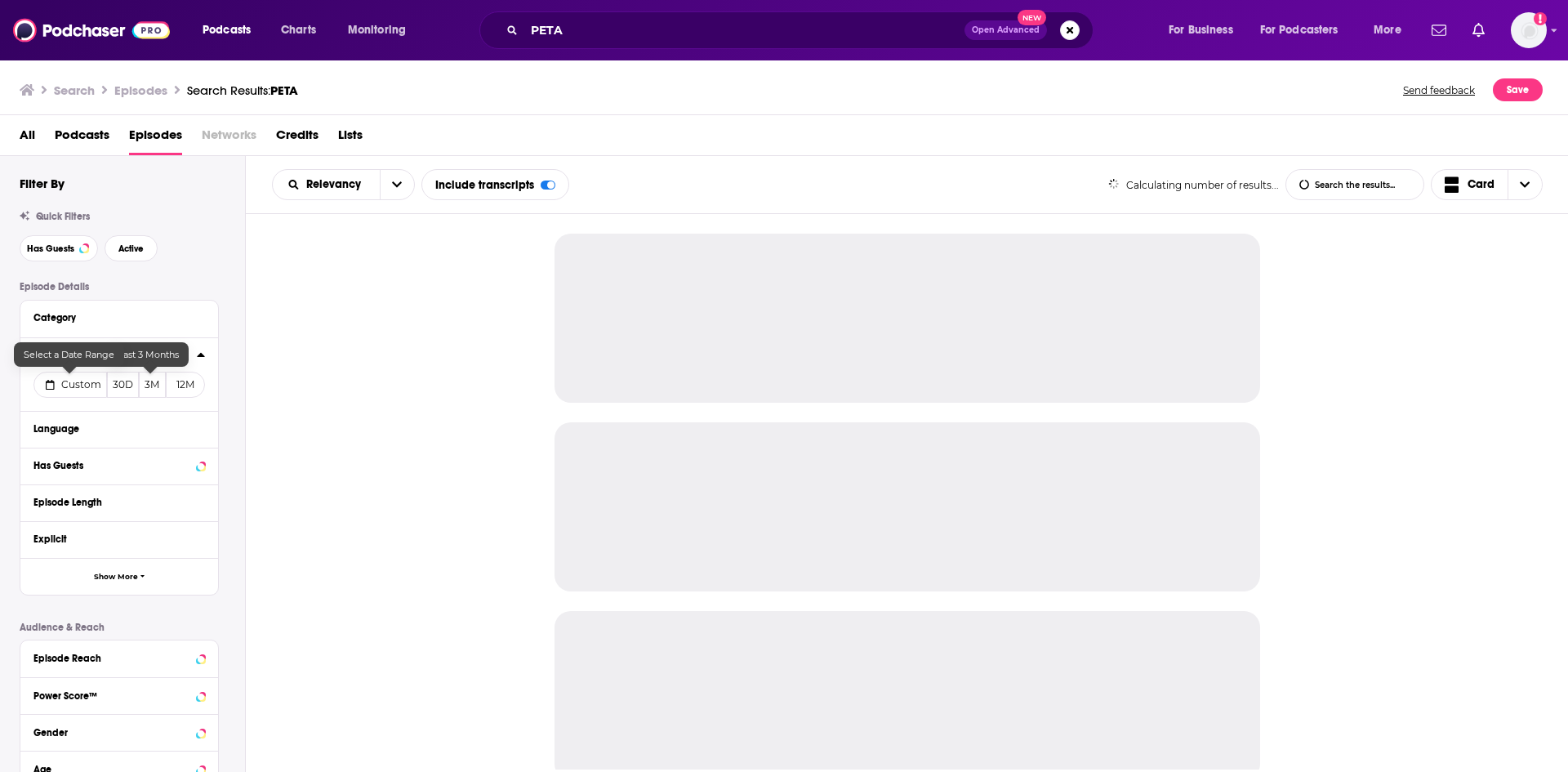
click at [80, 384] on span "Custom" at bounding box center [80, 384] width 40 height 12
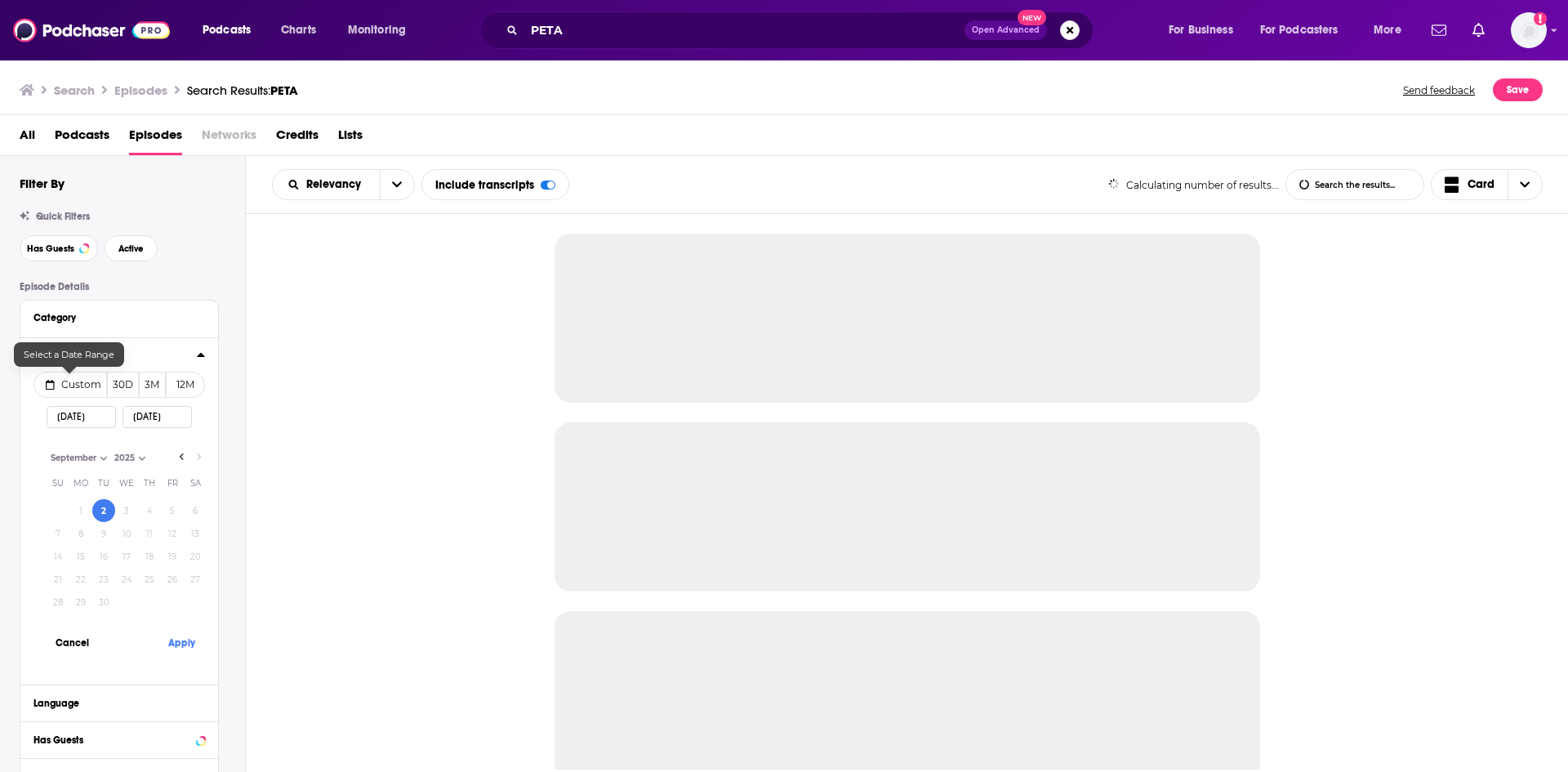
select select "8"
select select "2025"
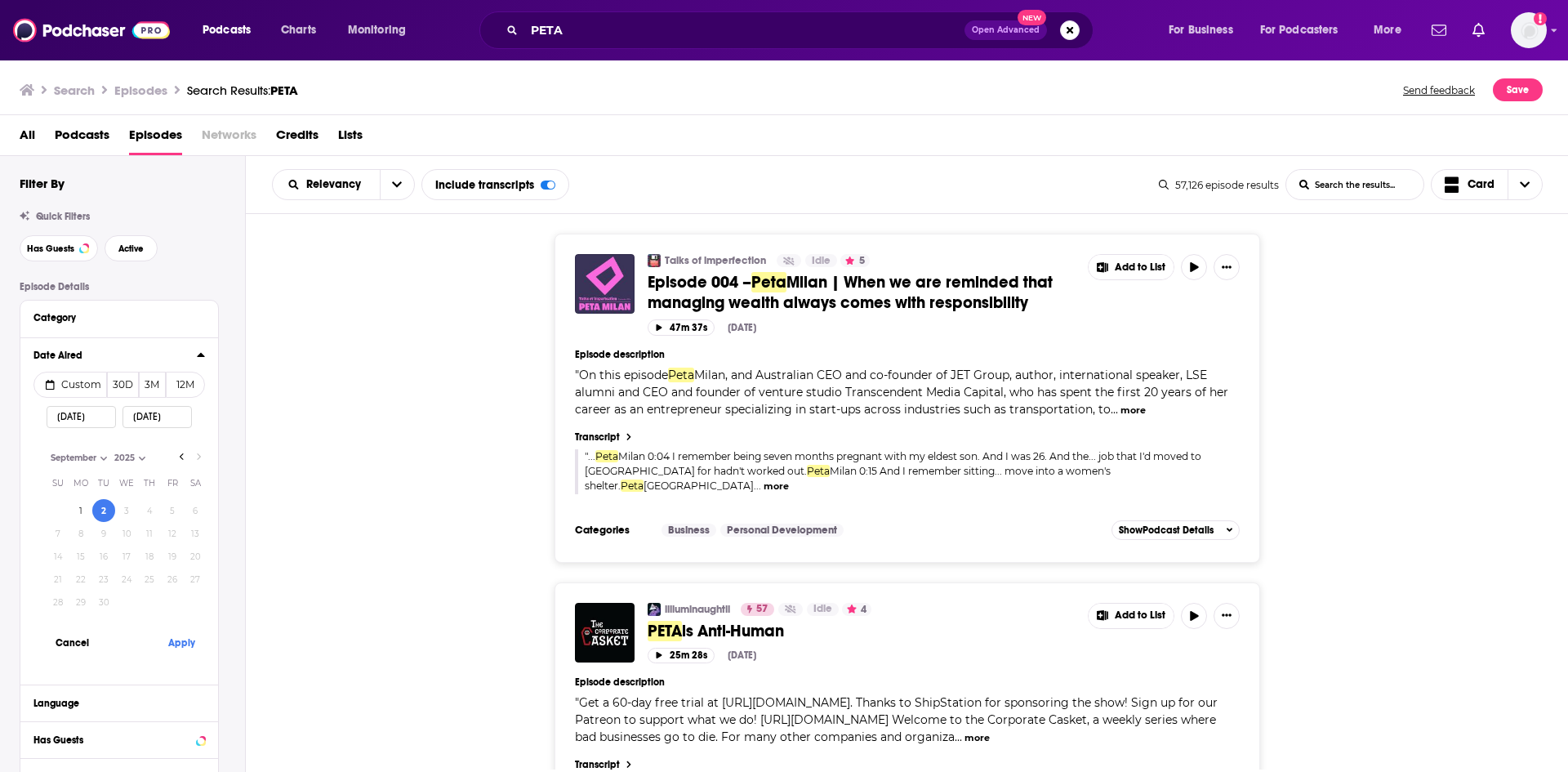
click at [80, 413] on input "09/02/2025" at bounding box center [81, 417] width 69 height 22
click at [65, 416] on input "09/030/2025" at bounding box center [81, 417] width 69 height 22
type input "08/030/2025"
click at [182, 647] on button "Apply" at bounding box center [181, 642] width 49 height 31
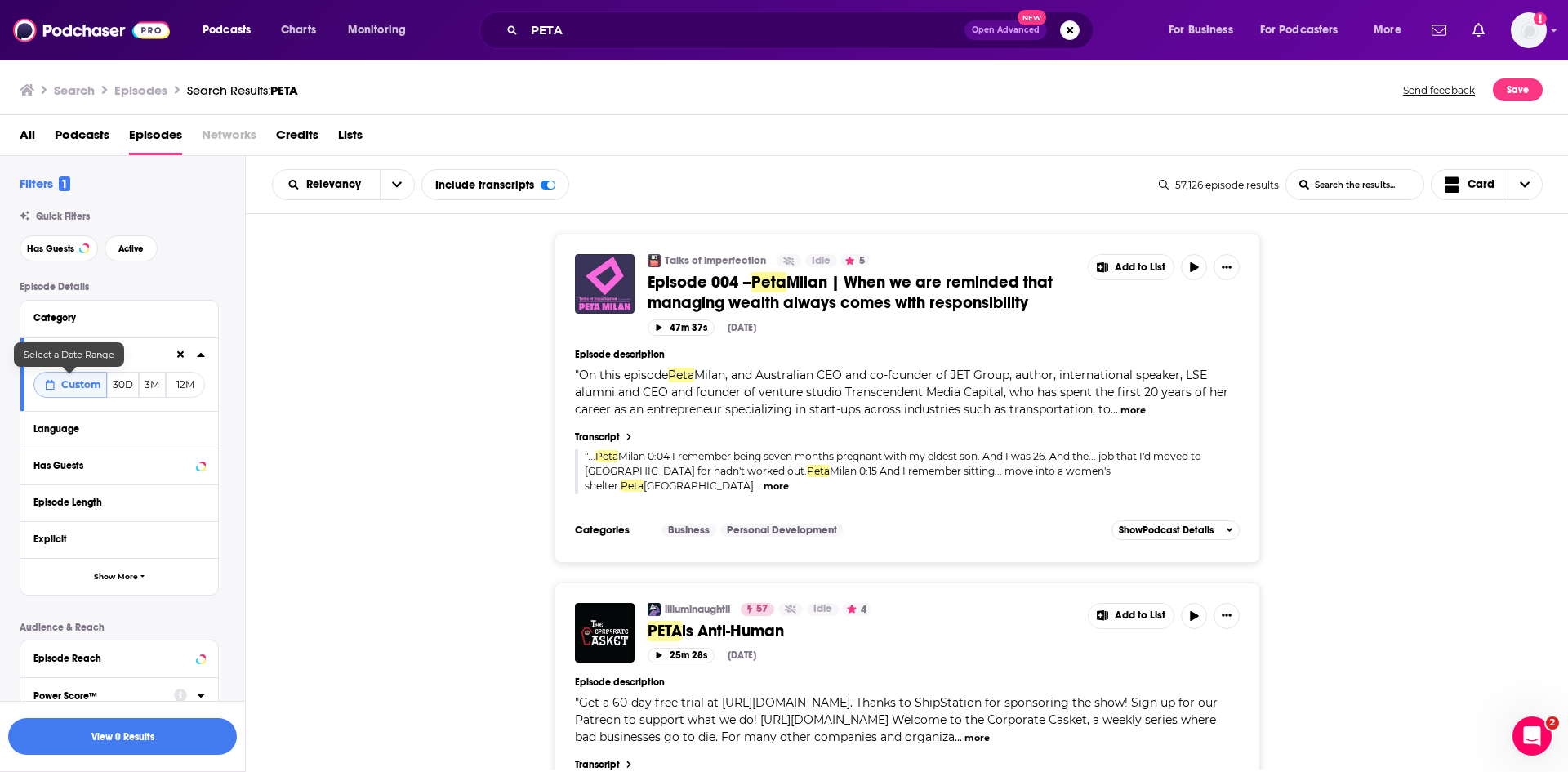
click at [74, 376] on button "Custom" at bounding box center [70, 385] width 74 height 26
select select "8"
select select "2025"
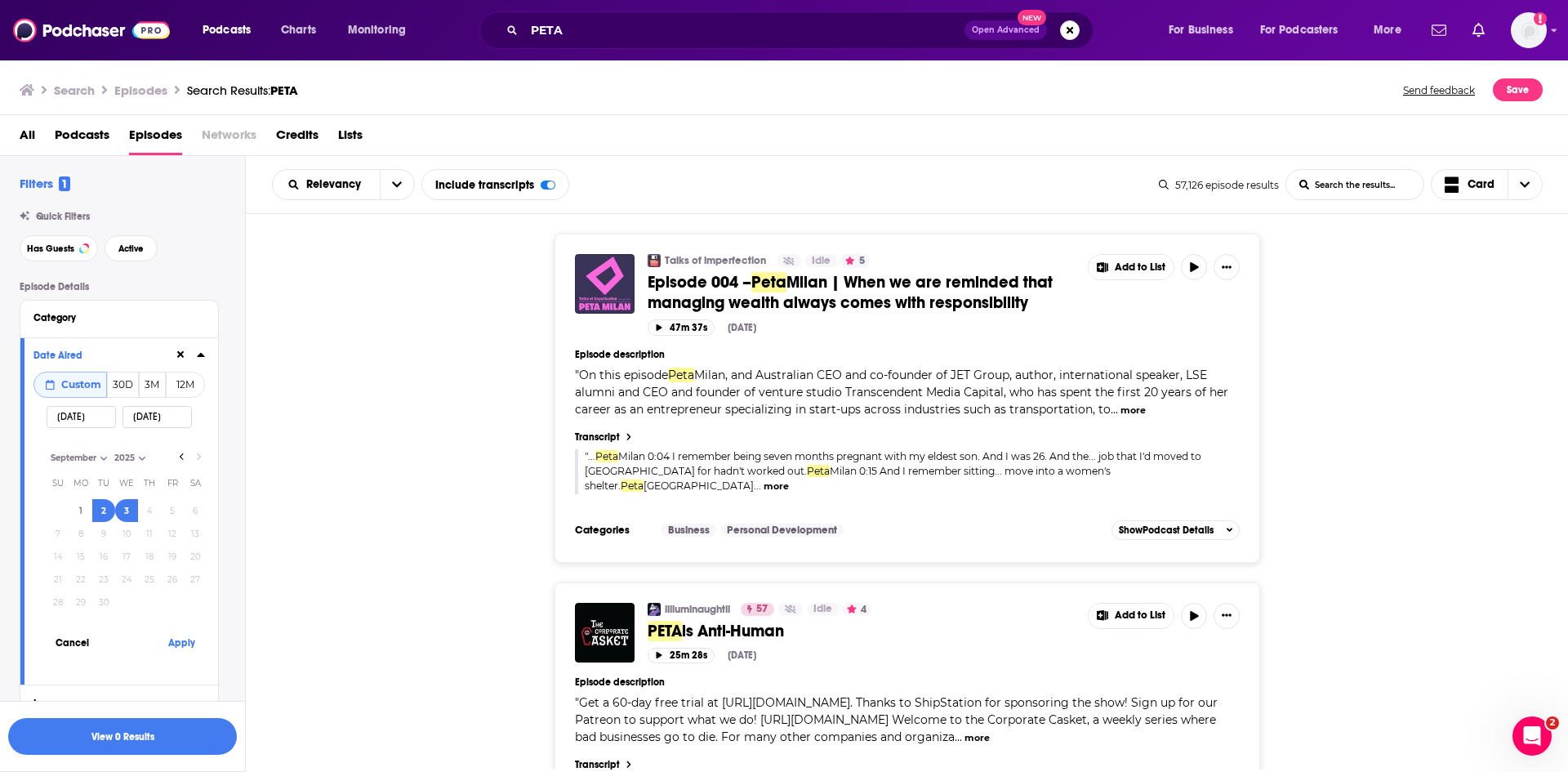
drag, startPoint x: 66, startPoint y: 415, endPoint x: 97, endPoint y: 457, distance: 52.2
click at [68, 418] on input "09/03/2025" at bounding box center [81, 417] width 69 height 22
type input "08/03/2025"
select select "7"
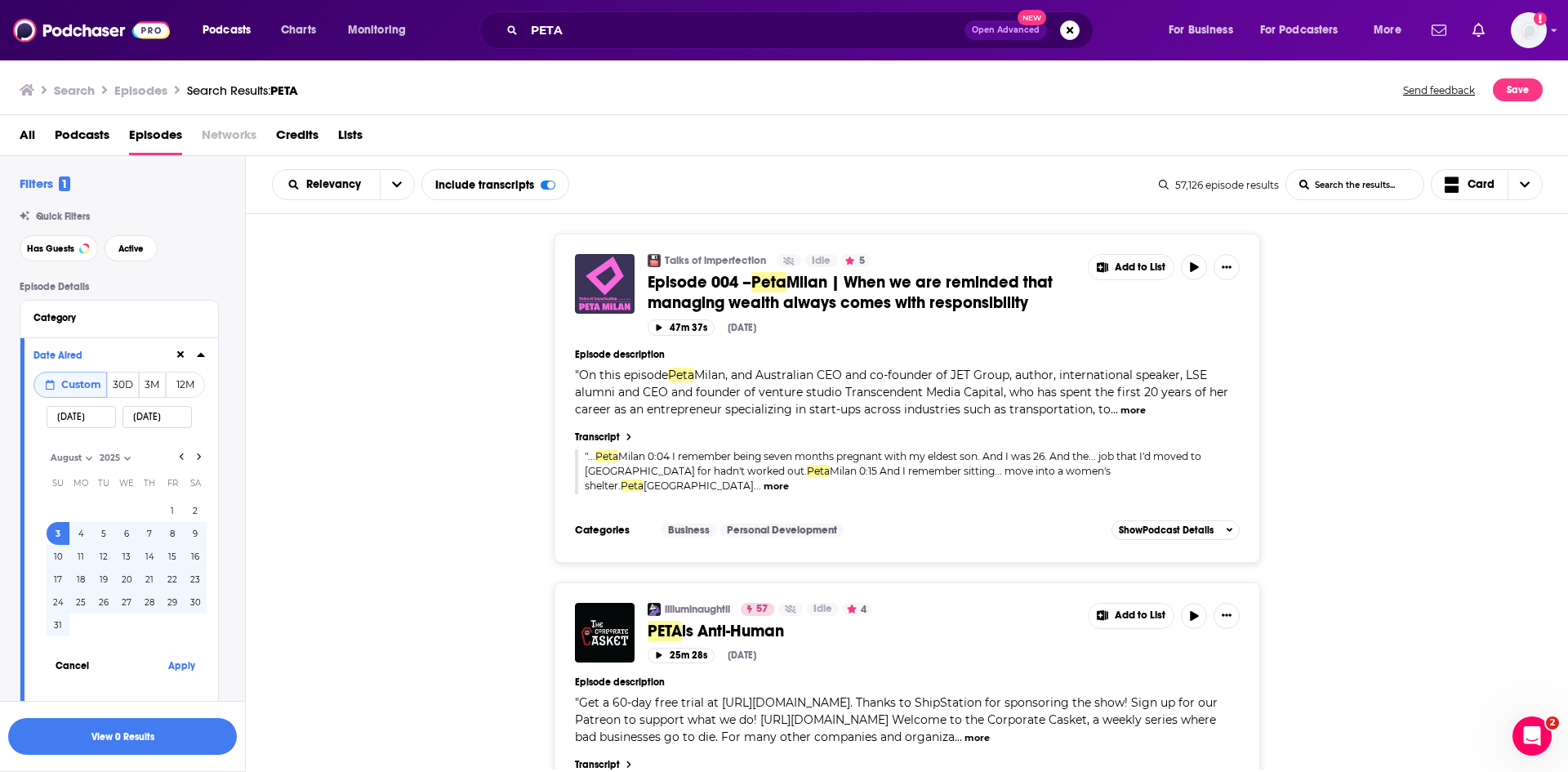
click at [80, 414] on input "08/03/2025" at bounding box center [81, 417] width 69 height 22
type input "08/30/2025"
click at [186, 664] on button "Apply" at bounding box center [181, 665] width 49 height 31
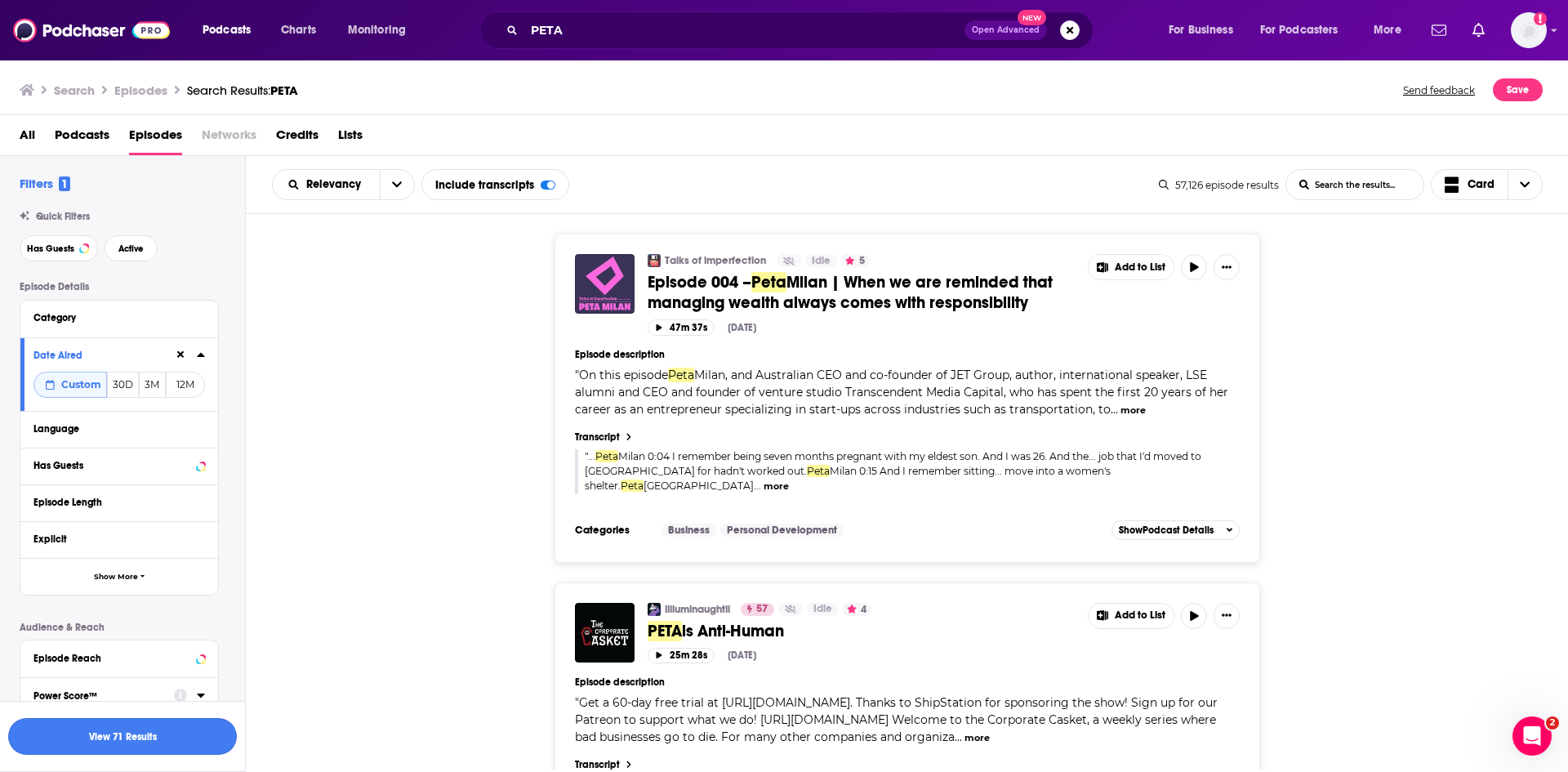
click at [149, 744] on button "View 71 Results" at bounding box center [123, 736] width 229 height 36
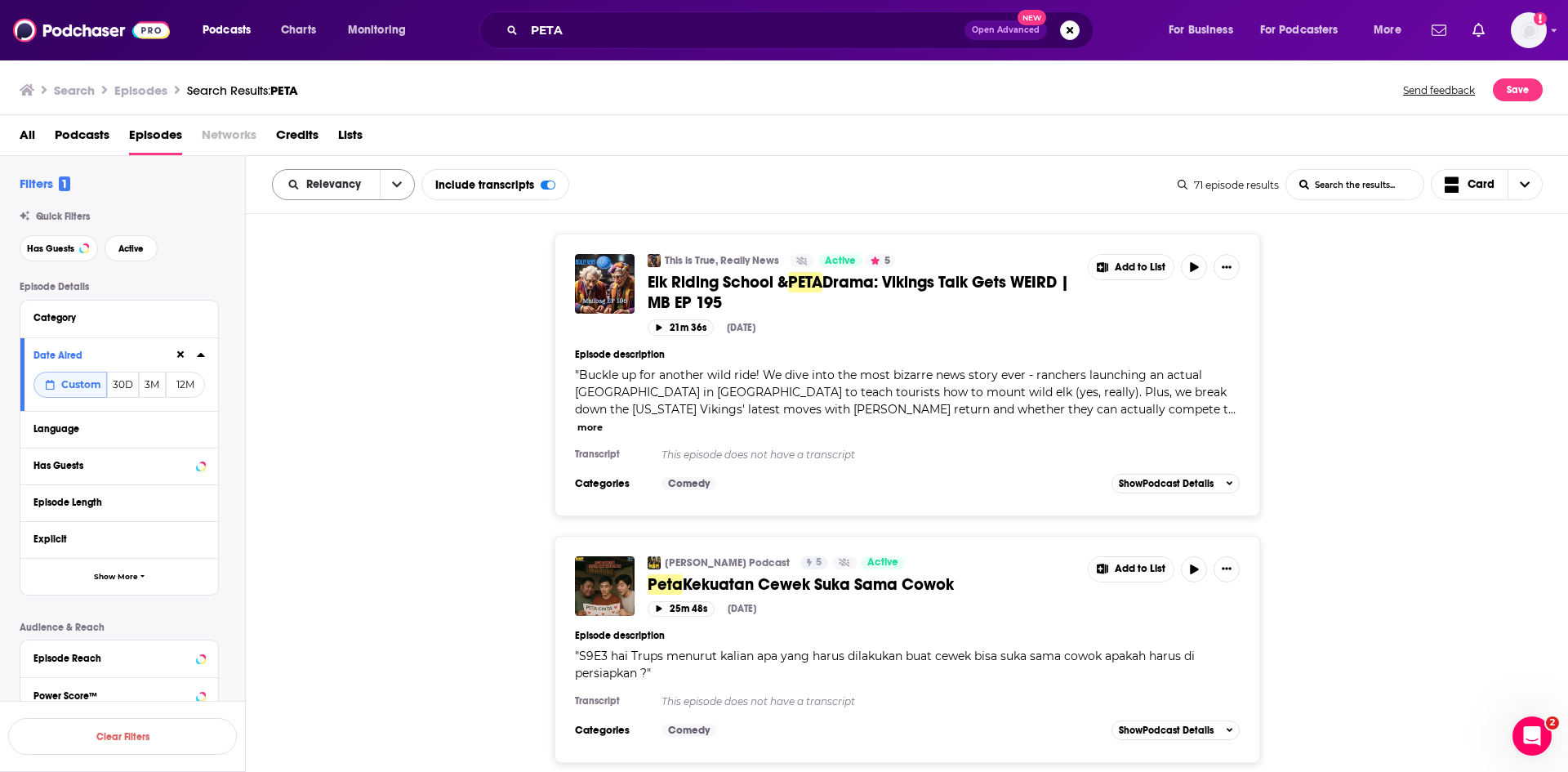
click at [396, 187] on icon "open menu" at bounding box center [397, 184] width 10 height 11
click at [348, 322] on span "Power Score" at bounding box center [354, 324] width 97 height 9
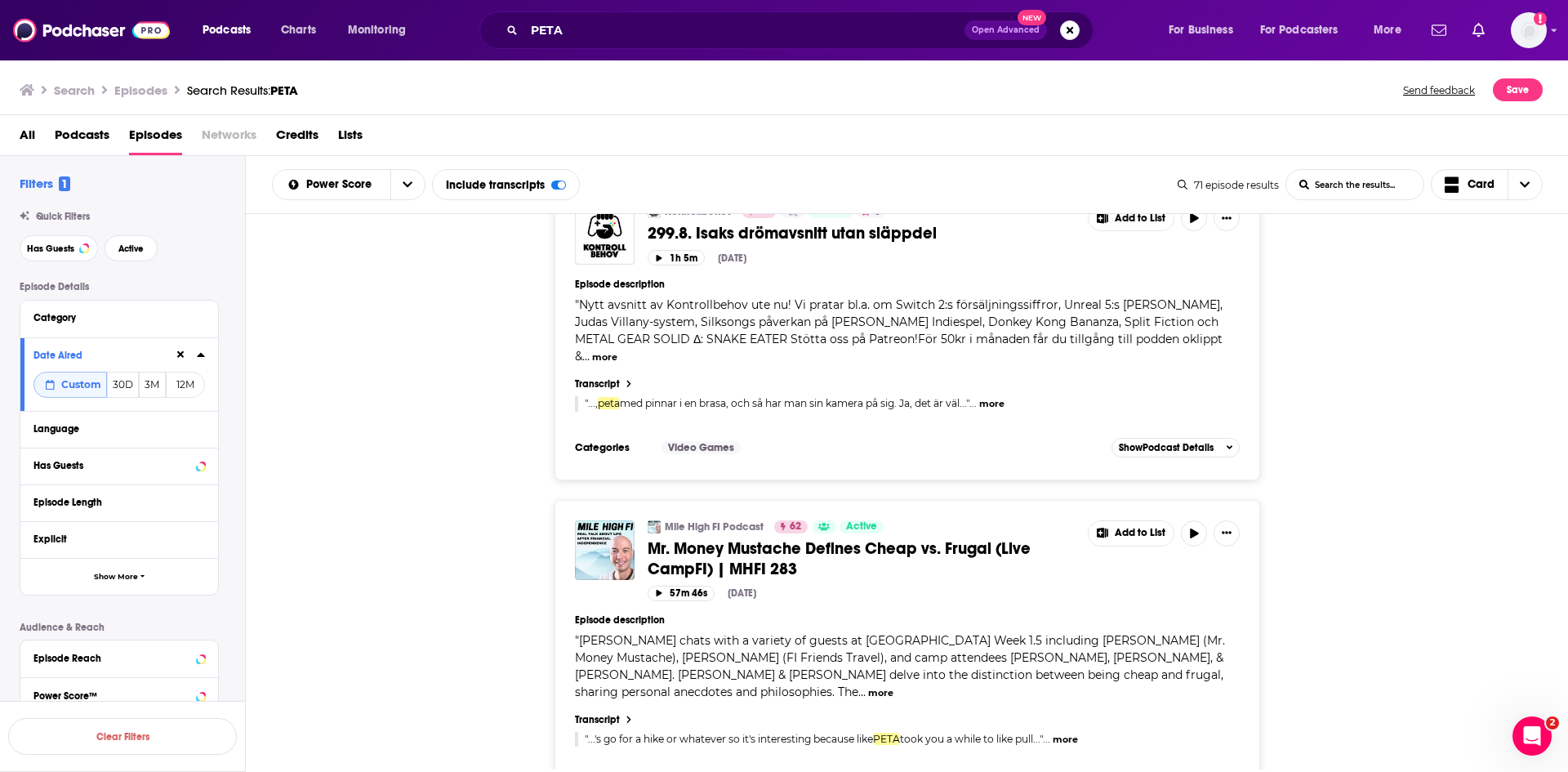
scroll to position [7005, 0]
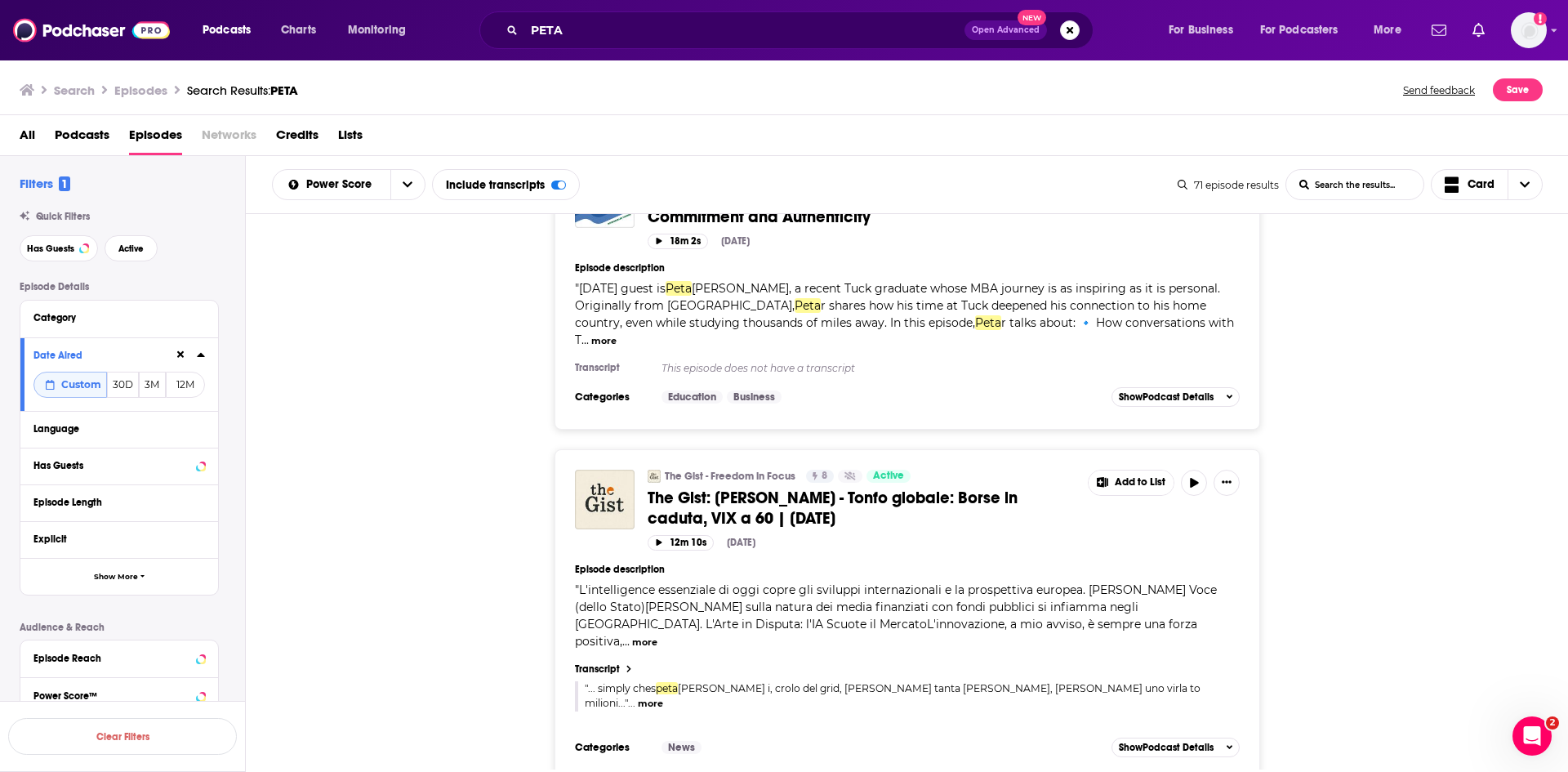
scroll to position [14293, 0]
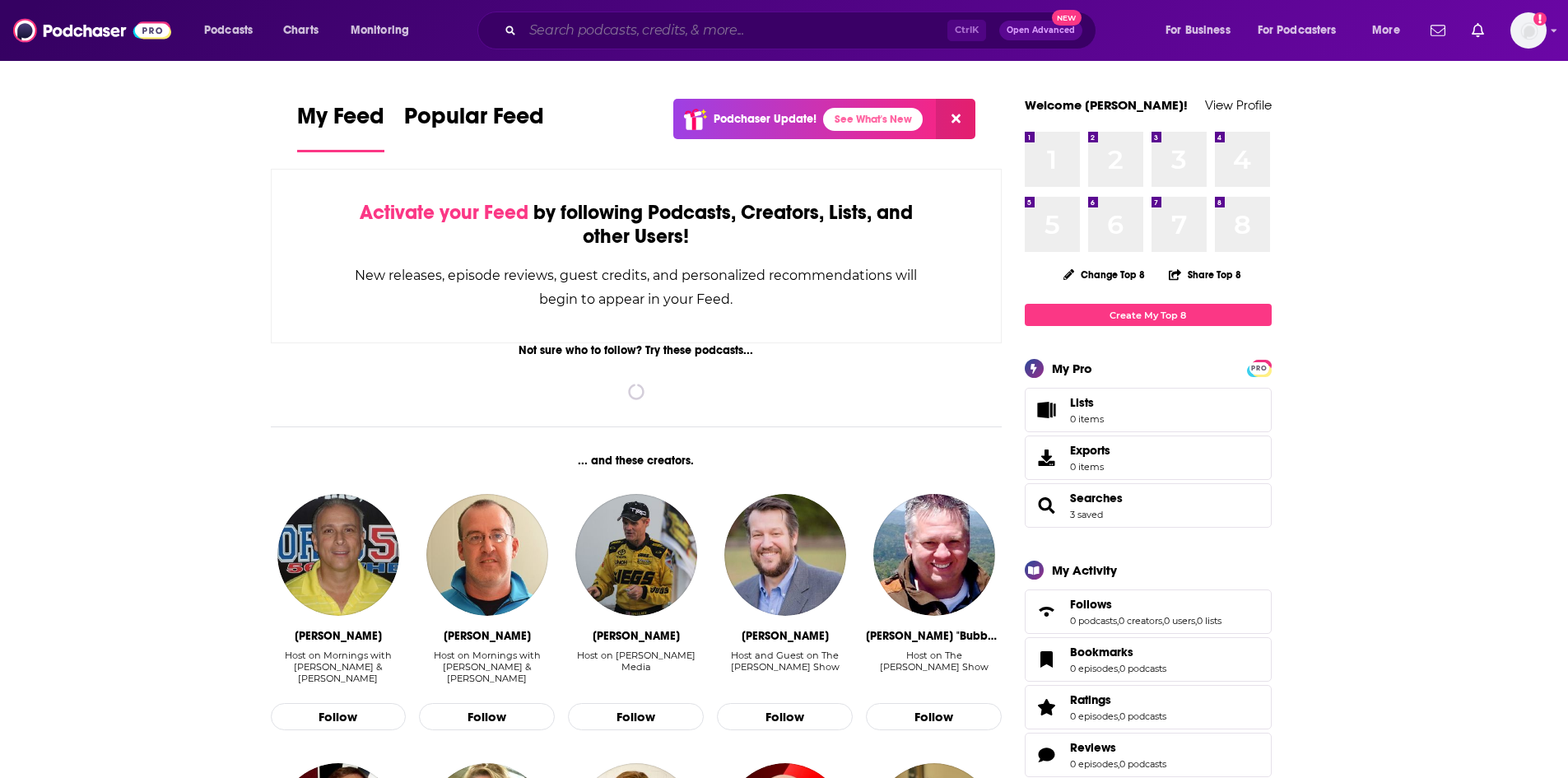
click at [622, 30] on input "Search podcasts, credits, & more..." at bounding box center [734, 30] width 424 height 26
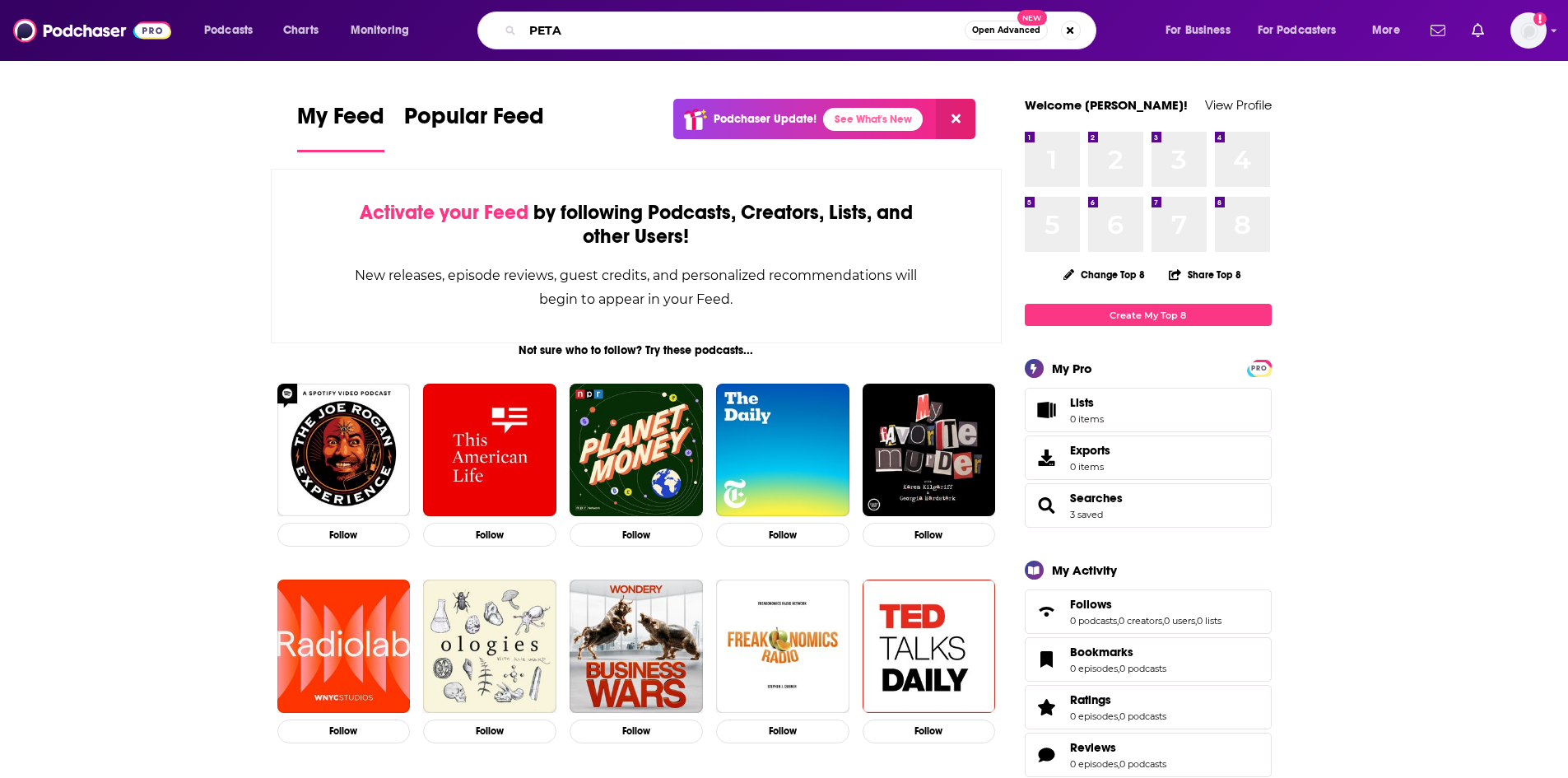
type input "PETA"
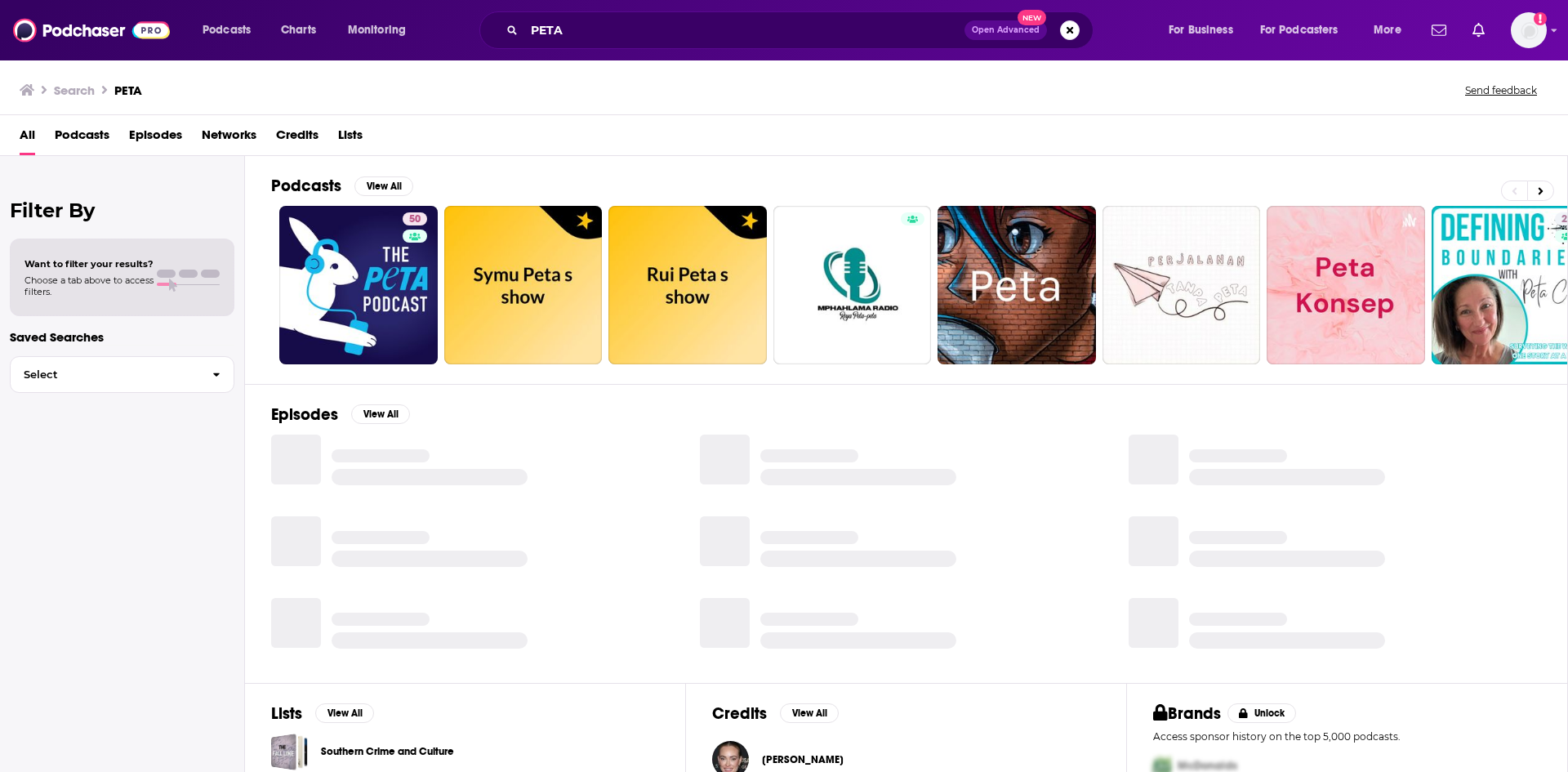
click at [140, 136] on span "Episodes" at bounding box center [155, 139] width 53 height 34
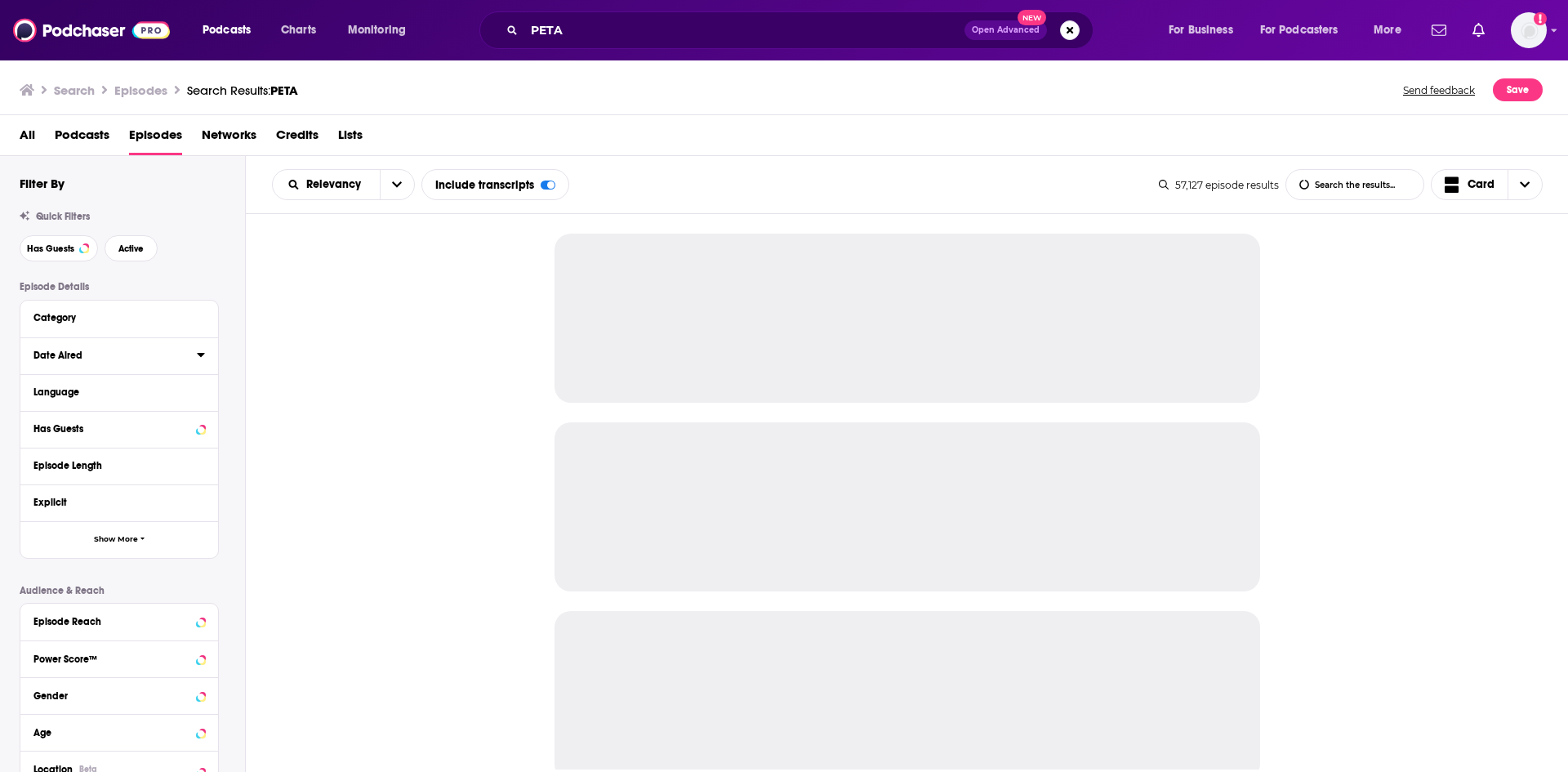
click at [203, 354] on icon at bounding box center [200, 354] width 8 height 4
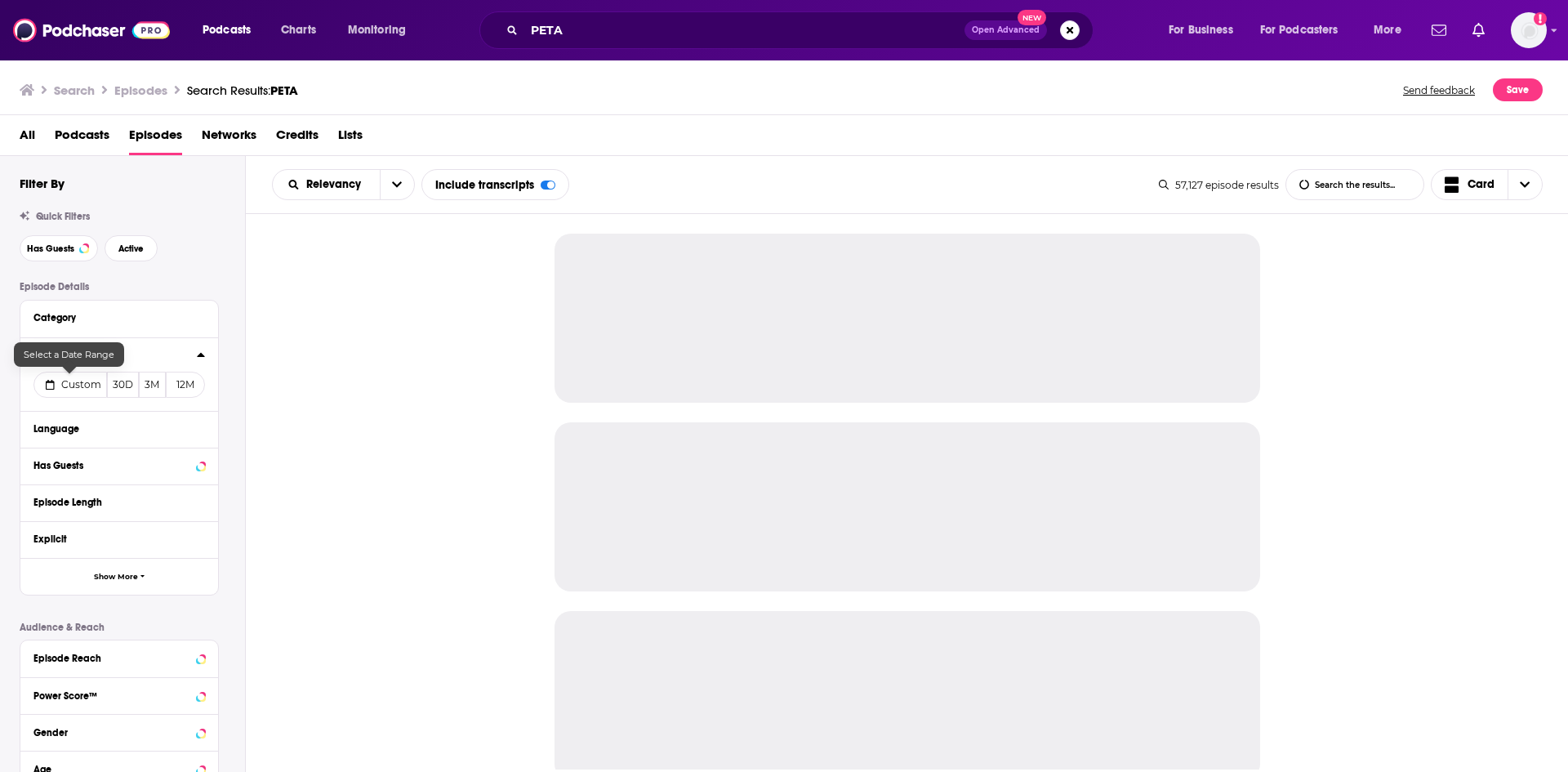
click at [79, 391] on span "Custom" at bounding box center [80, 384] width 40 height 12
select select "8"
select select "2025"
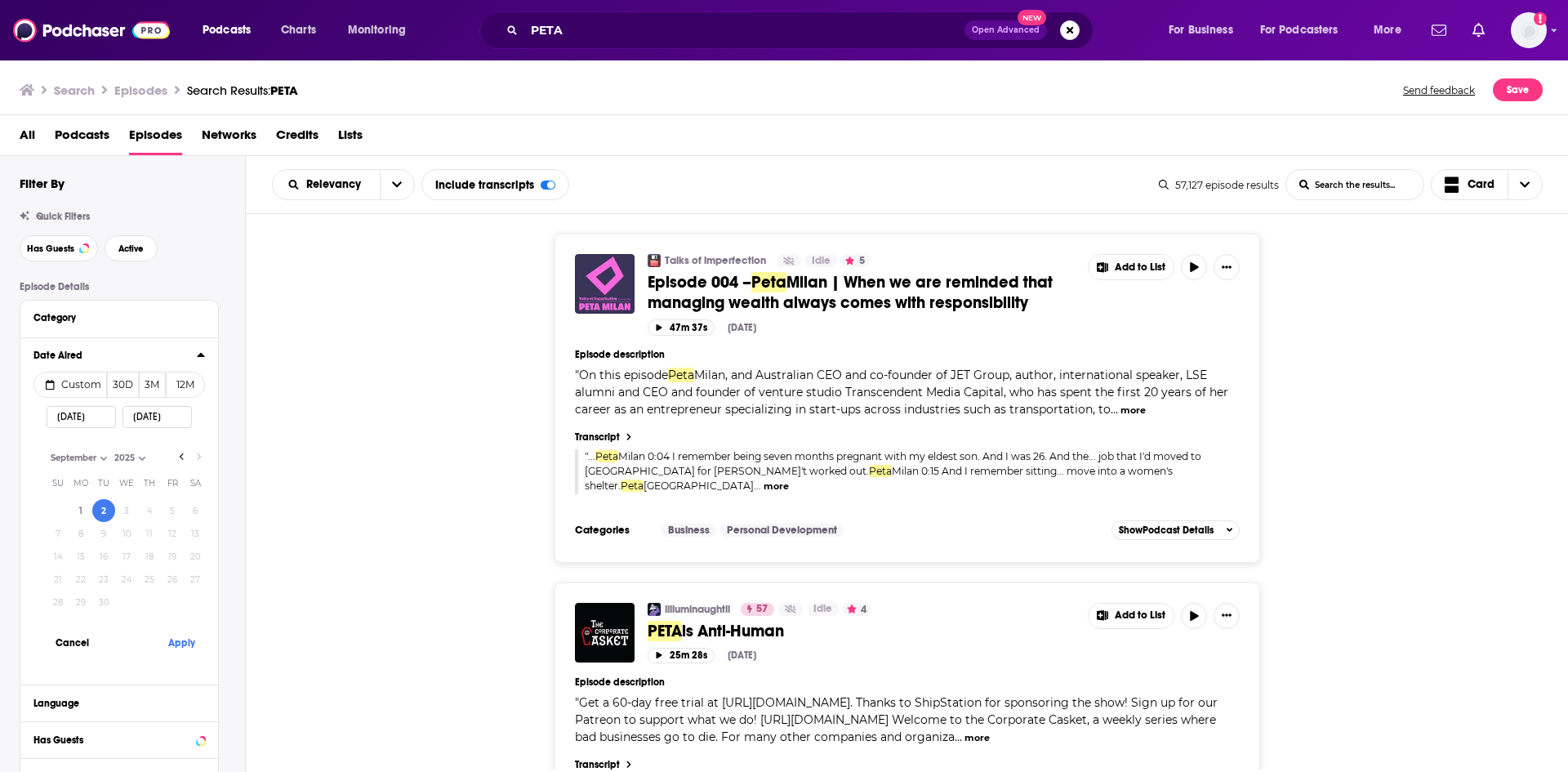
click at [80, 416] on input "09/02/2025" at bounding box center [81, 417] width 69 height 22
type input "08/29/2025"
select select "7"
type input "08/29/2025"
click at [176, 661] on button "Apply" at bounding box center [181, 665] width 49 height 31
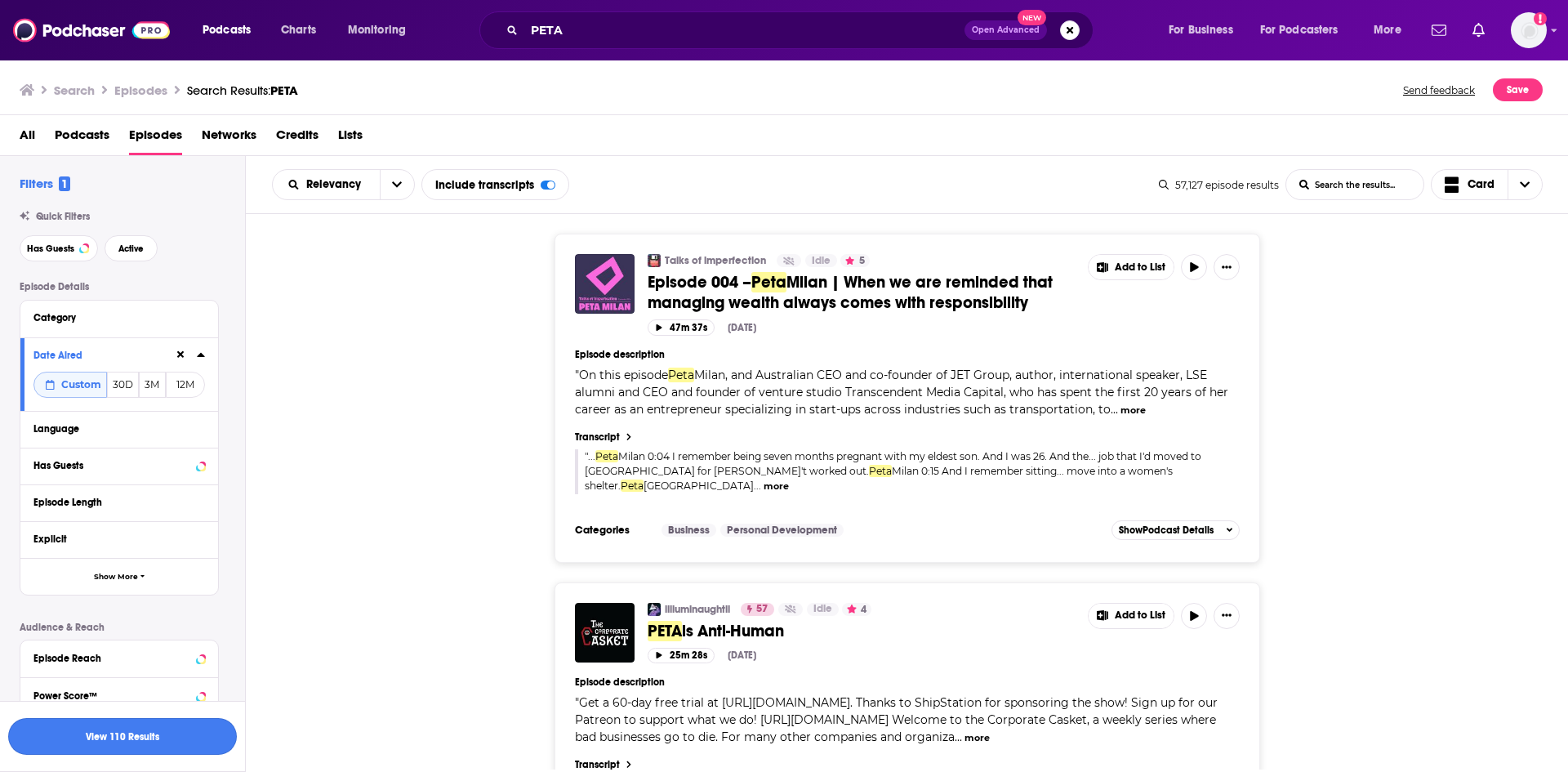
click at [154, 749] on button "View 110 Results" at bounding box center [123, 736] width 229 height 36
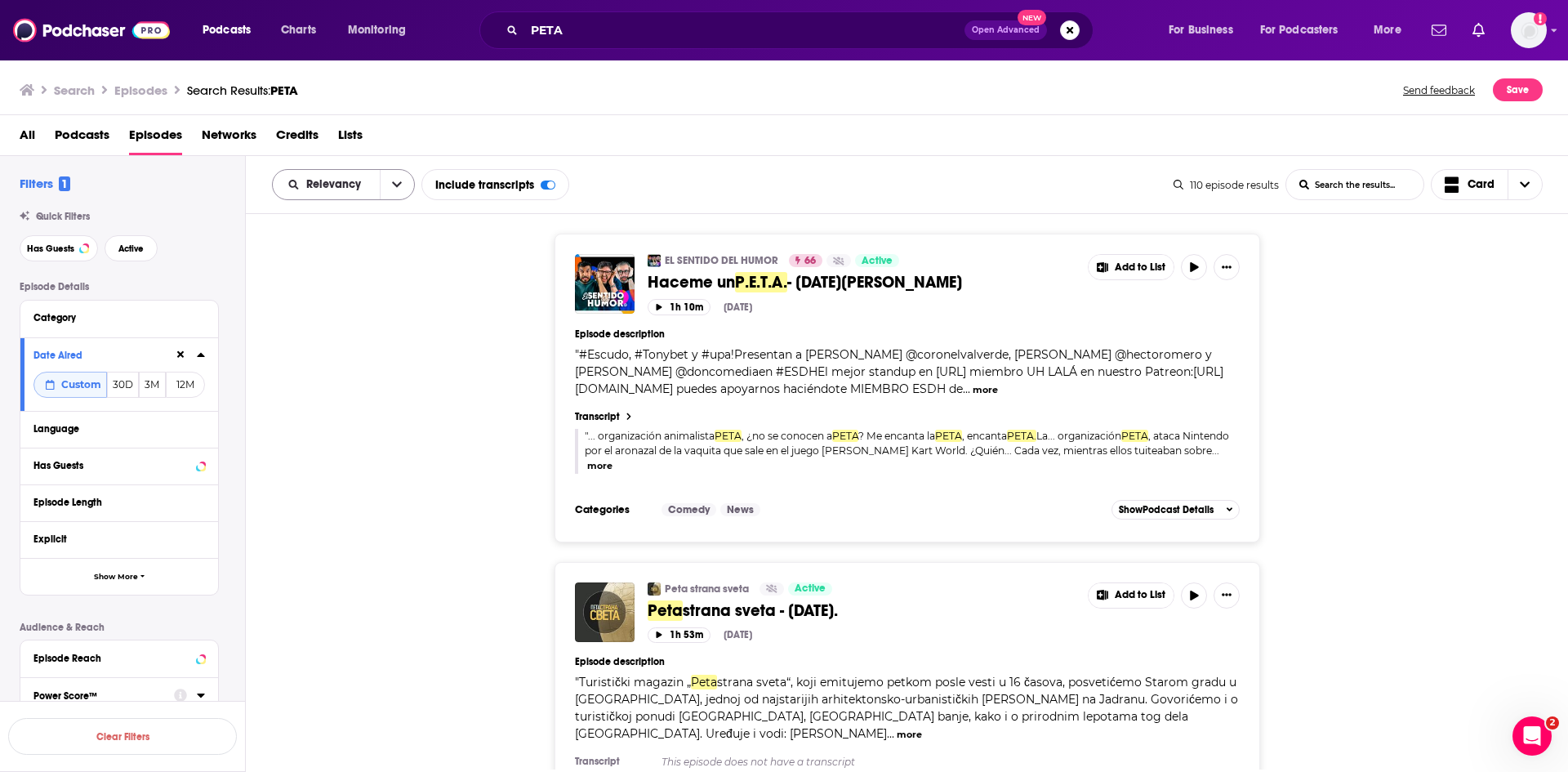
click at [398, 193] on button "open menu" at bounding box center [396, 185] width 34 height 30
click at [319, 345] on div "EL SENTIDO DEL HUMOR 66 Active Haceme un P.E.T.A. - 28 de Agosto de 2025 Add to…" at bounding box center [907, 387] width 1323 height 308
click at [624, 442] on span "... organización animalista" at bounding box center [651, 436] width 126 height 12
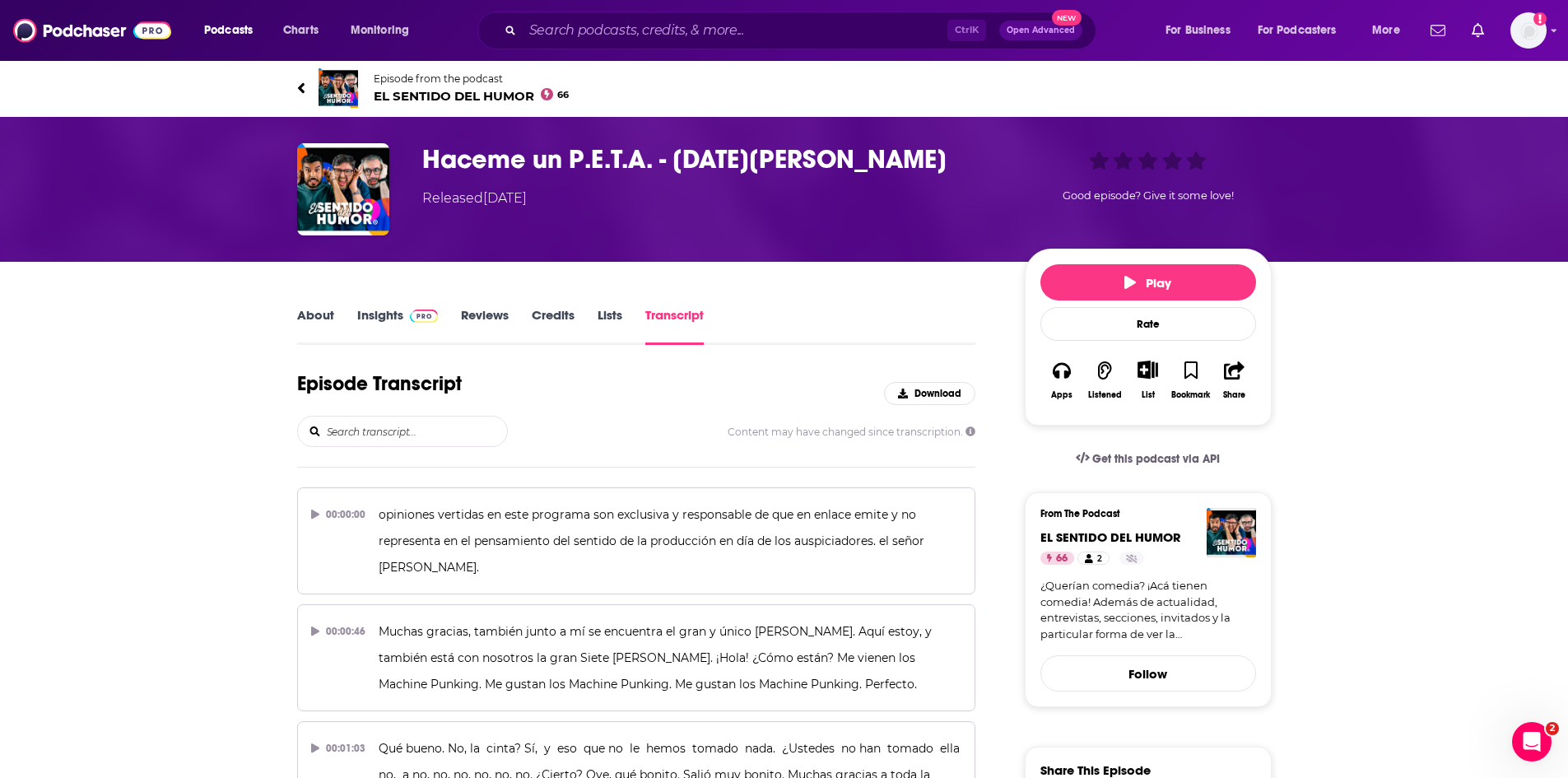
scroll to position [7190, 0]
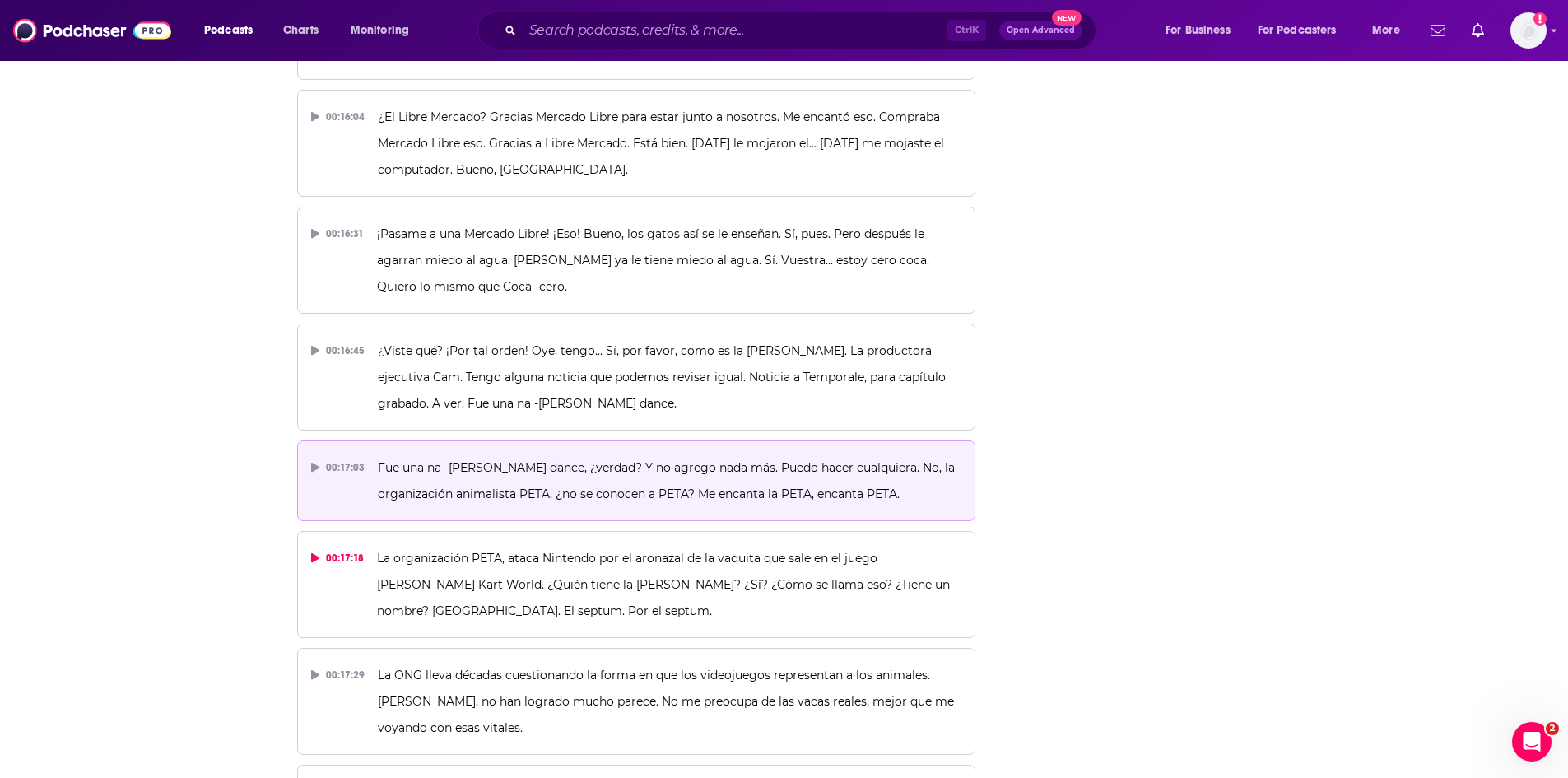
drag, startPoint x: 372, startPoint y: 356, endPoint x: 485, endPoint y: 392, distance: 118.6
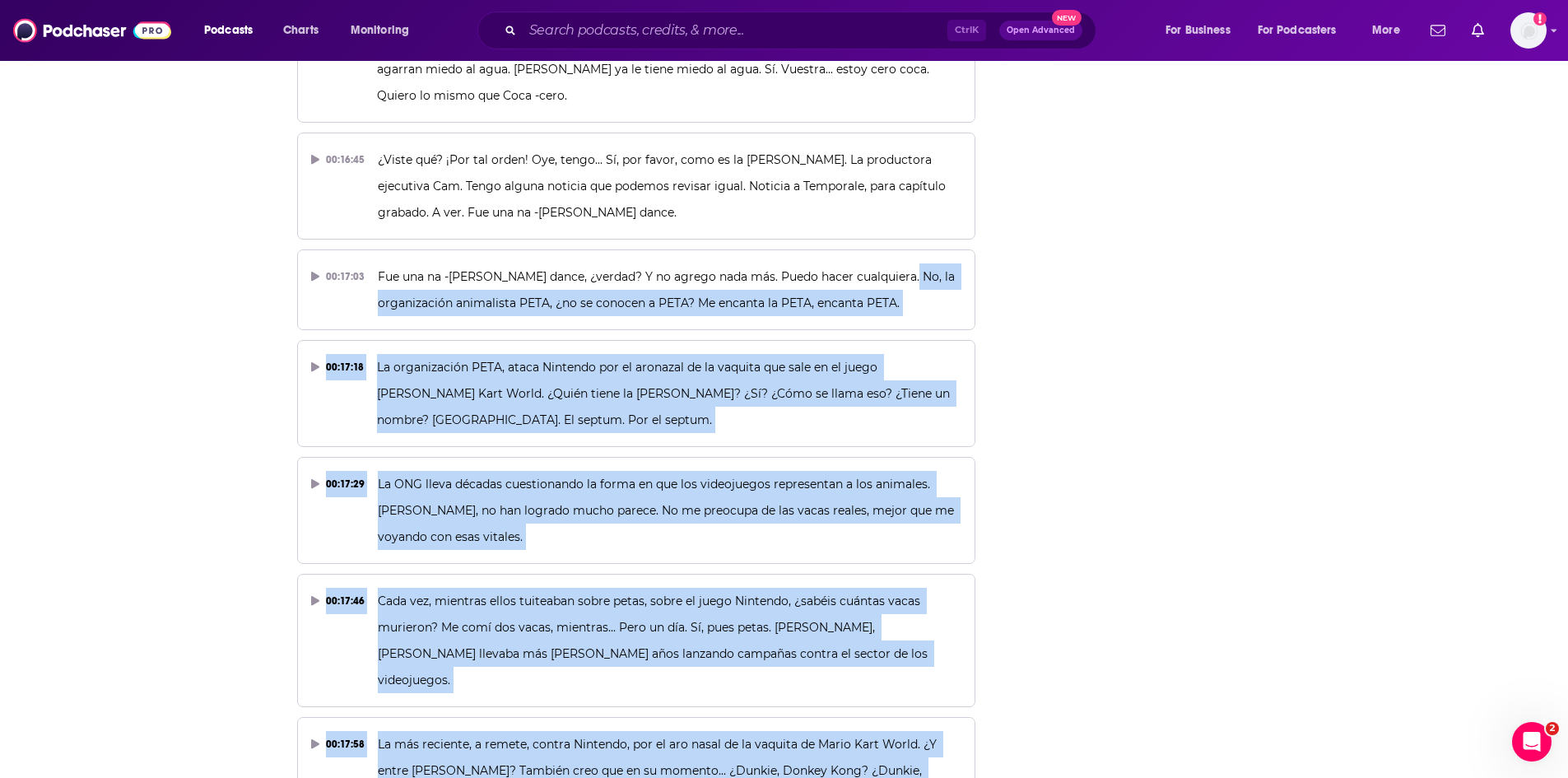
scroll to position [7437, 0]
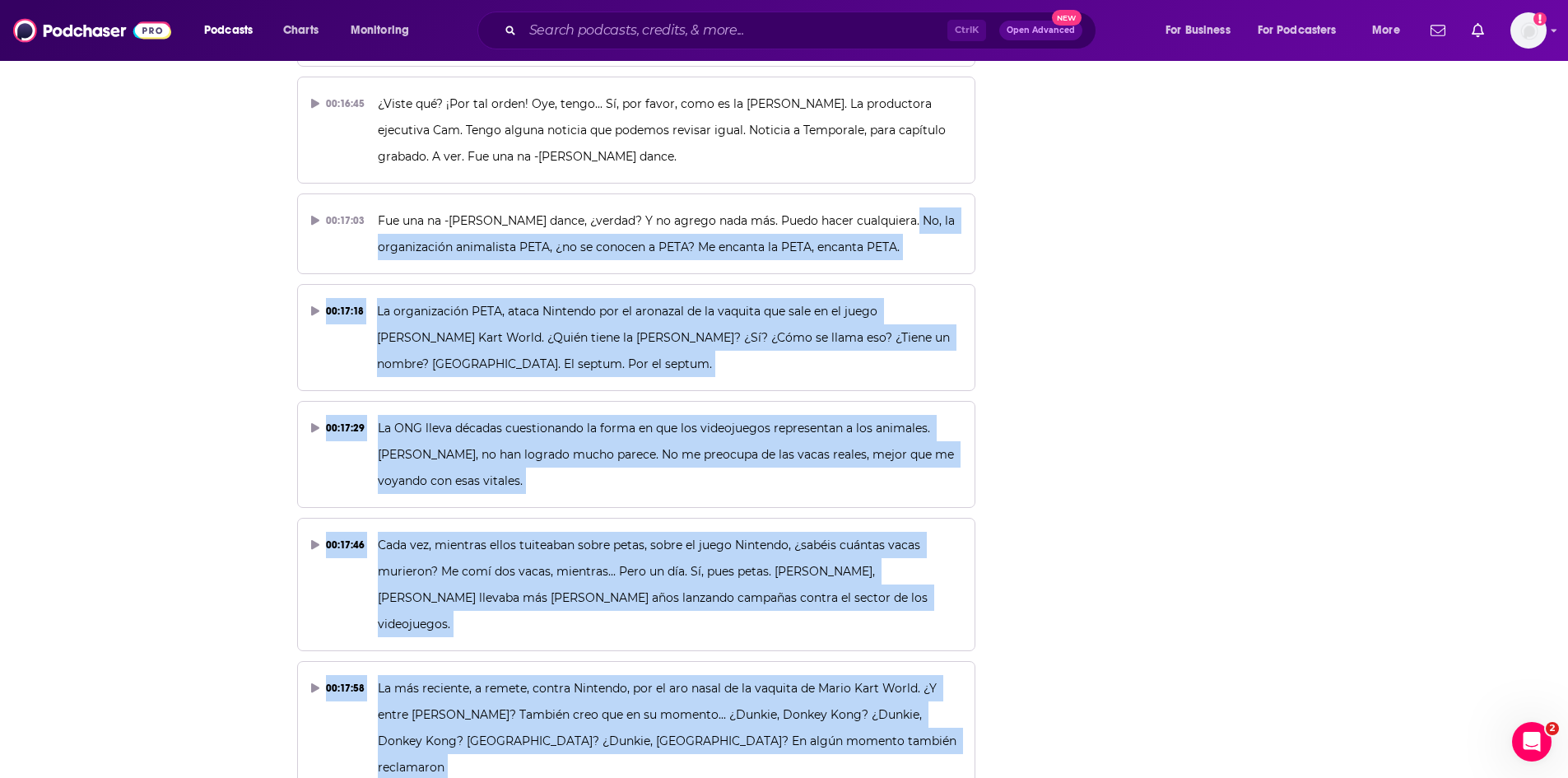
drag, startPoint x: 377, startPoint y: 389, endPoint x: 900, endPoint y: 722, distance: 620.0
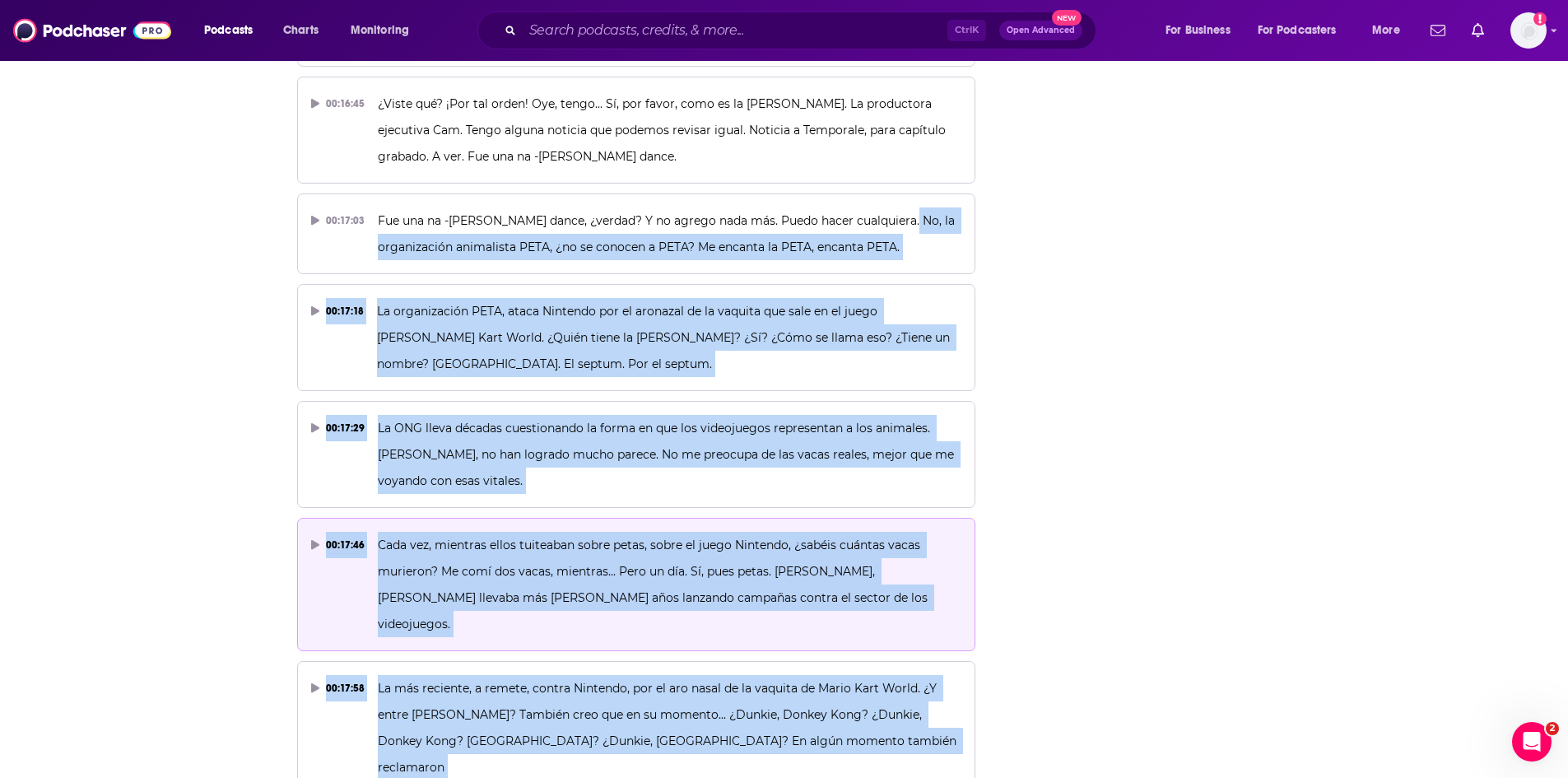
copy div "organización animalista PETA, ¿no se conocen a PETA? Me encanta la PETA, encant…"
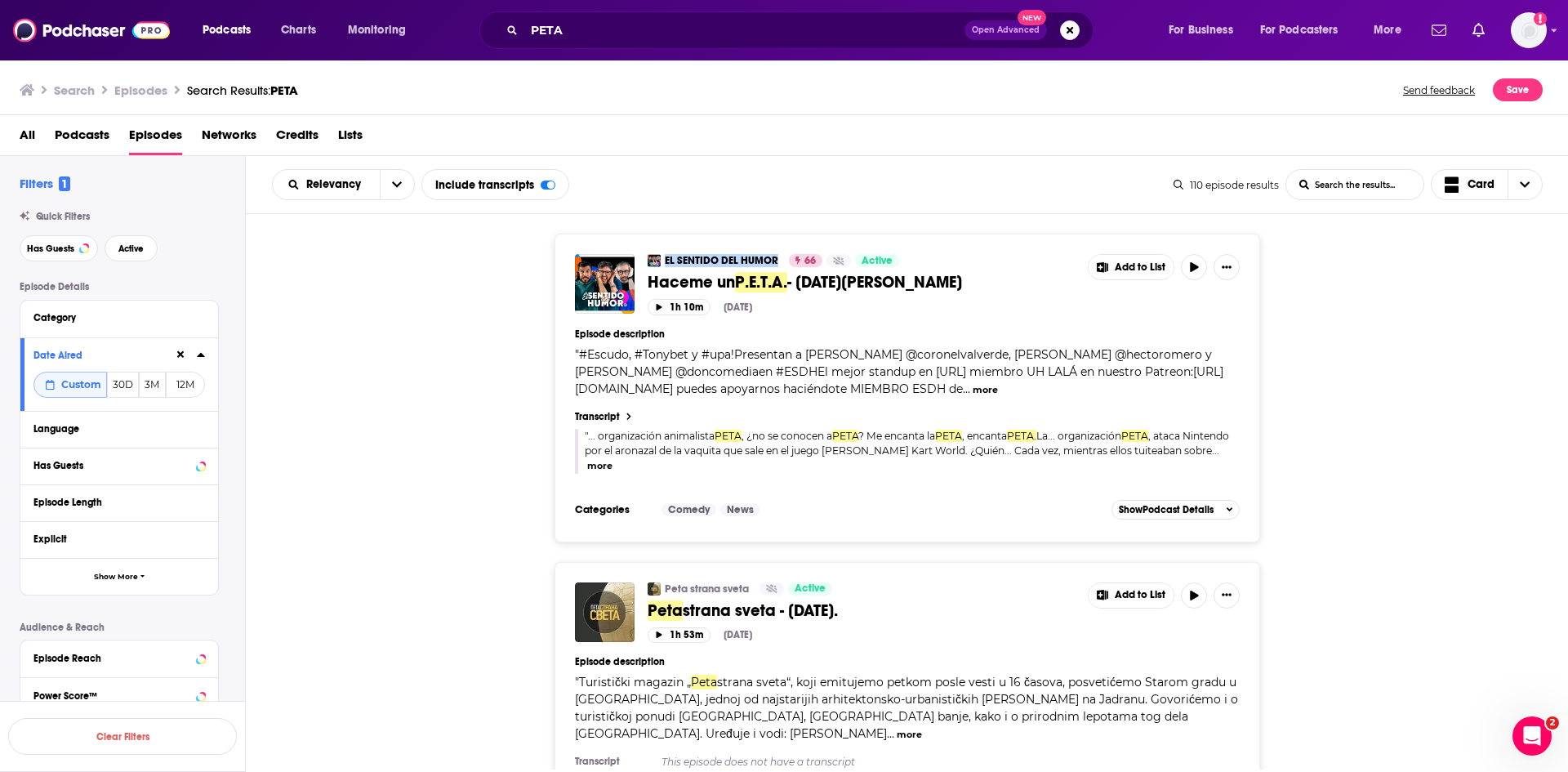
drag, startPoint x: 781, startPoint y: 259, endPoint x: 666, endPoint y: 260, distance: 115.0
click at [666, 260] on div "EL SENTIDO DEL HUMOR" at bounding box center [716, 260] width 137 height 13
copy link "EL SENTIDO DEL HUMOR"
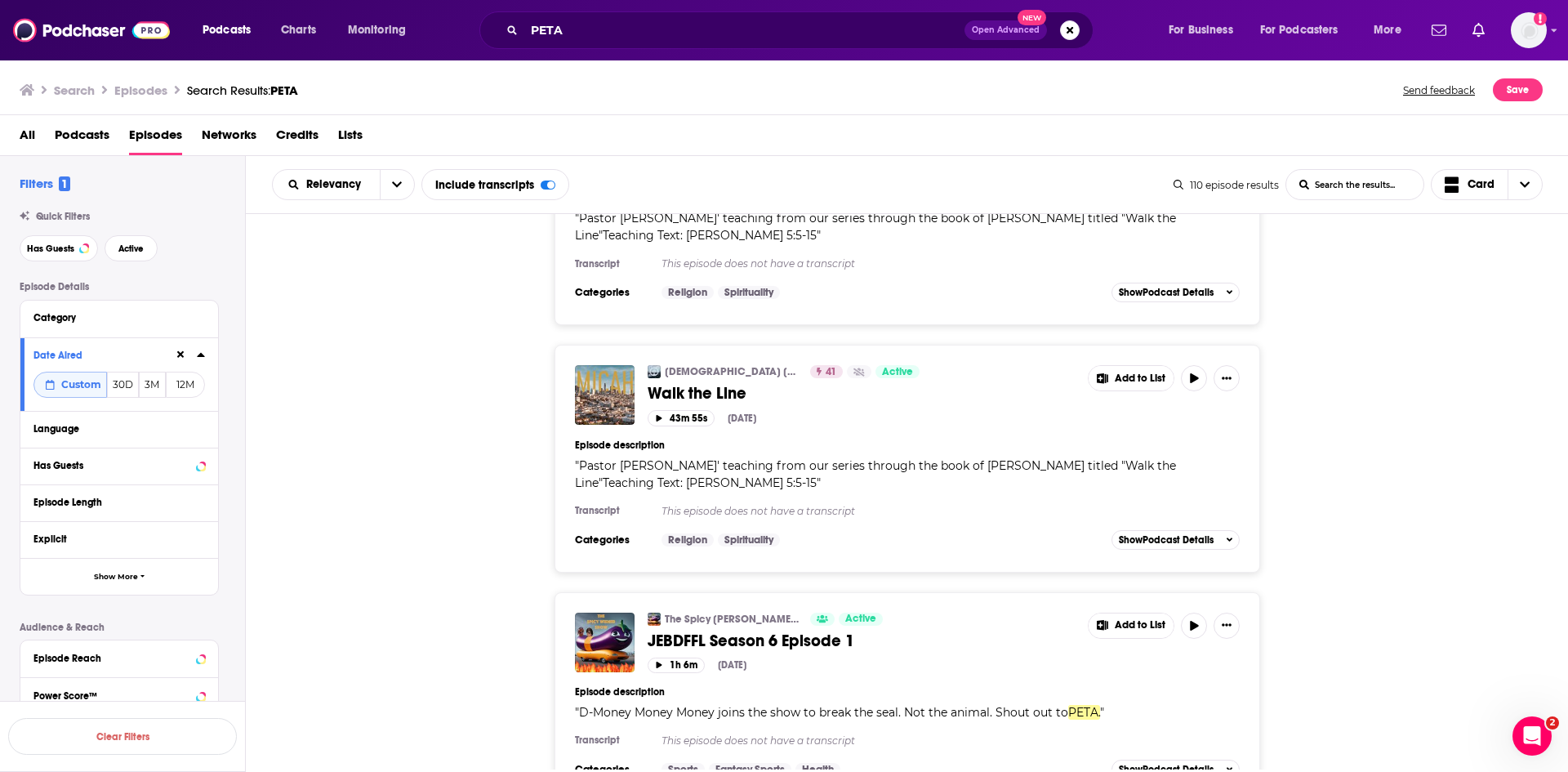
scroll to position [6134, 0]
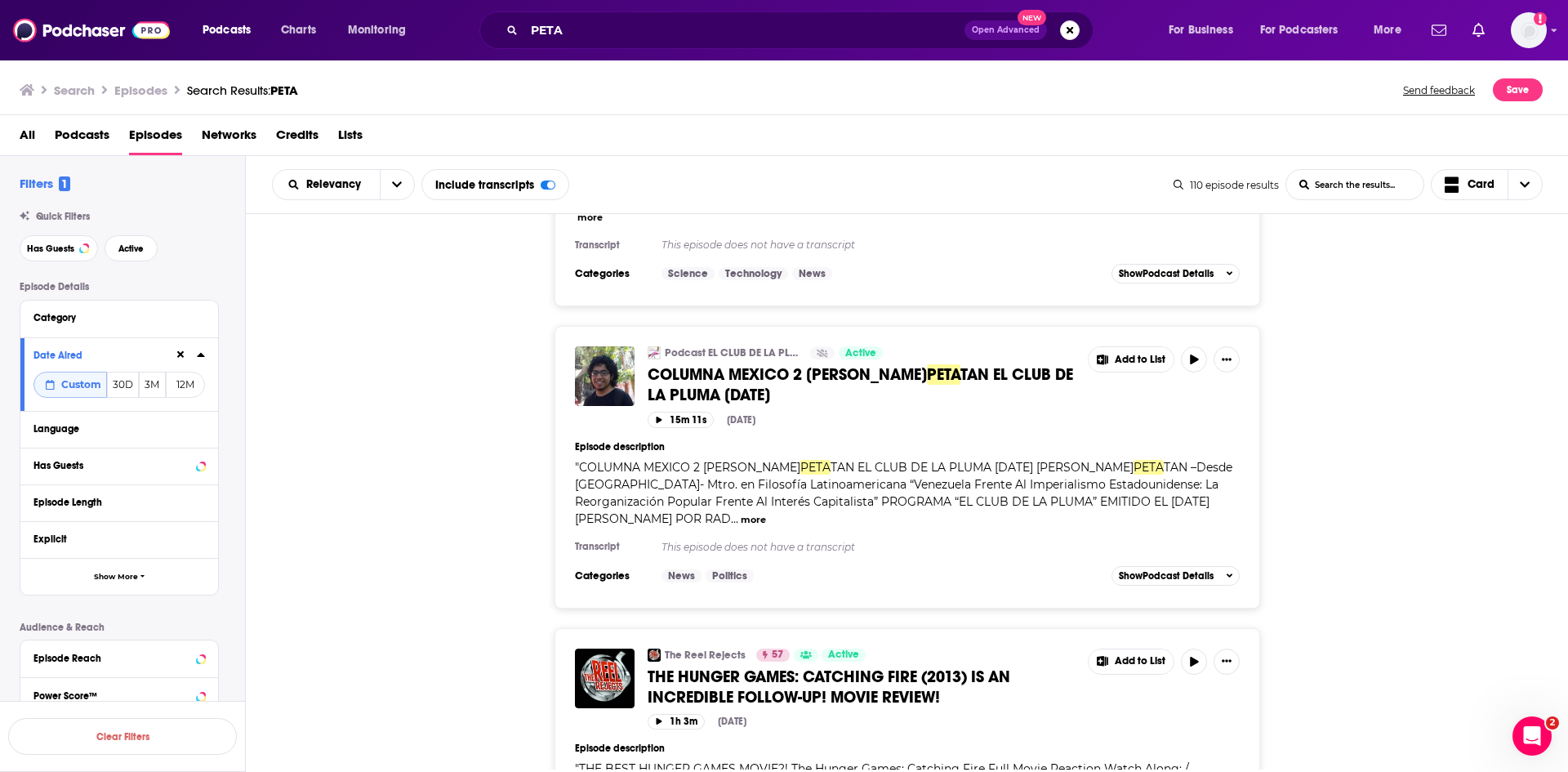
scroll to position [9157, 0]
